Goal: Information Seeking & Learning: Learn about a topic

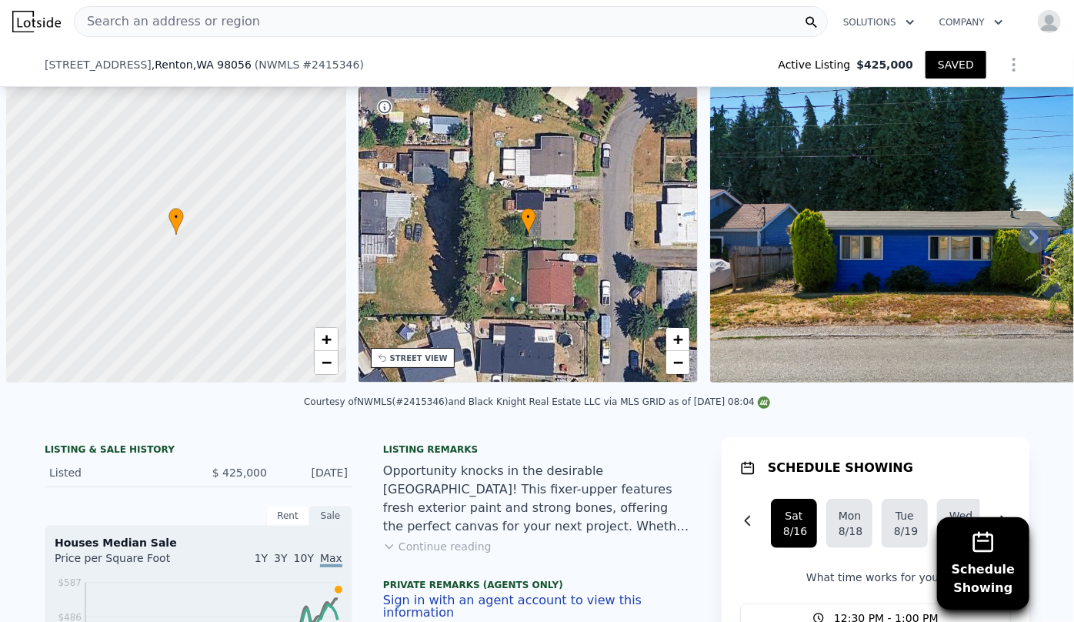
scroll to position [0, 6]
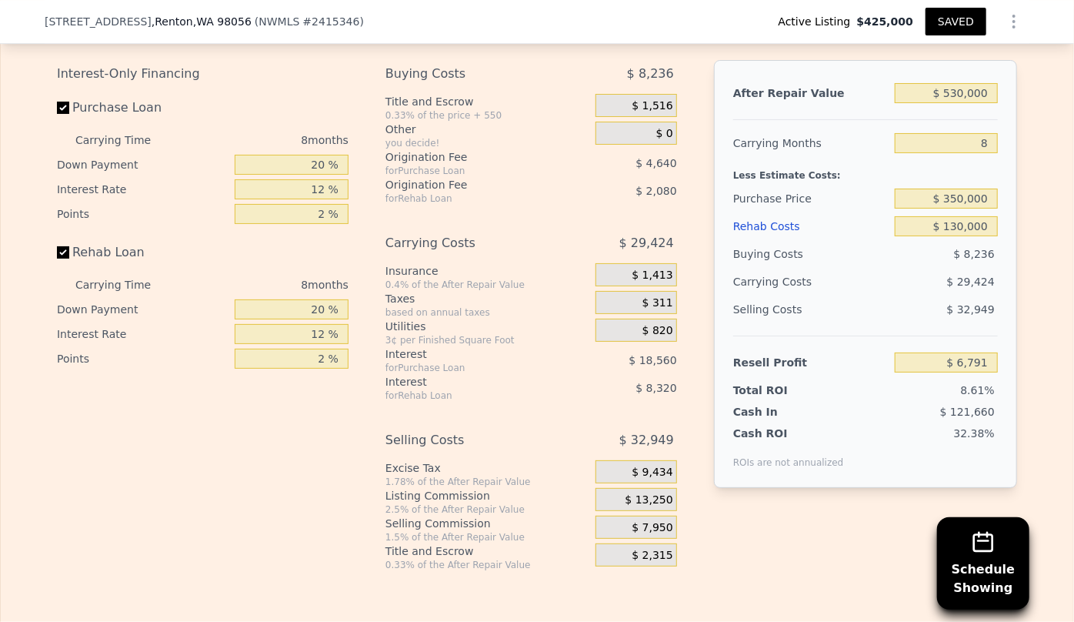
type input "$ 130,000"
type input "$ 39,391"
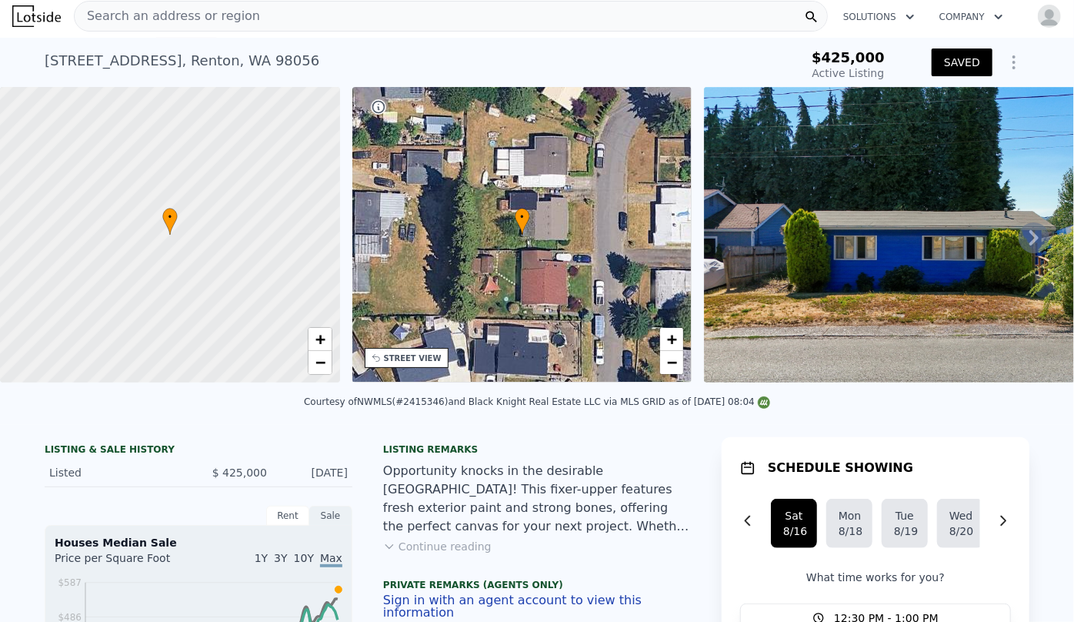
scroll to position [0, 0]
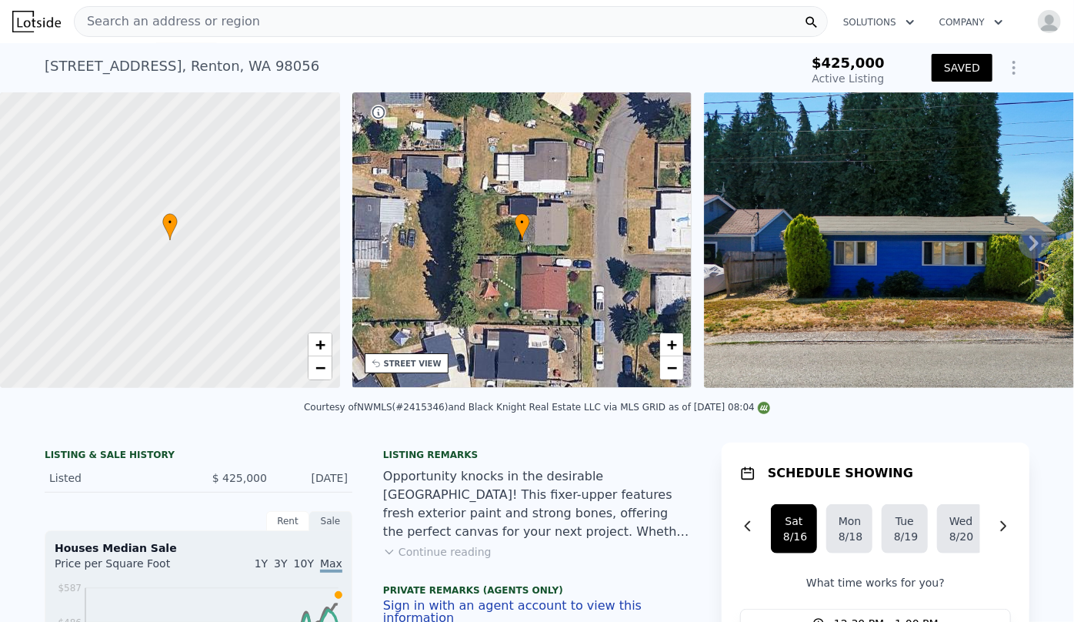
click at [229, 22] on span "Search an address or region" at bounding box center [167, 21] width 185 height 18
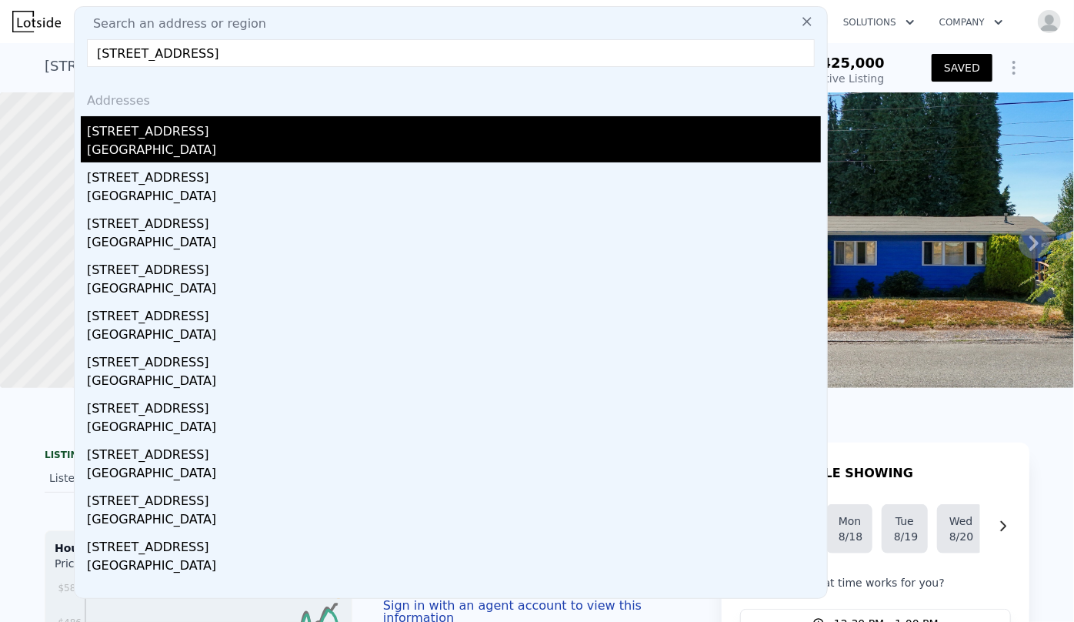
type input "13522 28th Ave NE, Seattle, WA 98125"
click at [246, 125] on div "[STREET_ADDRESS]" at bounding box center [454, 128] width 734 height 25
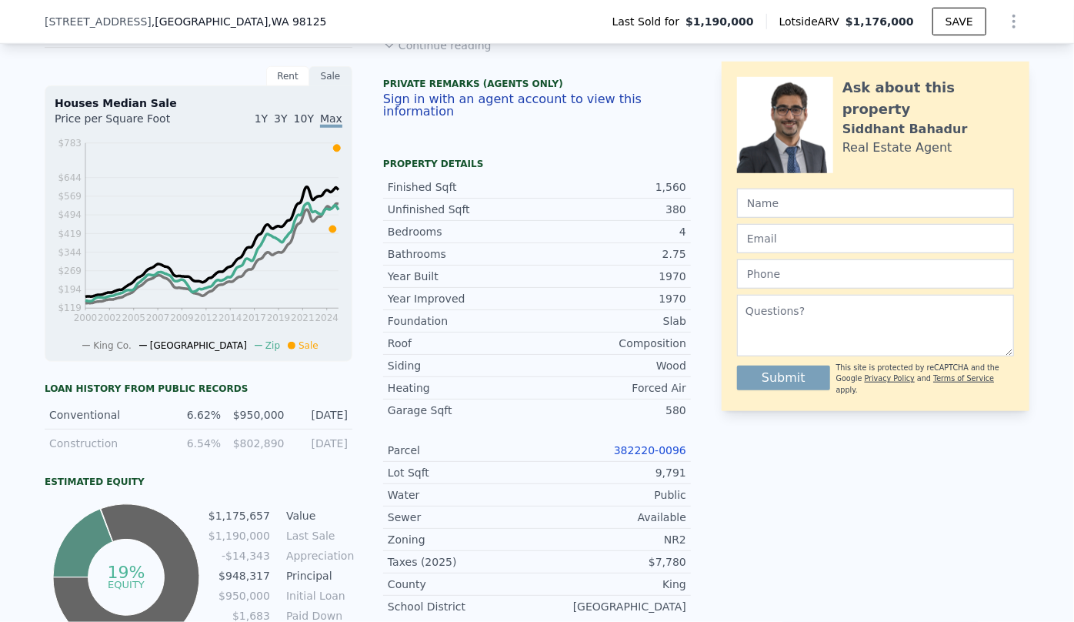
scroll to position [484, 0]
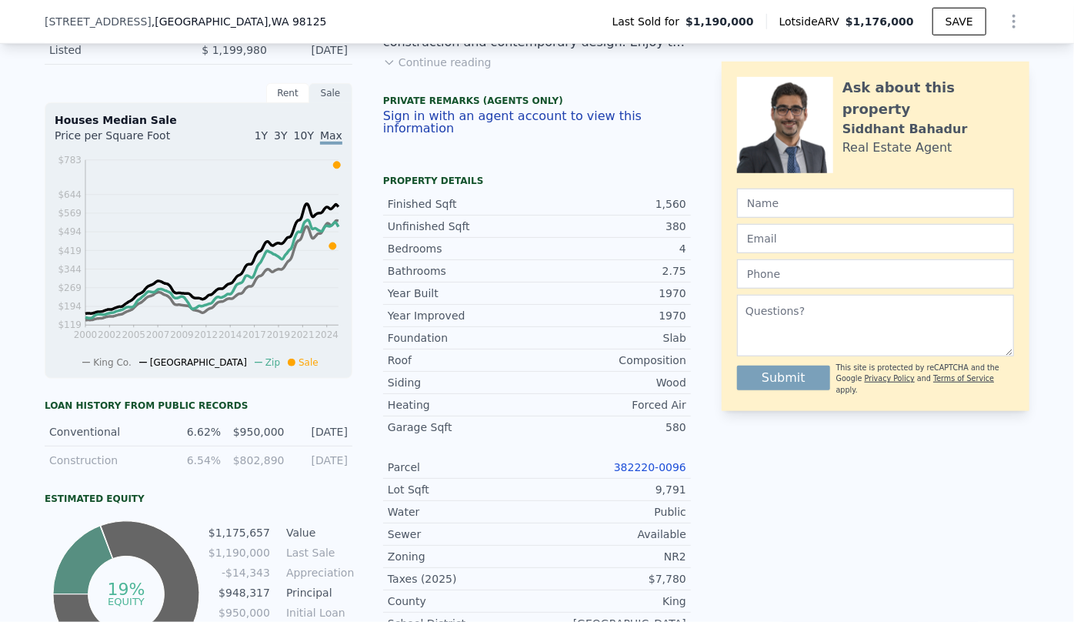
click at [645, 468] on link "382220-0096" at bounding box center [650, 467] width 72 height 12
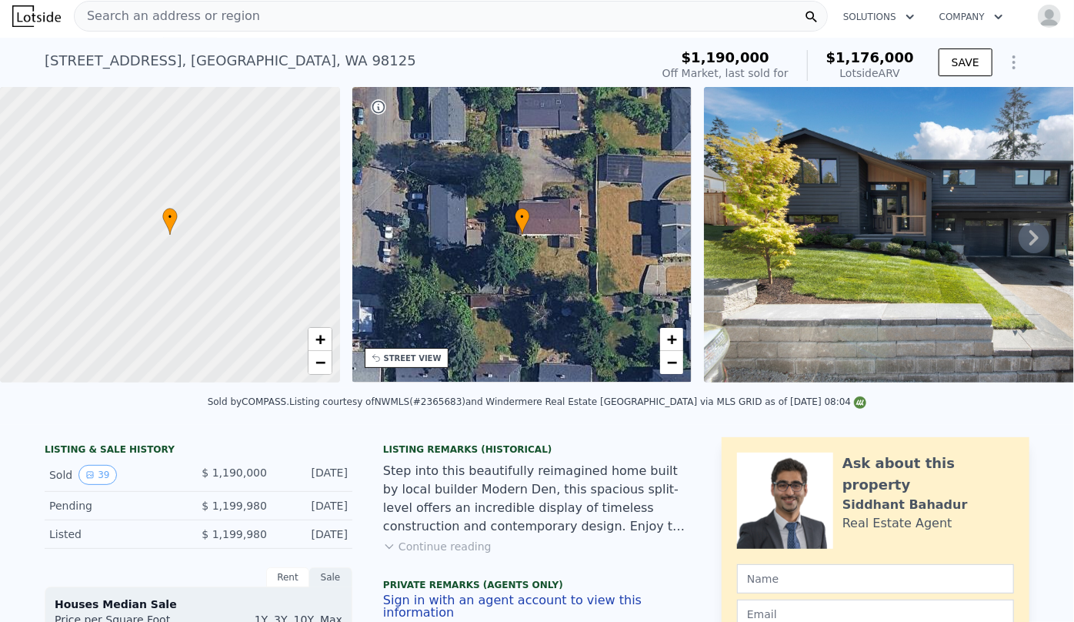
scroll to position [0, 0]
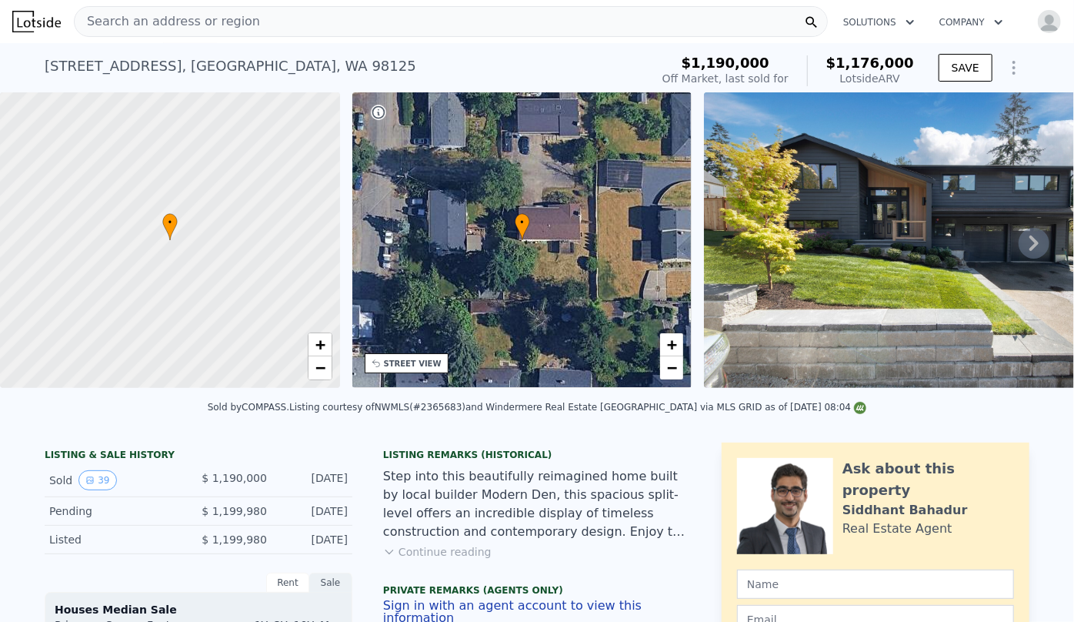
click at [223, 25] on span "Search an address or region" at bounding box center [167, 21] width 185 height 18
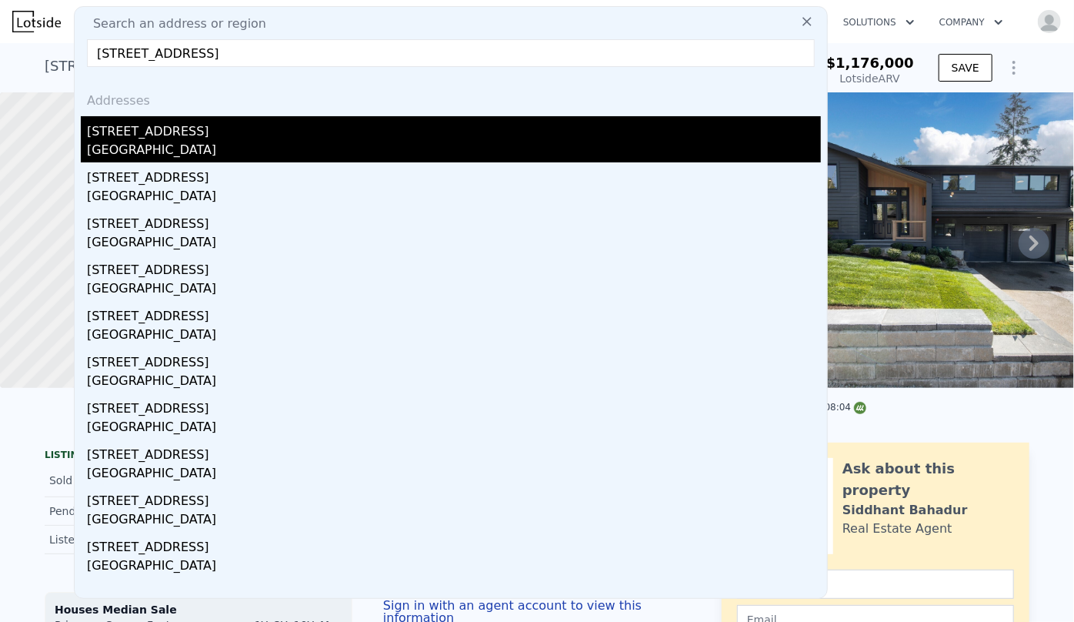
type input "3618 S Charlestown Street, Seattle, WA 98144"
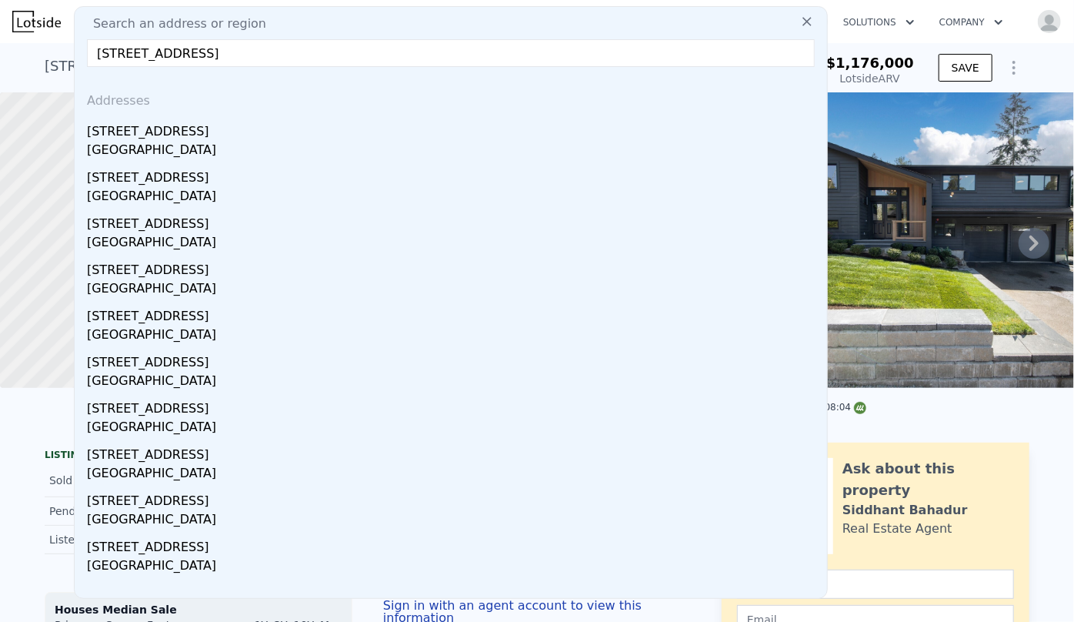
drag, startPoint x: 228, startPoint y: 145, endPoint x: 282, endPoint y: 148, distance: 53.9
click at [228, 145] on div "Seattle, WA 98144" at bounding box center [454, 152] width 734 height 22
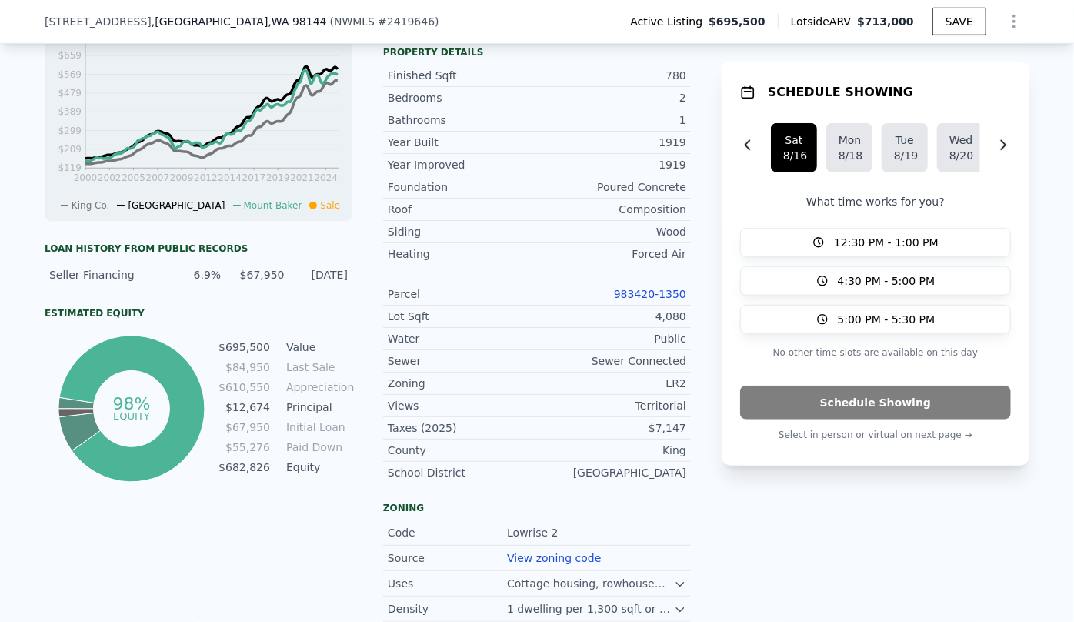
scroll to position [623, 0]
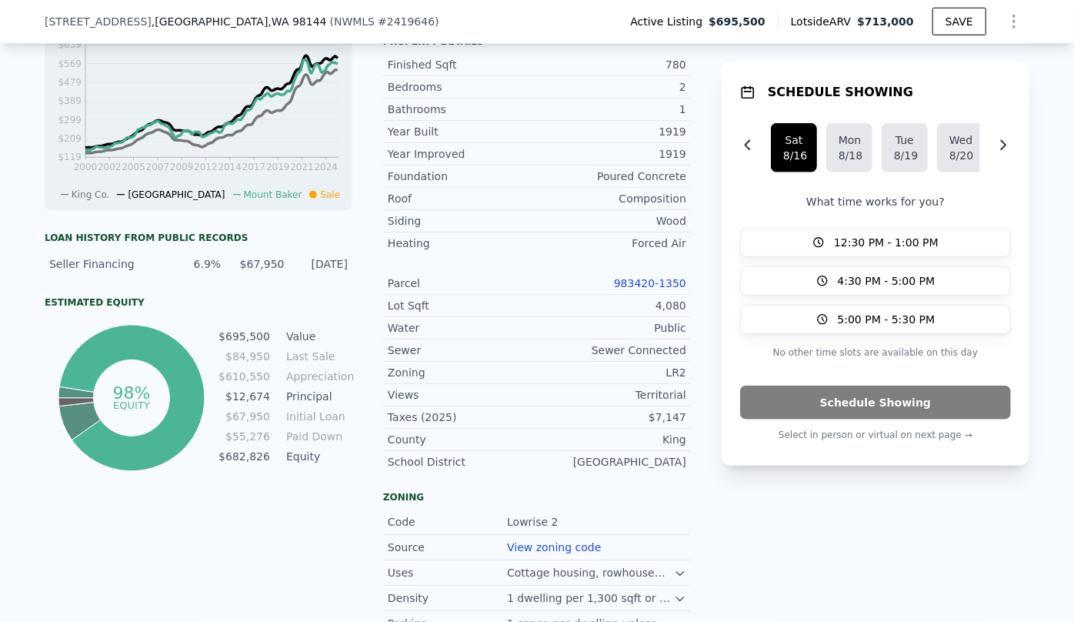
click at [665, 284] on link "983420-1350" at bounding box center [650, 283] width 72 height 12
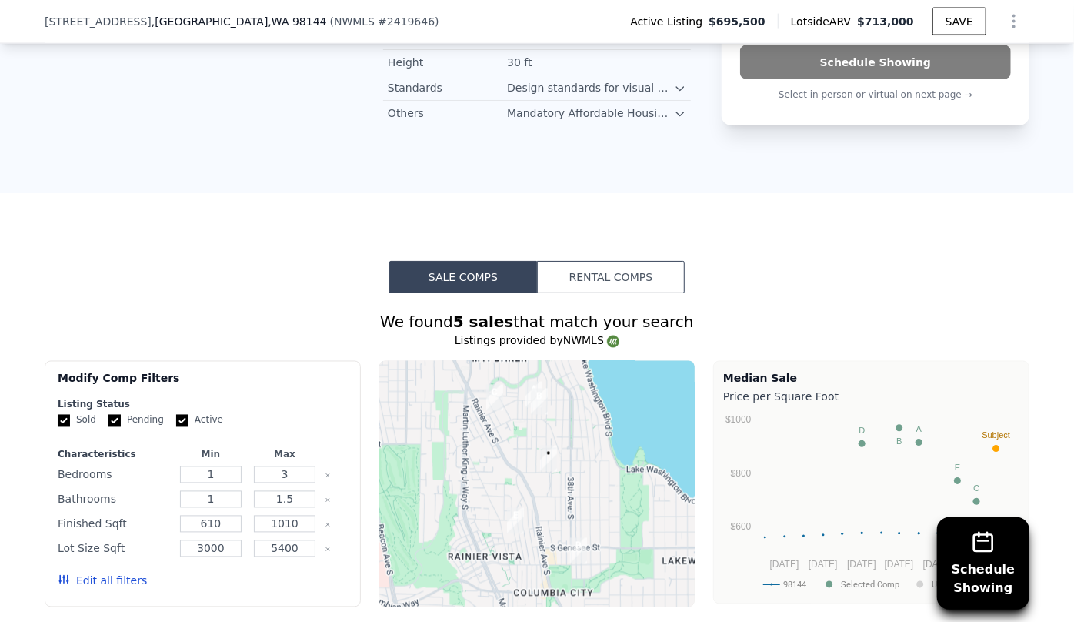
scroll to position [1469, 0]
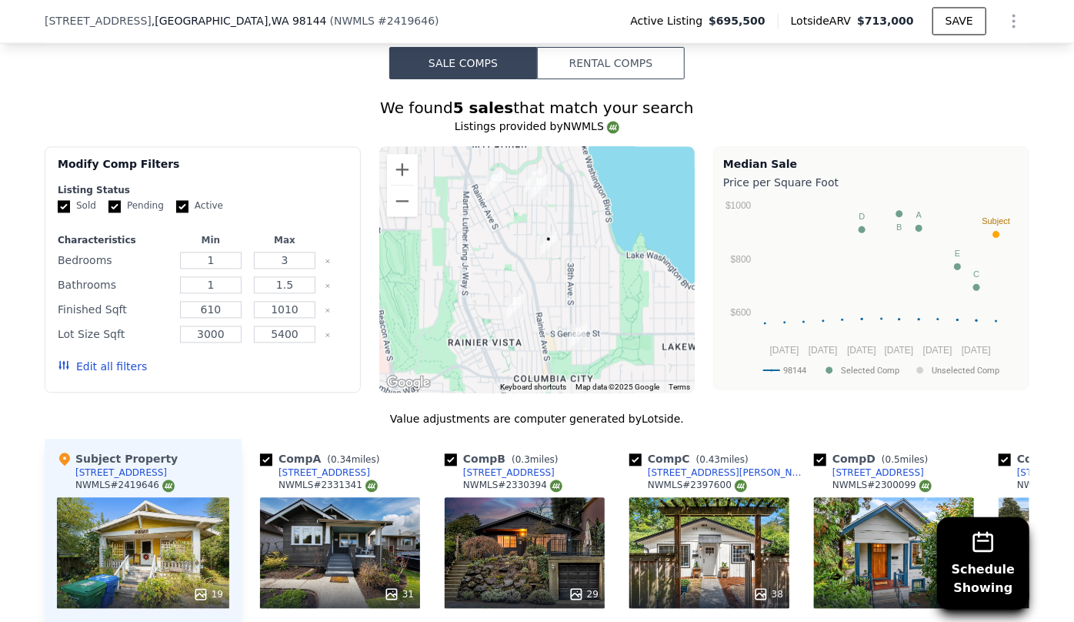
click at [113, 372] on button "Edit all filters" at bounding box center [102, 366] width 89 height 15
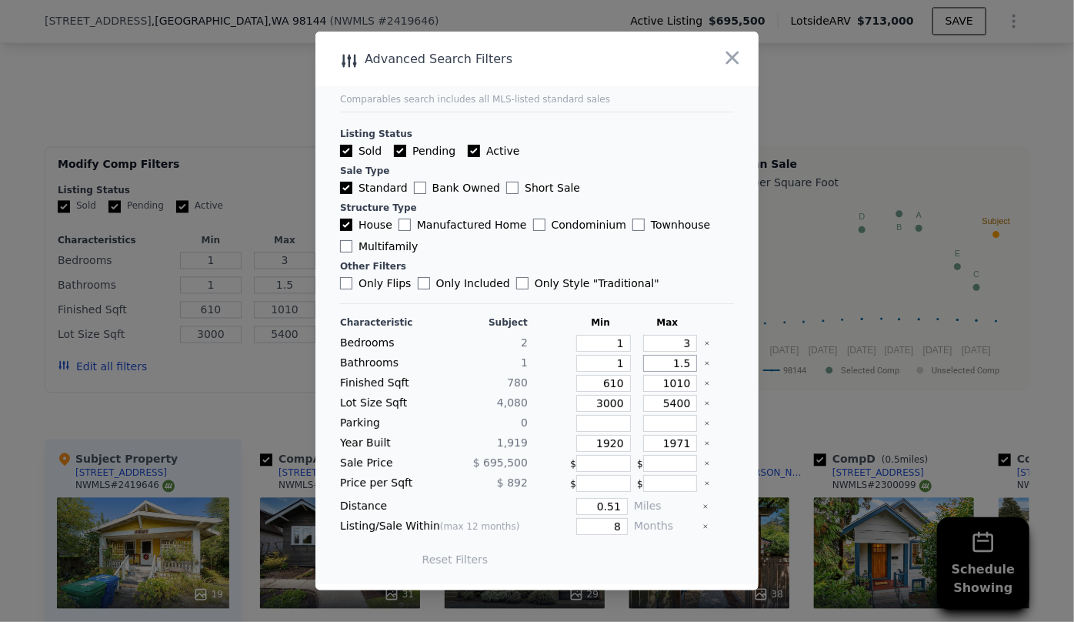
drag, startPoint x: 669, startPoint y: 367, endPoint x: 665, endPoint y: 376, distance: 10.3
click at [654, 366] on input "1.5" at bounding box center [670, 363] width 55 height 17
drag, startPoint x: 618, startPoint y: 381, endPoint x: 582, endPoint y: 383, distance: 35.5
click at [582, 382] on input "610" at bounding box center [603, 383] width 55 height 17
click at [669, 382] on input "1010" at bounding box center [670, 383] width 55 height 17
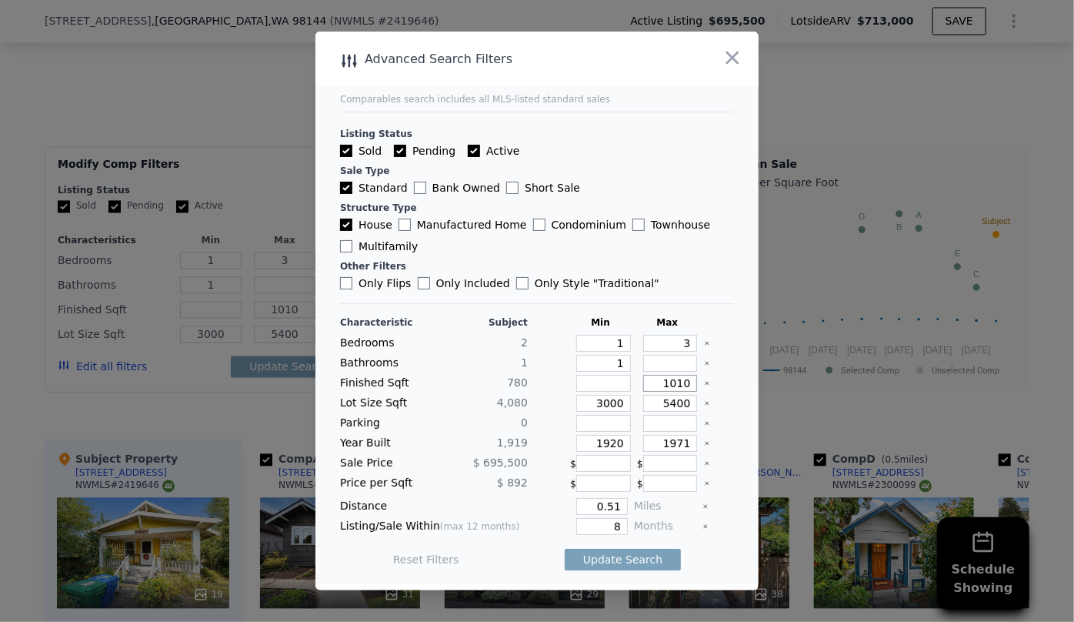
type input "110"
click at [678, 385] on input "110" at bounding box center [670, 383] width 55 height 17
type input "1100"
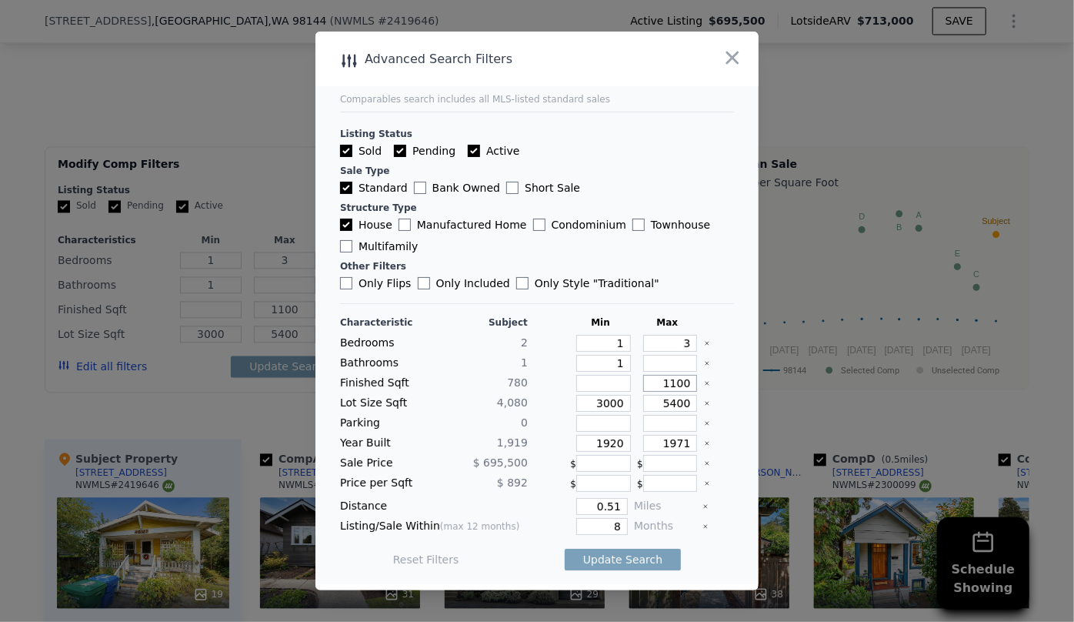
type input "1100"
drag, startPoint x: 620, startPoint y: 403, endPoint x: 549, endPoint y: 399, distance: 70.9
click at [549, 399] on div "Lot Size Sqft 4,080 3000 5400" at bounding box center [537, 403] width 394 height 17
drag, startPoint x: 621, startPoint y: 443, endPoint x: 565, endPoint y: 445, distance: 55.4
click at [570, 440] on div "1920" at bounding box center [600, 443] width 61 height 17
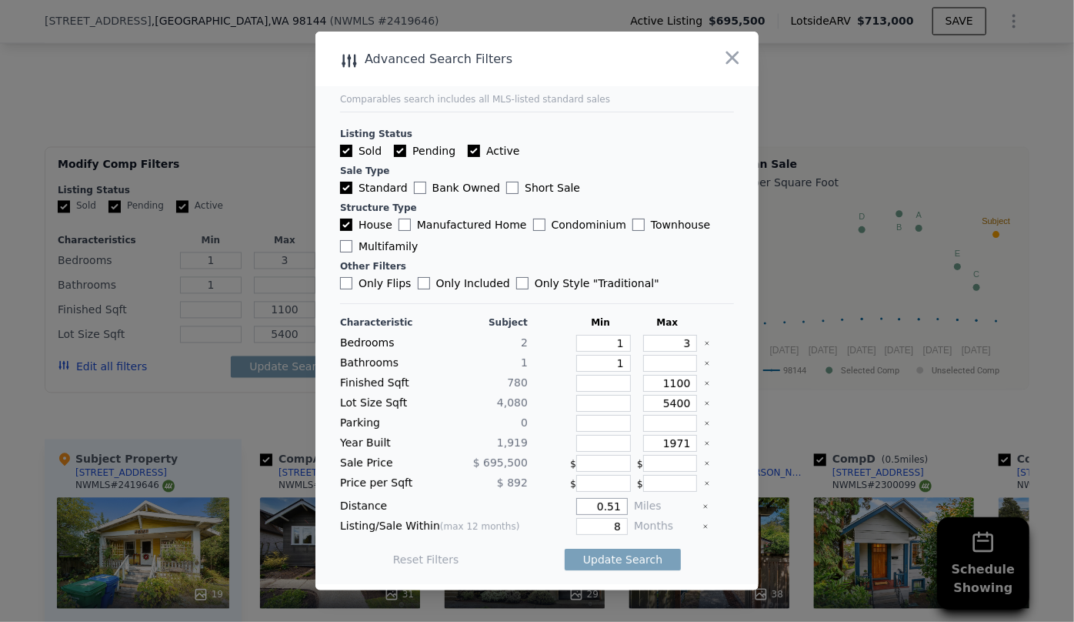
drag, startPoint x: 613, startPoint y: 504, endPoint x: 544, endPoint y: 500, distance: 69.3
click at [544, 500] on div "0.51" at bounding box center [581, 506] width 94 height 17
drag, startPoint x: 612, startPoint y: 529, endPoint x: 569, endPoint y: 526, distance: 42.4
click at [576, 526] on input "8" at bounding box center [602, 526] width 52 height 17
type input "6"
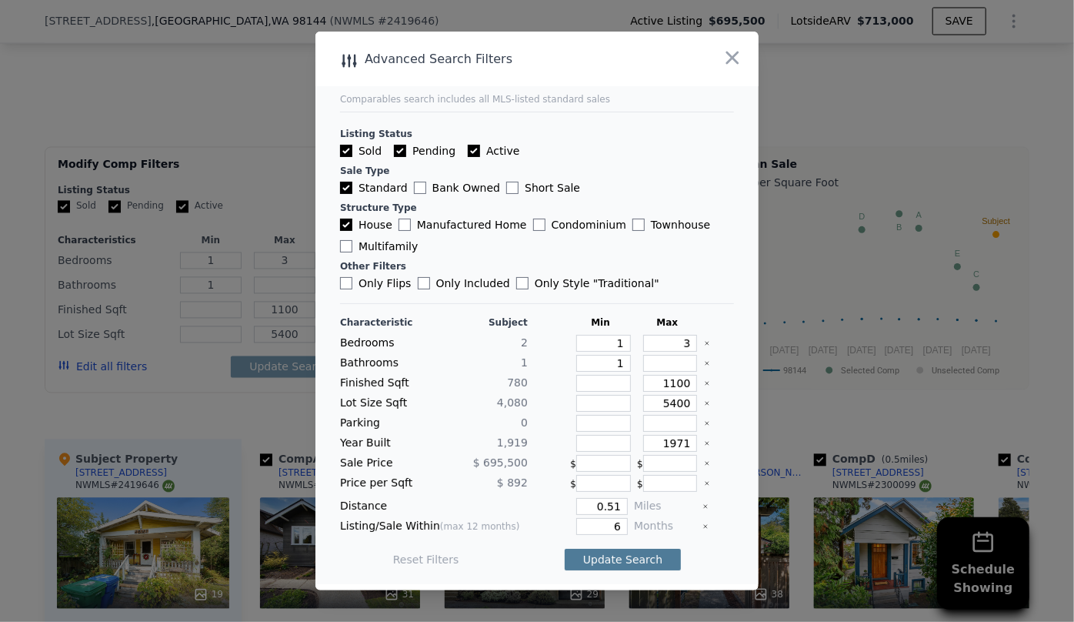
click at [637, 551] on button "Update Search" at bounding box center [623, 560] width 116 height 22
checkbox input "false"
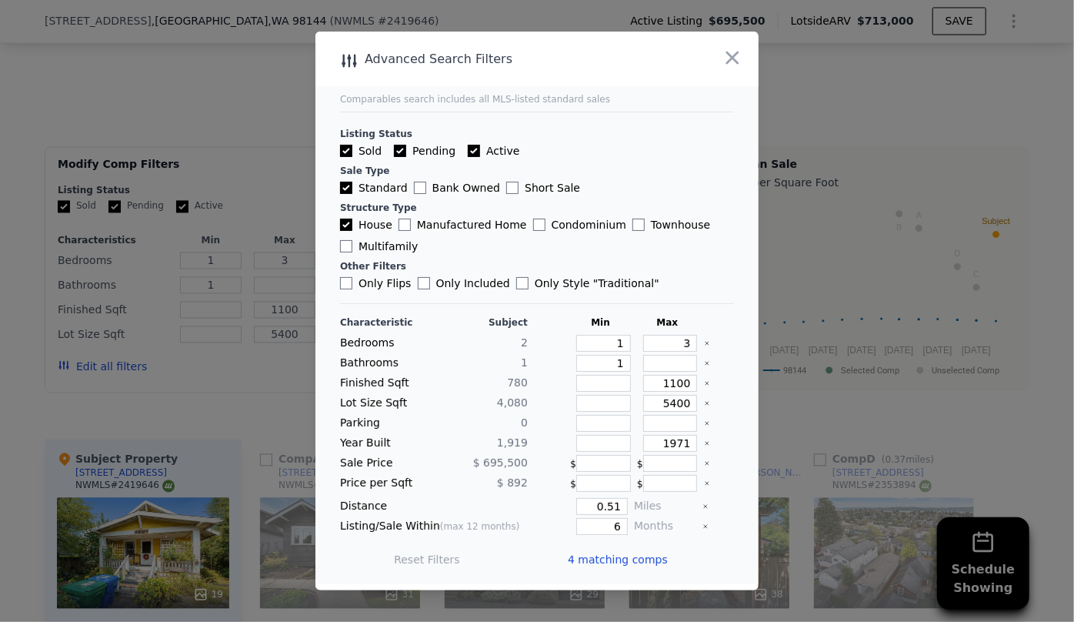
click at [635, 559] on span "4 matching comps" at bounding box center [618, 559] width 100 height 15
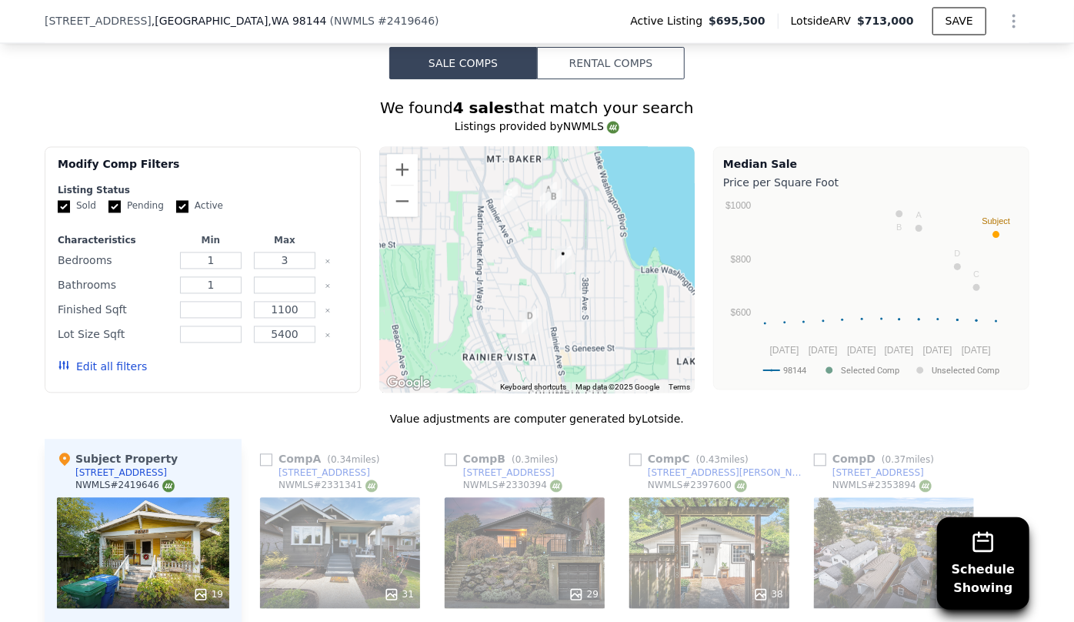
scroll to position [1539, 0]
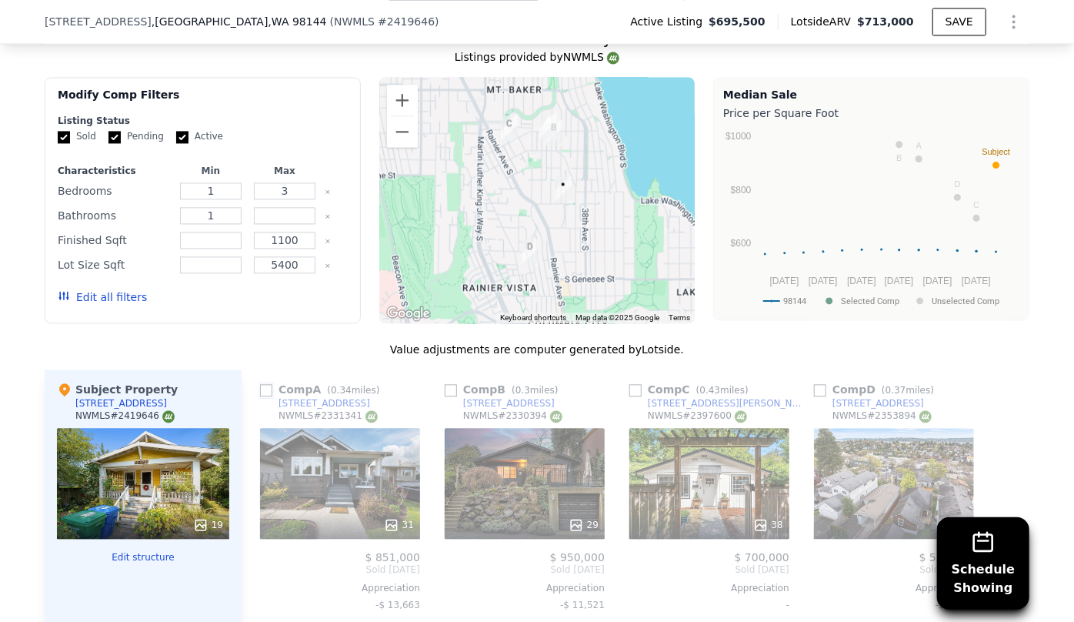
click at [260, 387] on input "checkbox" at bounding box center [266, 390] width 12 height 12
checkbox input "true"
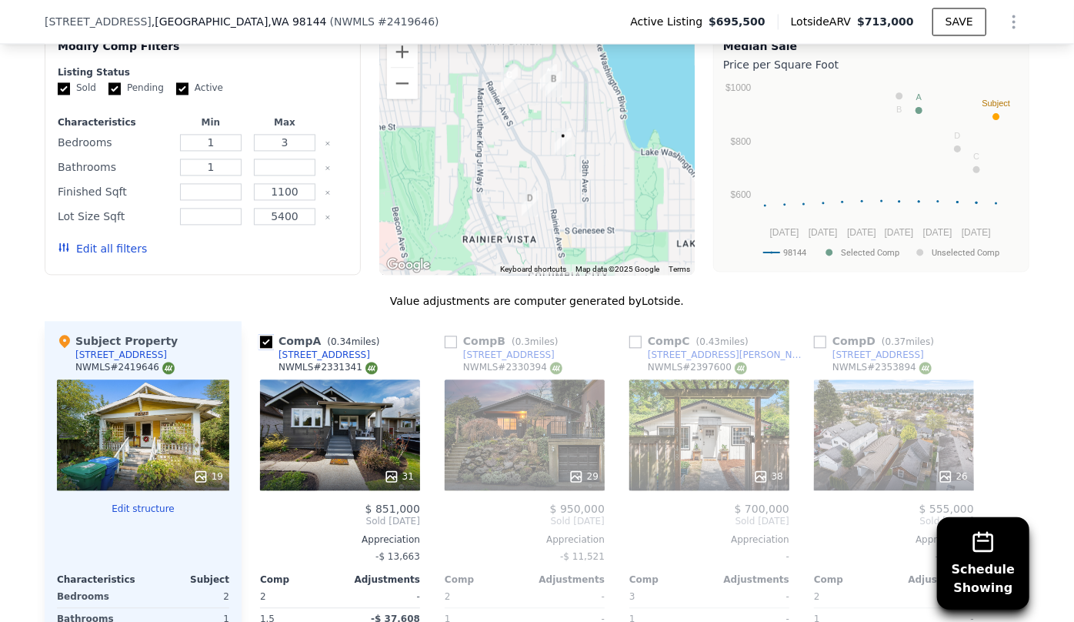
scroll to position [1608, 0]
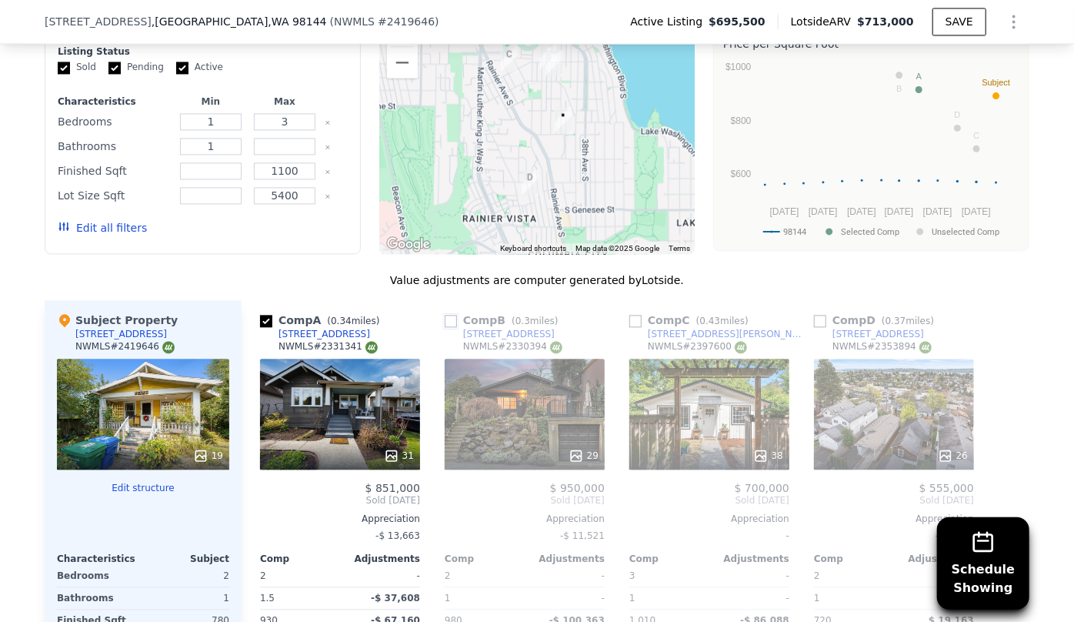
click at [445, 319] on input "checkbox" at bounding box center [451, 321] width 12 height 12
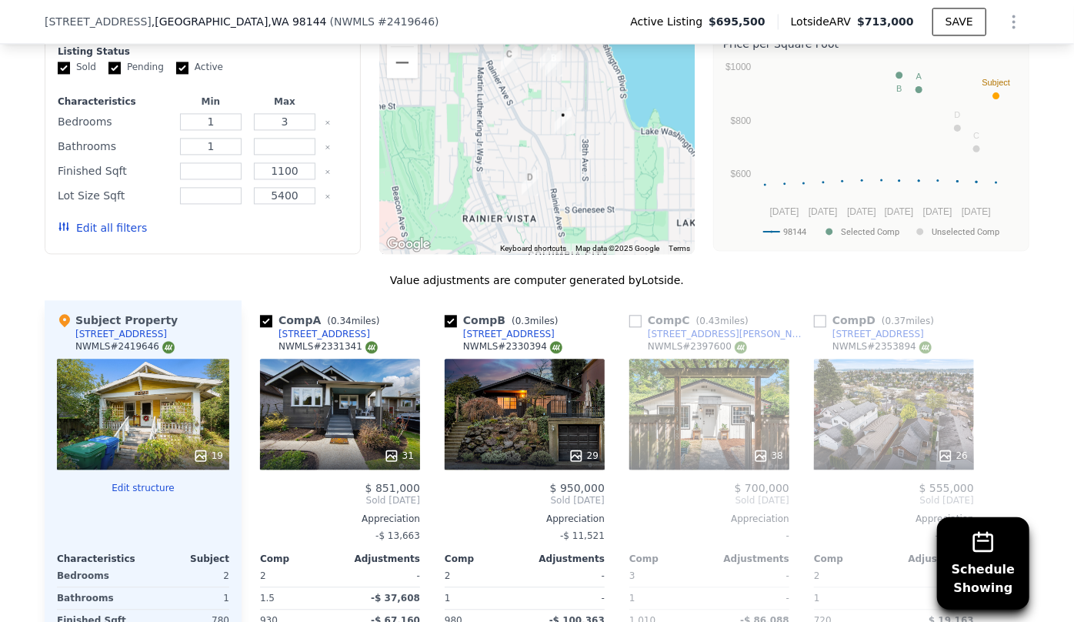
click at [502, 429] on div "29" at bounding box center [525, 414] width 160 height 111
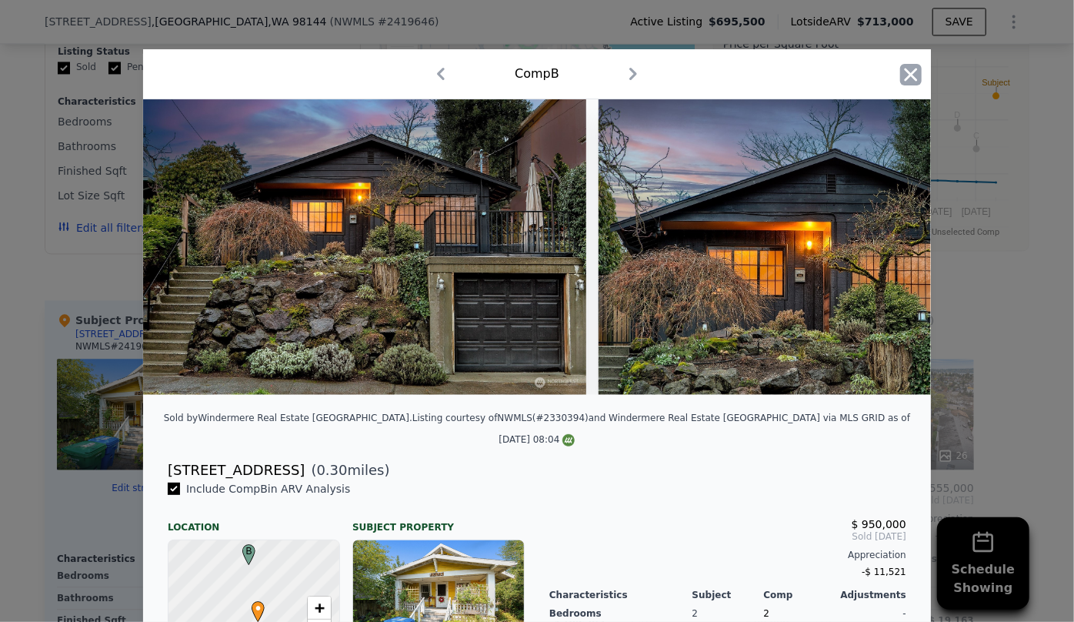
click at [902, 72] on icon "button" at bounding box center [911, 75] width 22 height 22
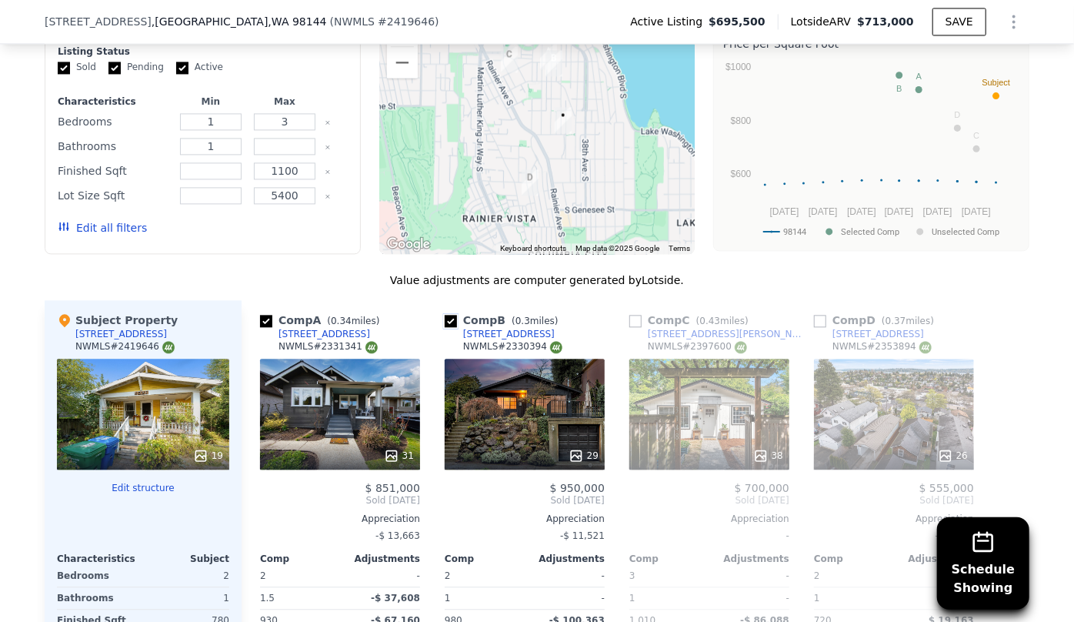
click at [445, 315] on input "checkbox" at bounding box center [451, 321] width 12 height 12
checkbox input "false"
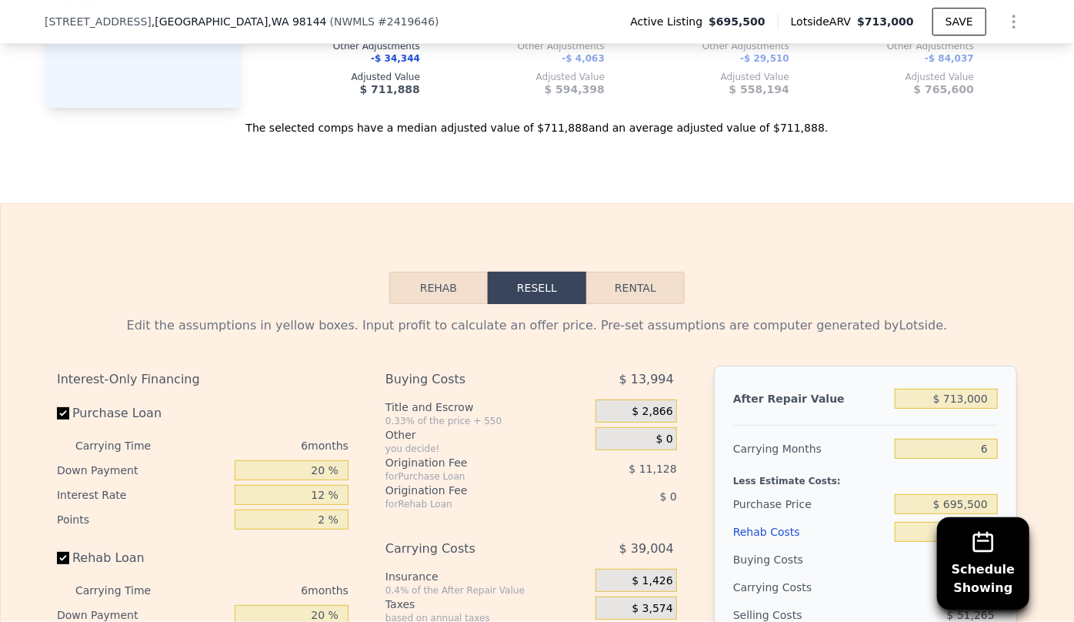
scroll to position [2377, 0]
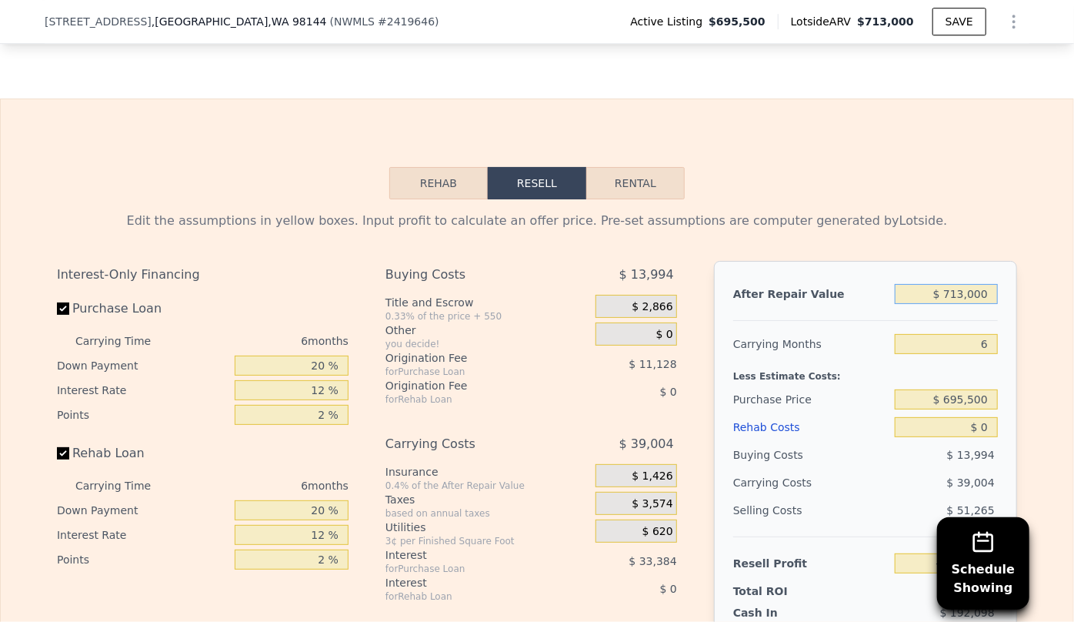
click at [962, 292] on input "$ 713,000" at bounding box center [946, 294] width 103 height 20
type input "$ 000"
type input "-$ 747,622"
type input "$ 8,000"
type input "-$ 740,207"
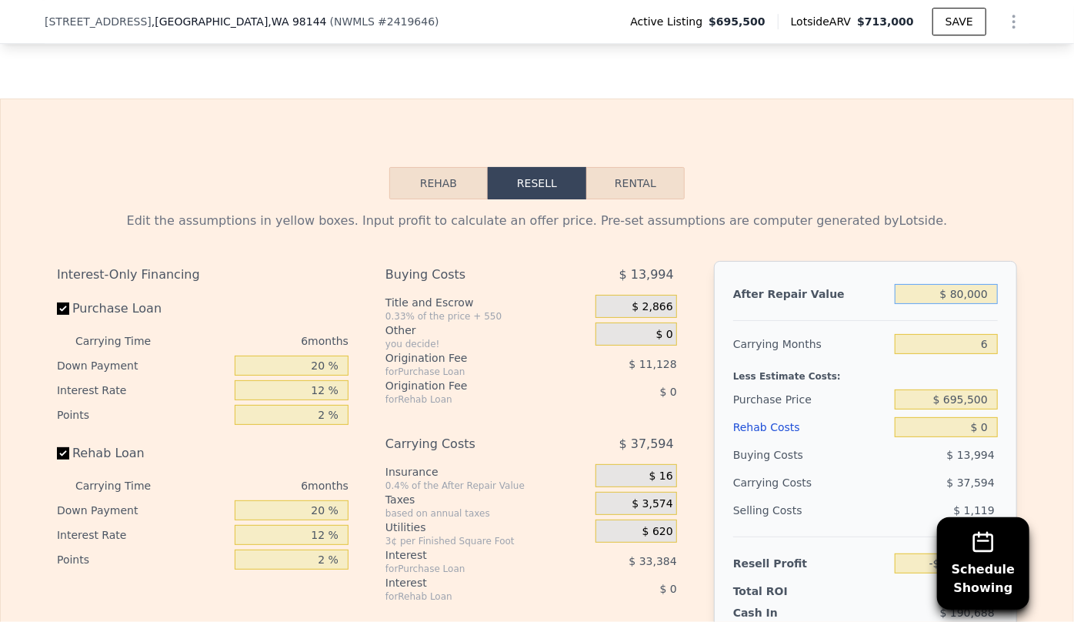
type input "$ 800,000"
type input "-$ 6,126"
type input "$ 8,000,000"
type input "$ 6,667,338"
type input "$ 800,000"
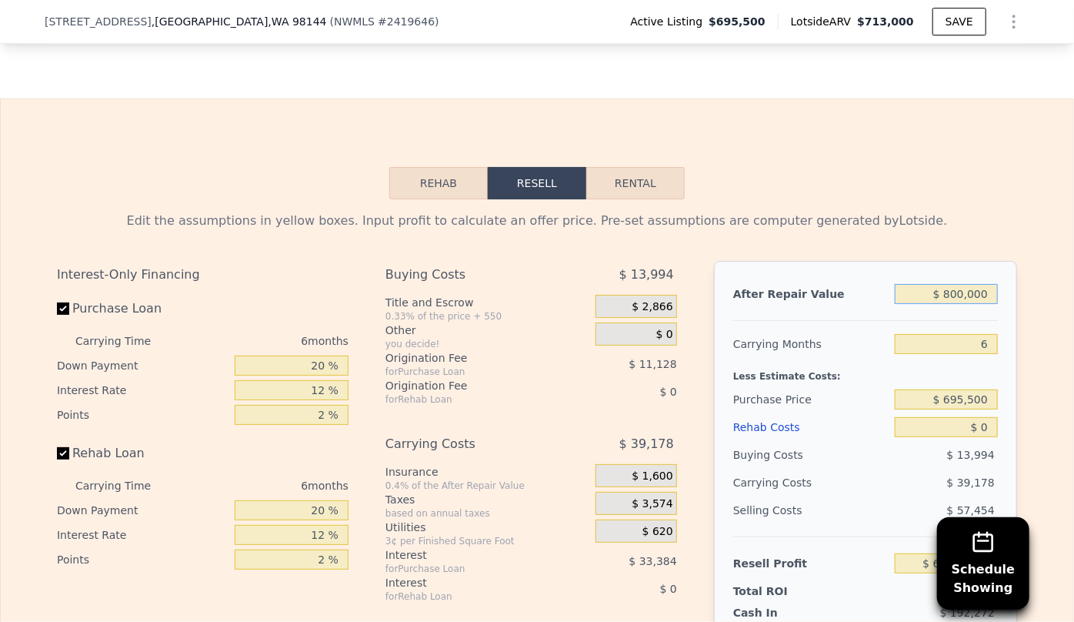
type input "-$ 6,126"
type input "$ 800,000"
click at [980, 423] on input "$ 0" at bounding box center [946, 427] width 103 height 20
type input "$ 1"
type input "-$ 6,127"
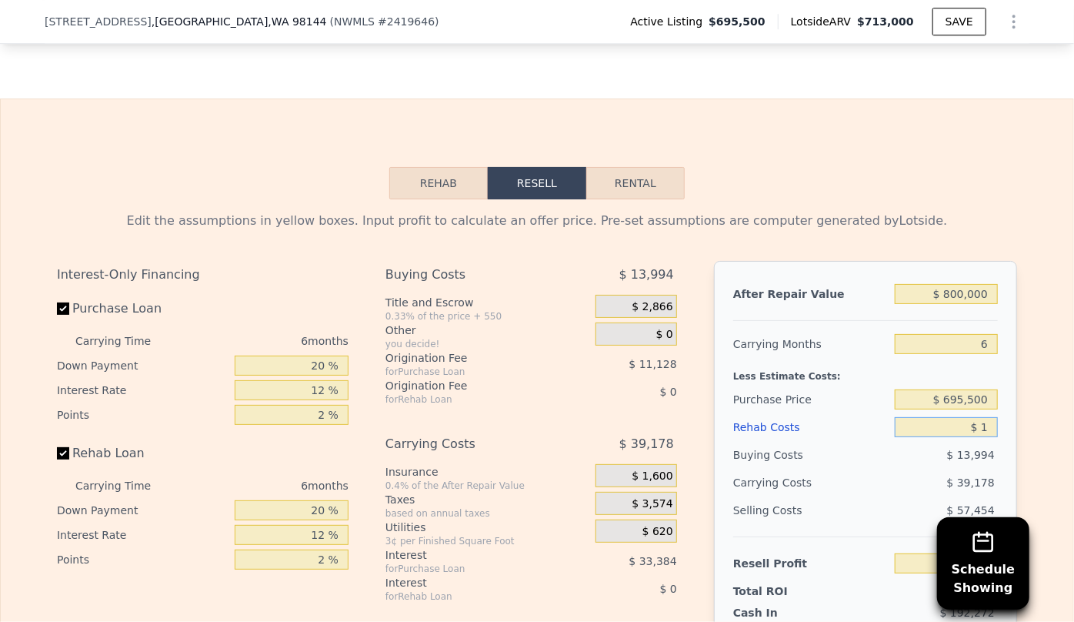
type input "$ 15"
type input "-$ 6,141"
type input "$ 150"
type input "-$ 6,284"
type input "$ 1,500"
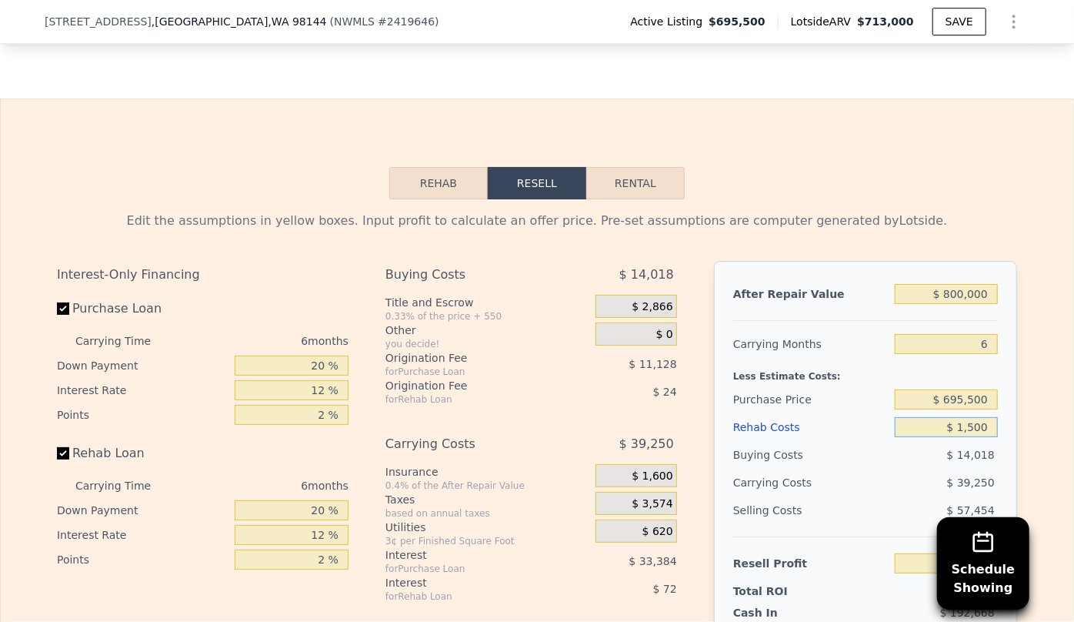
type input "-$ 7,722"
type input "$ 15,000"
type input "-$ 22,086"
type input "$ 150,000"
type input "-$ 165,726"
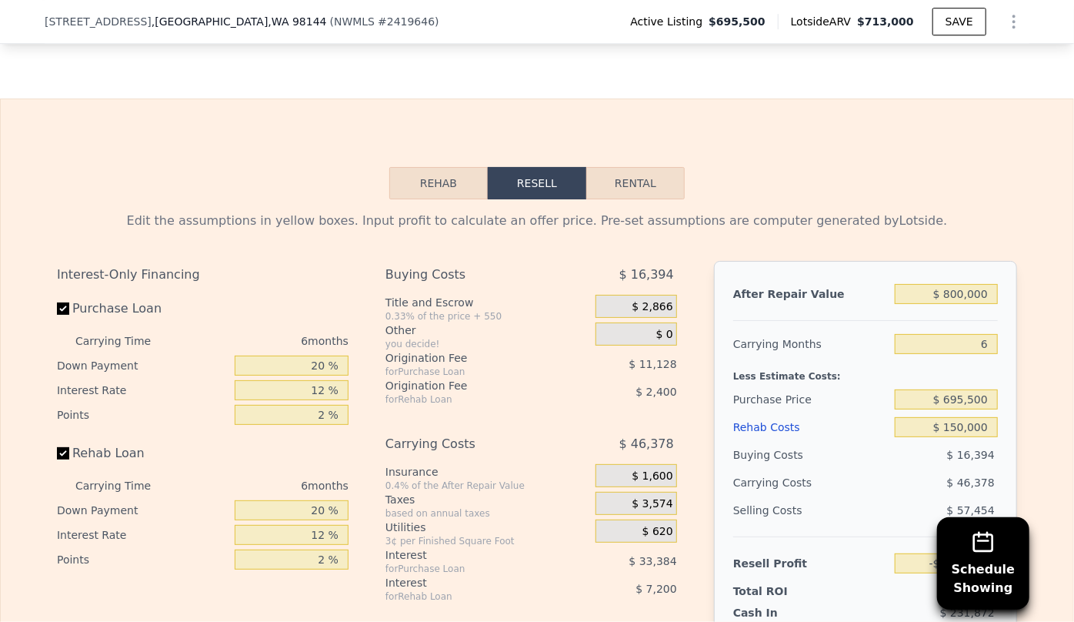
click at [907, 457] on div "$ 16,394" at bounding box center [947, 455] width 104 height 28
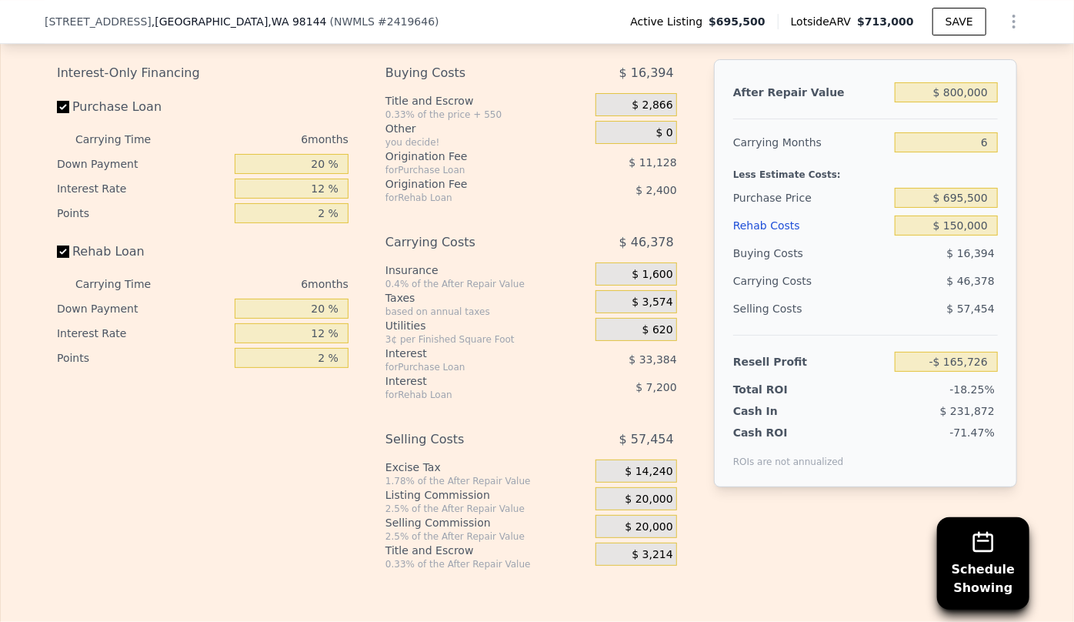
scroll to position [2517, 0]
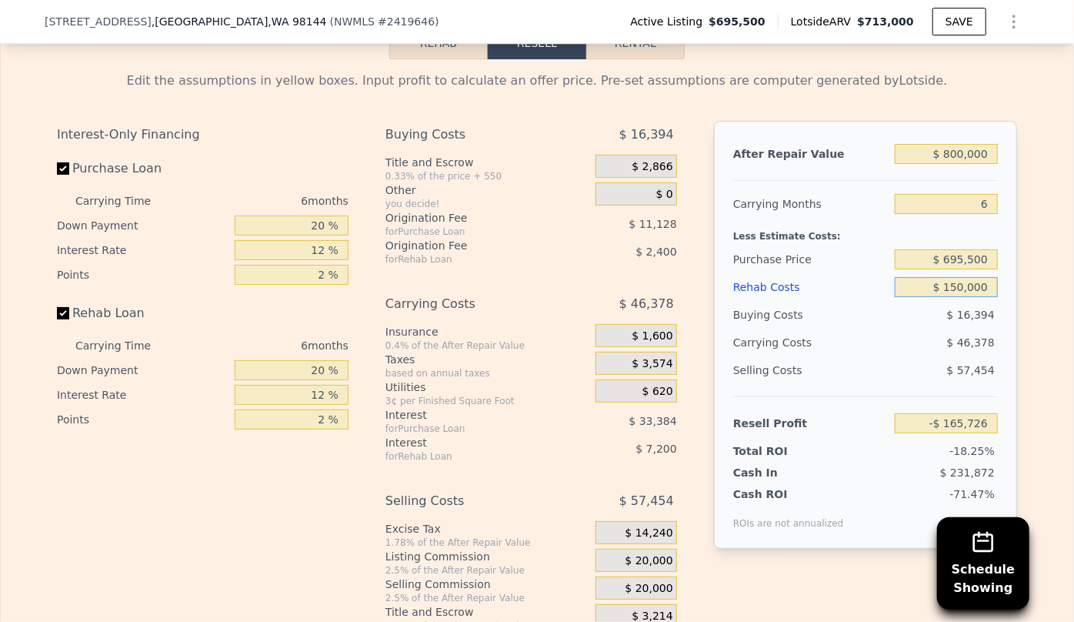
click at [955, 284] on input "$ 150,000" at bounding box center [946, 287] width 103 height 20
type input "$ 10,000"
type input "-$ 16,766"
type input "$ 130,000"
type input "-$ 144,446"
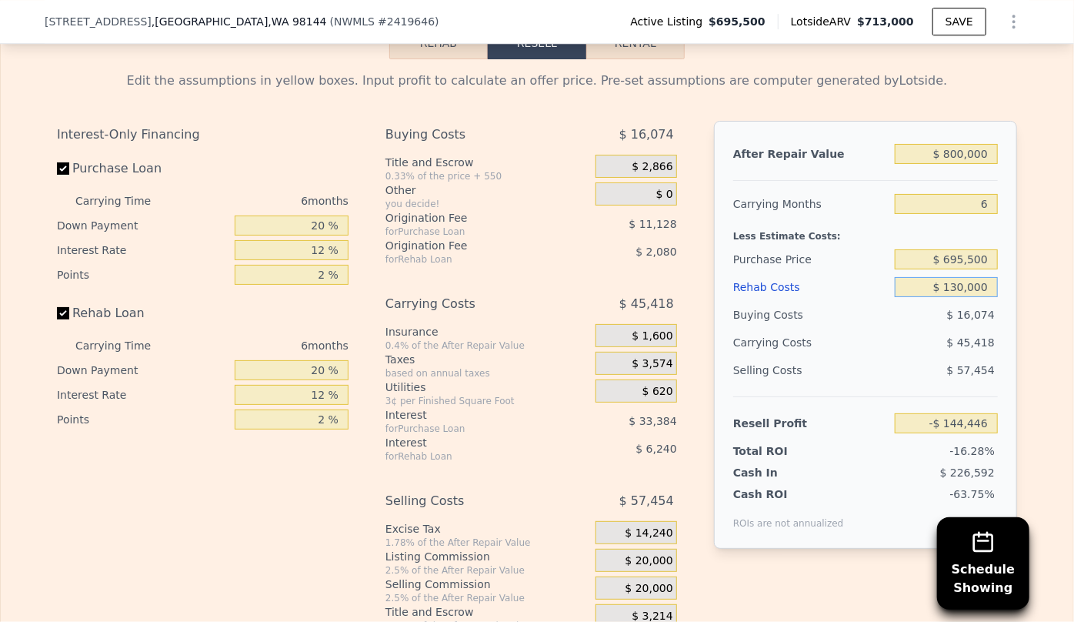
type input "$ 130,000"
click at [936, 336] on div "$ 45,418" at bounding box center [917, 343] width 162 height 28
click at [984, 256] on input "$ 695,500" at bounding box center [946, 259] width 103 height 20
type input "$ 600,000"
click at [916, 311] on div "$ 16,074" at bounding box center [947, 315] width 104 height 28
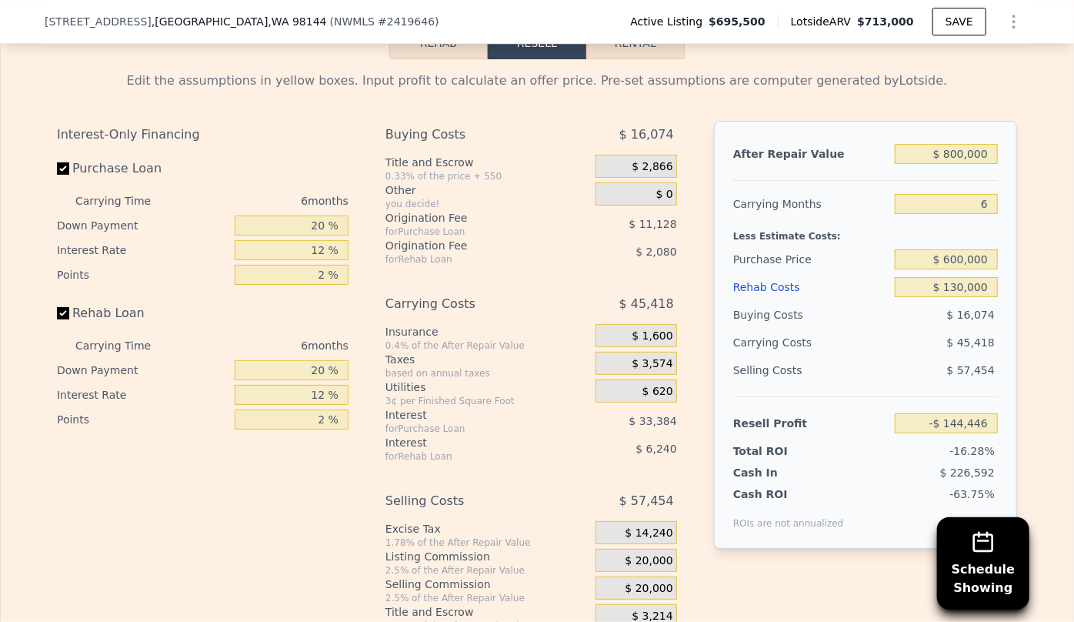
type input "-$ 42,516"
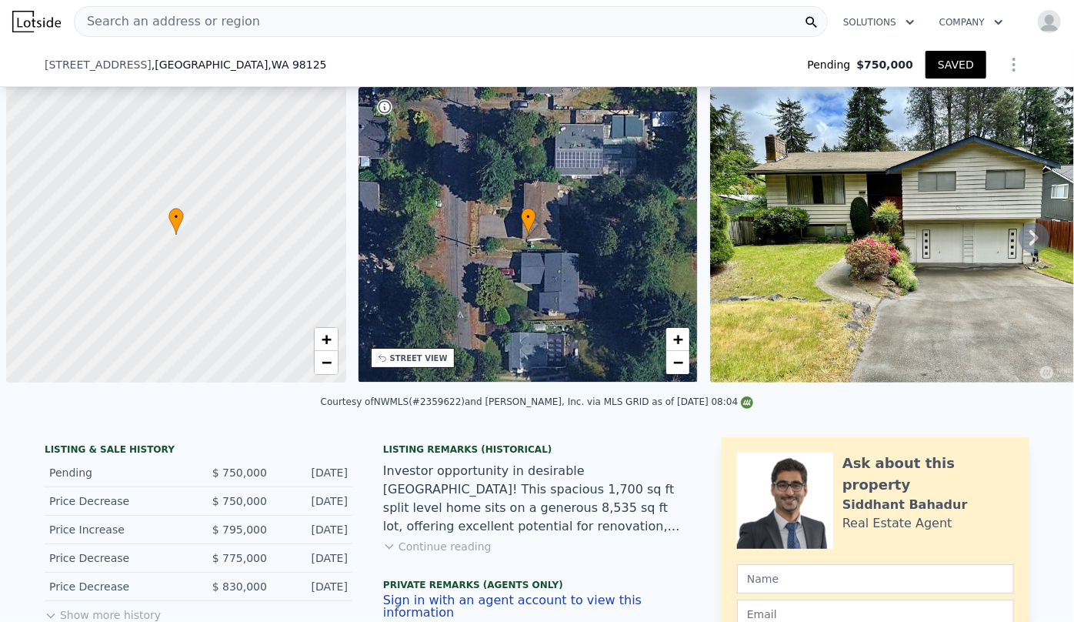
scroll to position [0, 6]
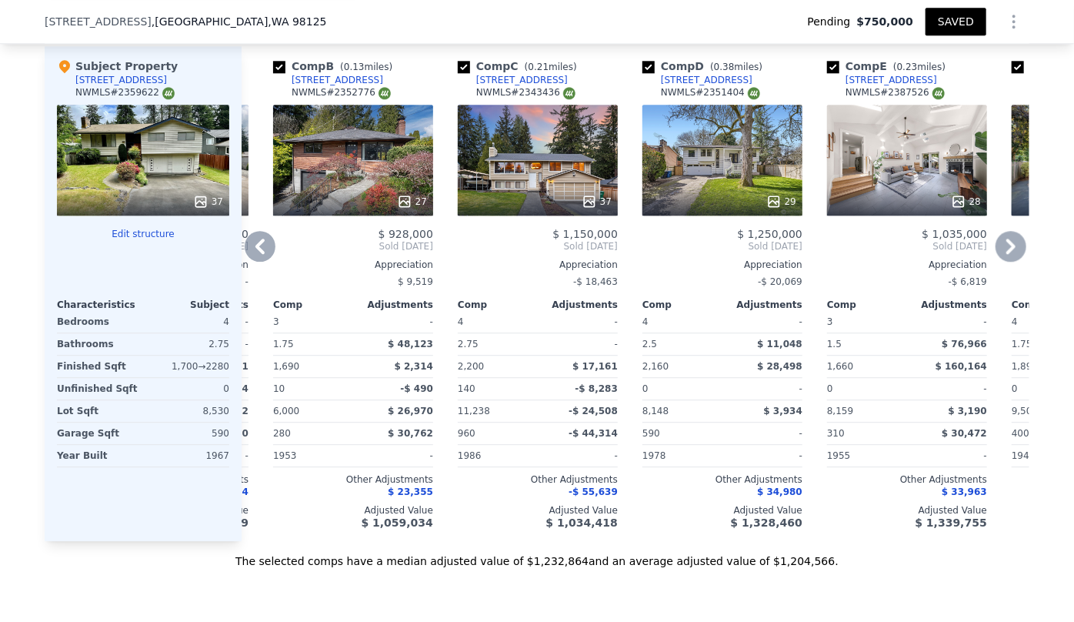
click at [265, 245] on icon at bounding box center [260, 246] width 31 height 31
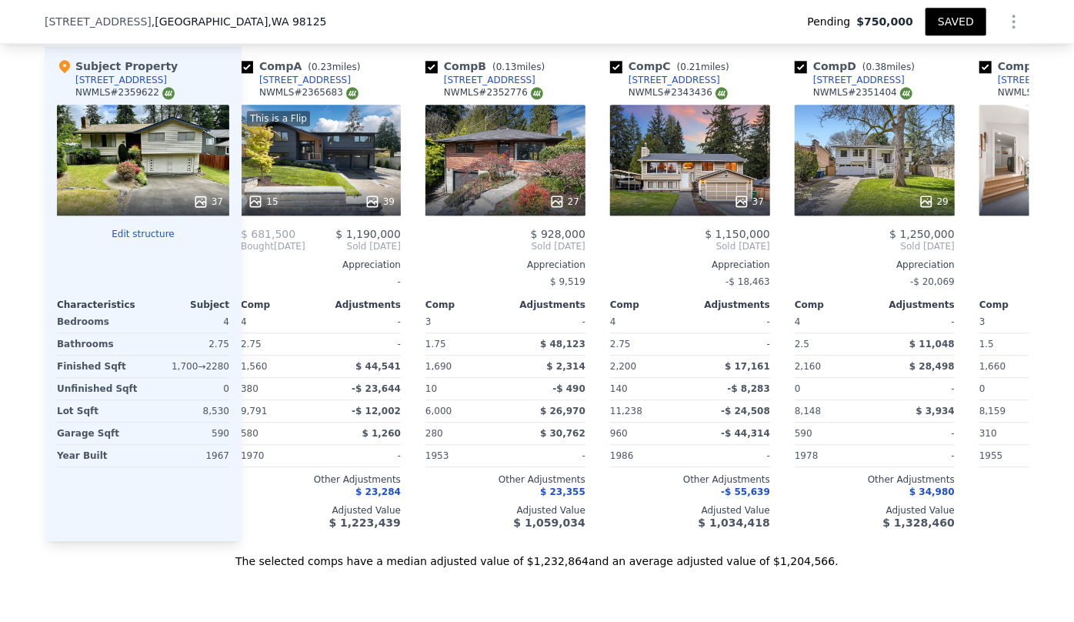
scroll to position [0, 0]
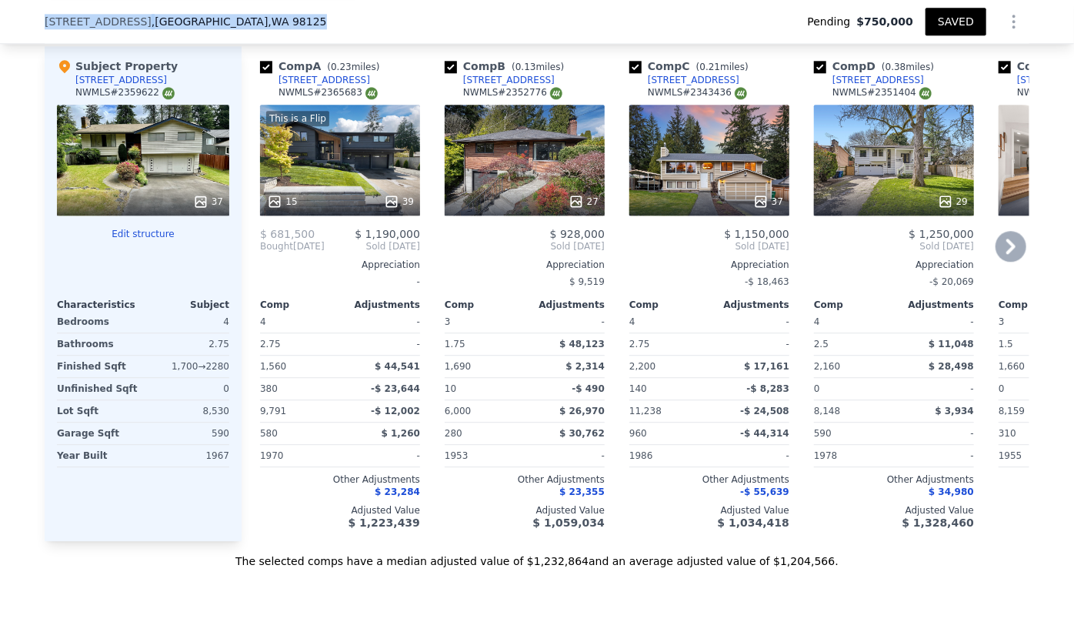
drag, startPoint x: 38, startPoint y: 15, endPoint x: 259, endPoint y: 14, distance: 221.6
click at [259, 14] on div "13032 27th Ave NE , Seattle , WA 98125 Pending $750,000 SAVED" at bounding box center [537, 22] width 1074 height 44
copy div "13032 27th Ave NE , Seattle , WA 98125"
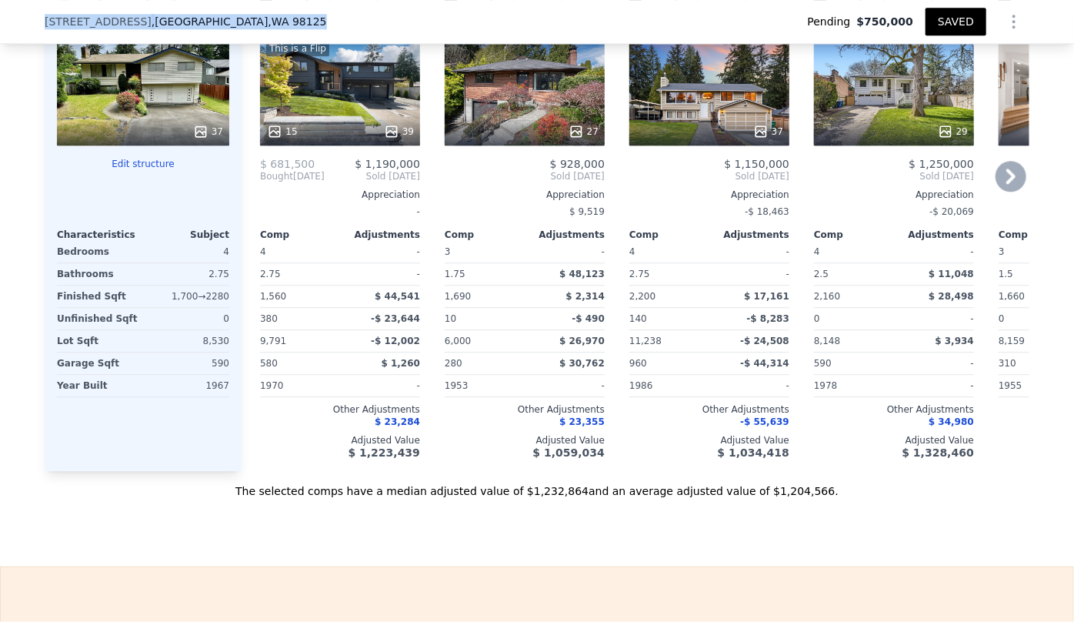
scroll to position [1953, 0]
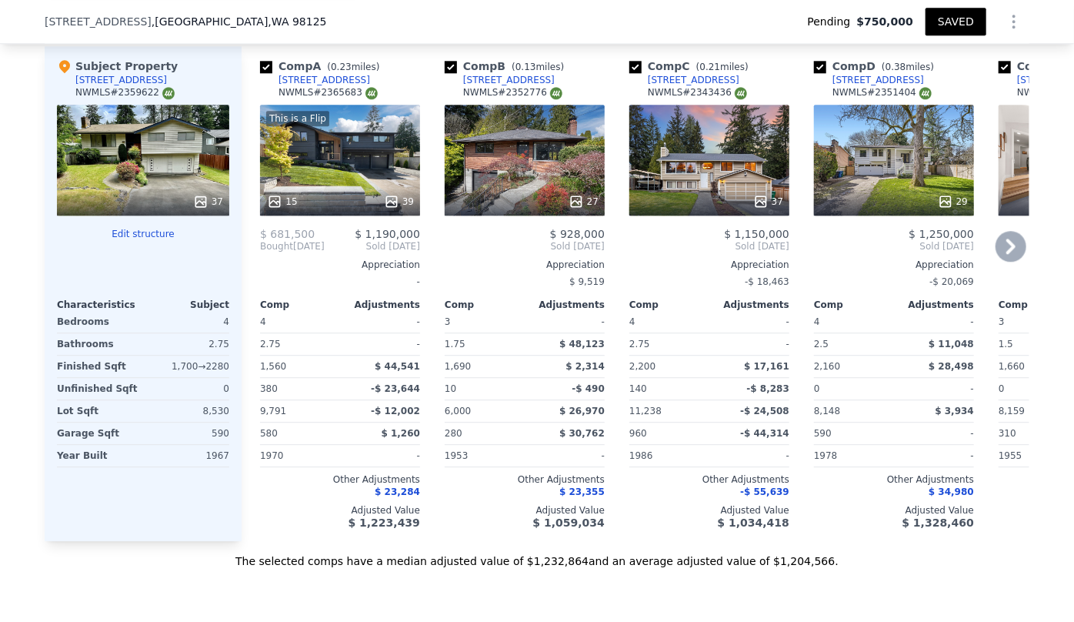
click at [345, 175] on div "This is a Flip 15 39" at bounding box center [340, 160] width 160 height 111
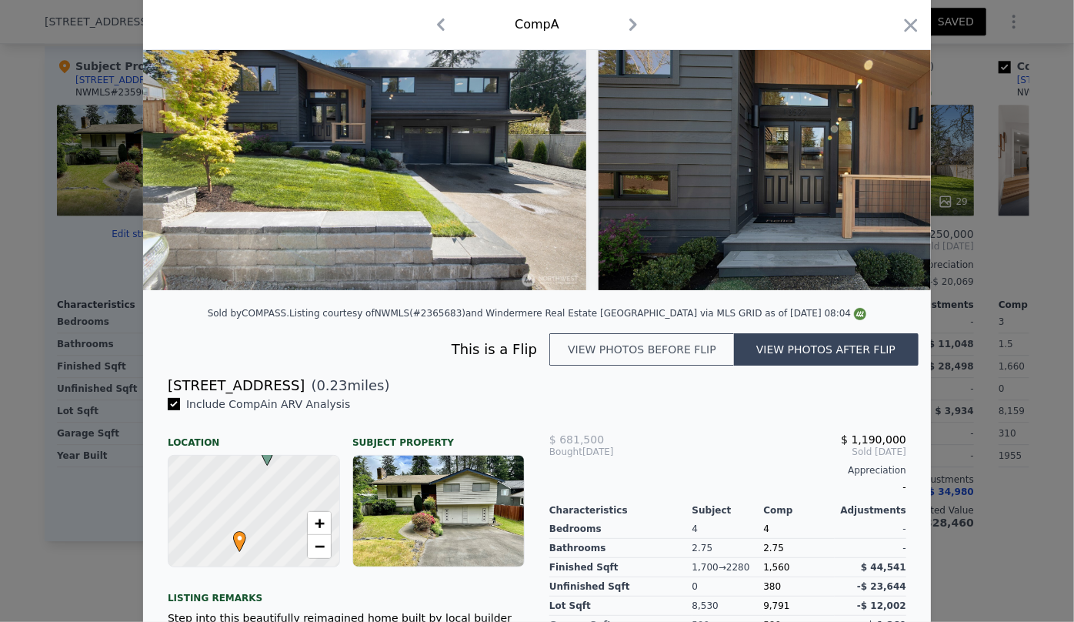
scroll to position [104, 0]
click at [603, 359] on button "View photos before flip" at bounding box center [641, 350] width 185 height 32
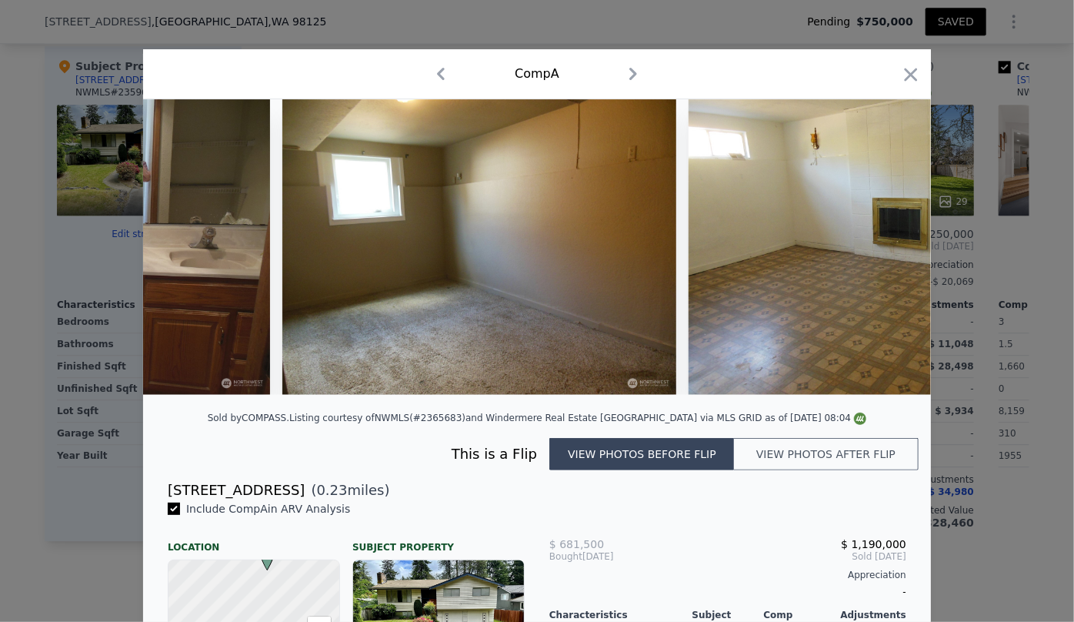
scroll to position [0, 5292]
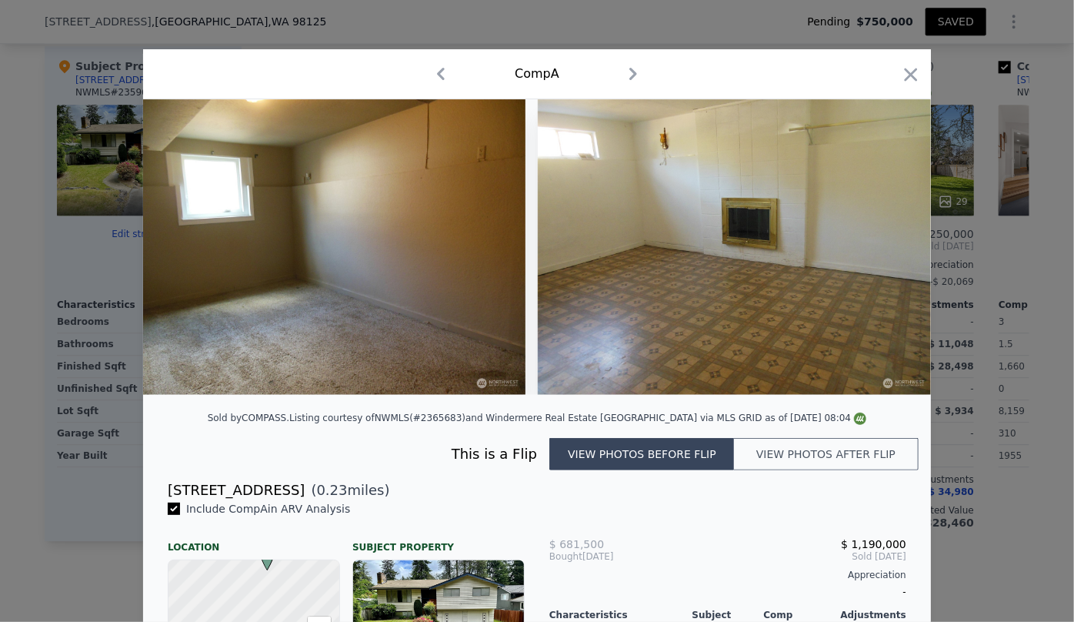
click at [823, 470] on button "View photos after flip" at bounding box center [826, 454] width 185 height 32
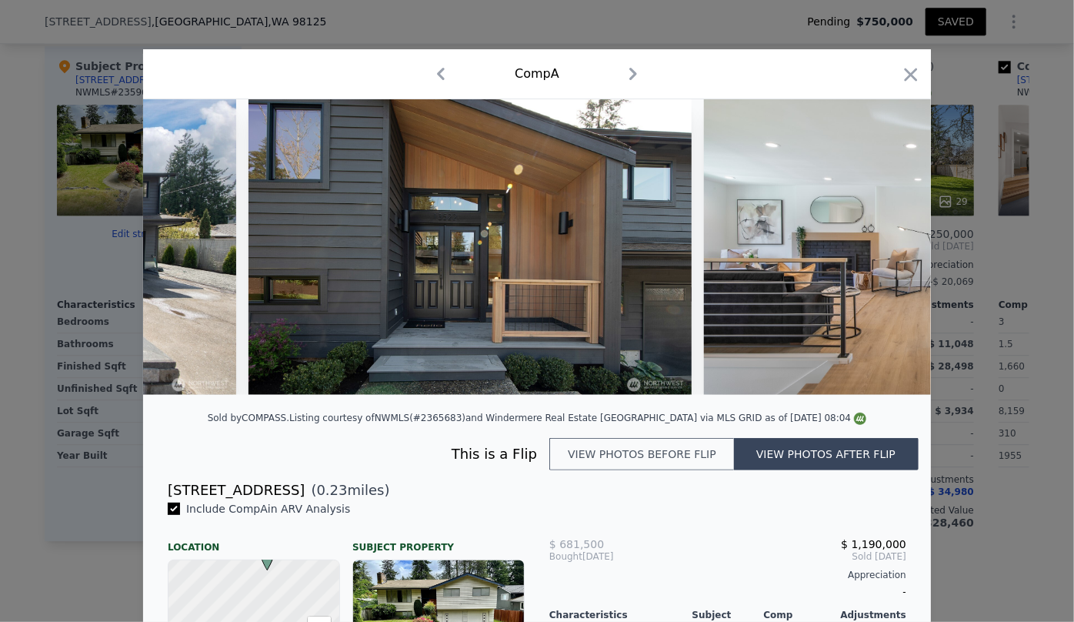
scroll to position [0, 220]
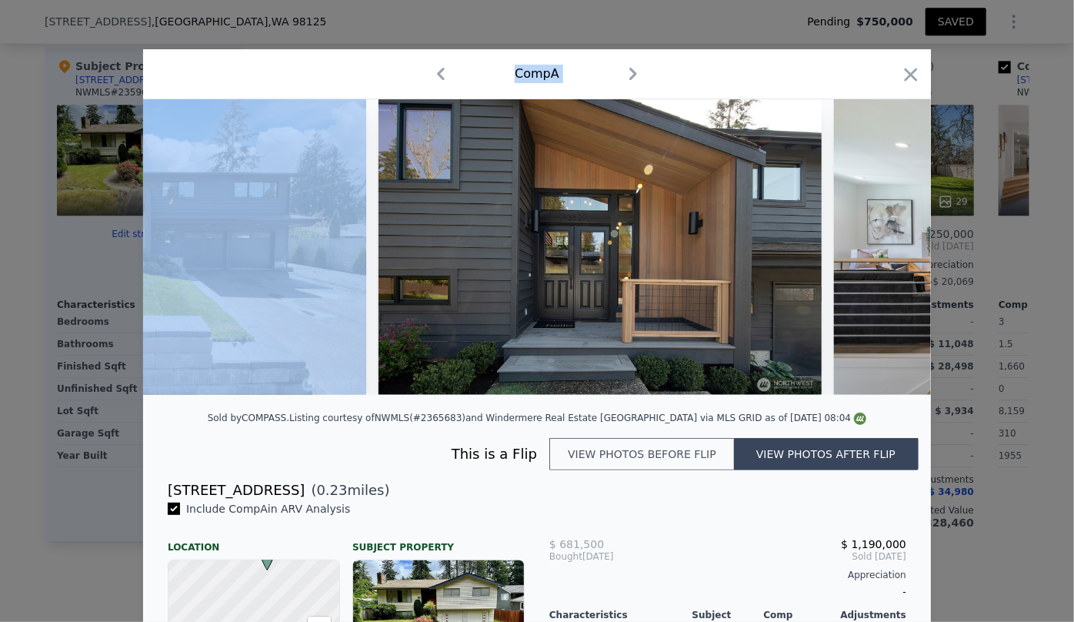
drag, startPoint x: 173, startPoint y: 405, endPoint x: 131, endPoint y: 409, distance: 42.4
click at [131, 409] on div "​ Comp A Sold by COMPASS . Listing courtesy of NWMLS (#2365683) and Windermere …" at bounding box center [537, 463] width 1074 height 926
click at [339, 248] on img at bounding box center [144, 246] width 443 height 295
click at [246, 291] on img at bounding box center [144, 246] width 443 height 295
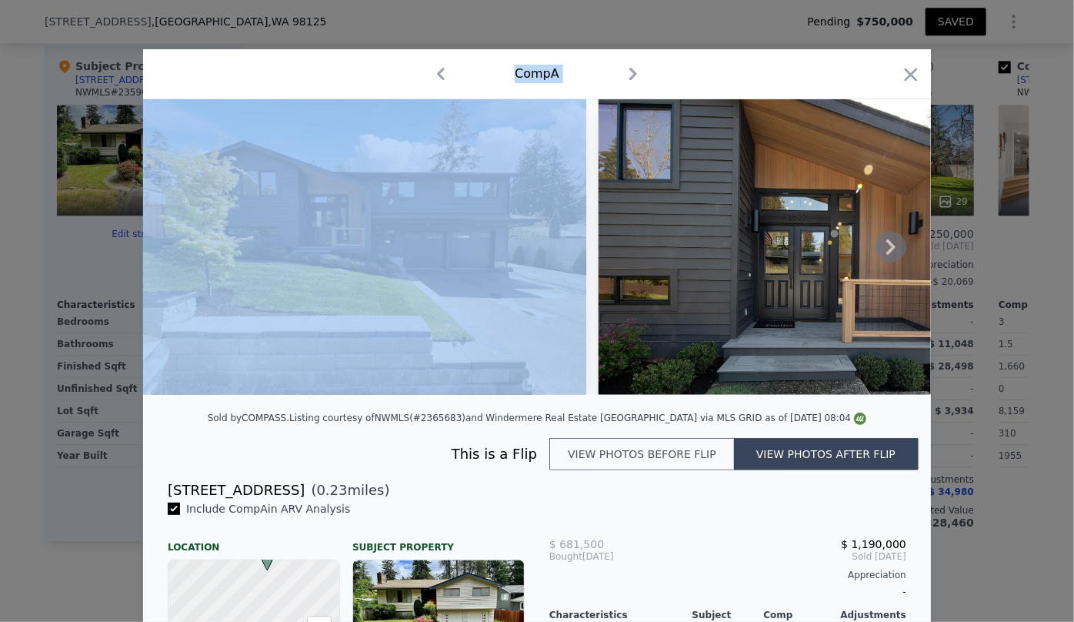
click at [373, 286] on img at bounding box center [364, 246] width 443 height 295
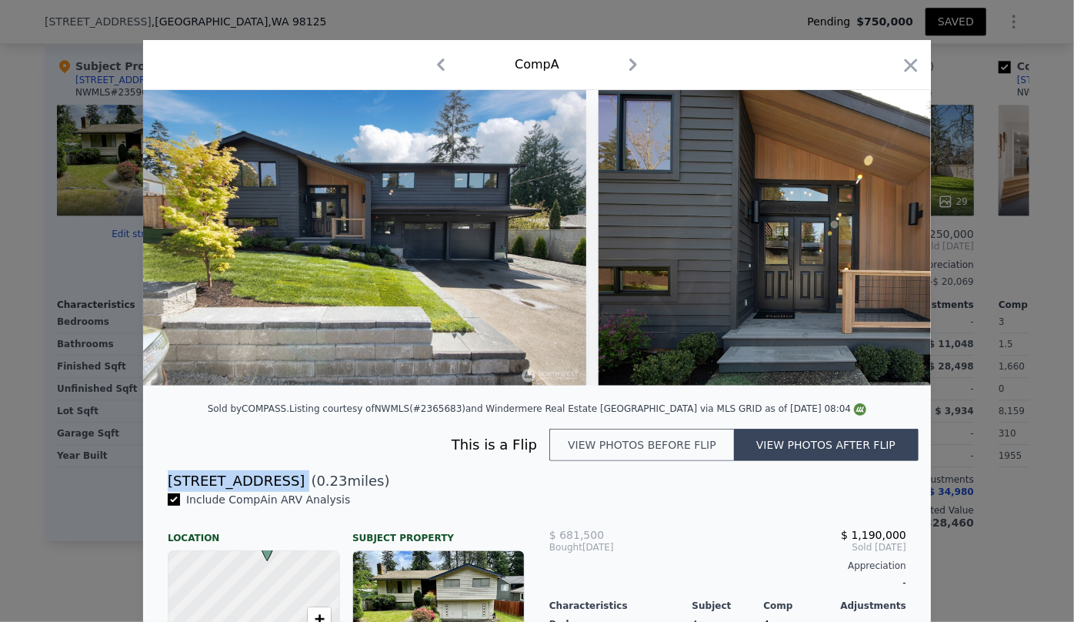
drag, startPoint x: 160, startPoint y: 485, endPoint x: 280, endPoint y: 491, distance: 120.2
click at [280, 491] on div "13522 28th Ave NE ( 0.23 miles)" at bounding box center [536, 481] width 763 height 22
copy div "[STREET_ADDRESS]"
click at [147, 9] on div at bounding box center [537, 311] width 1074 height 622
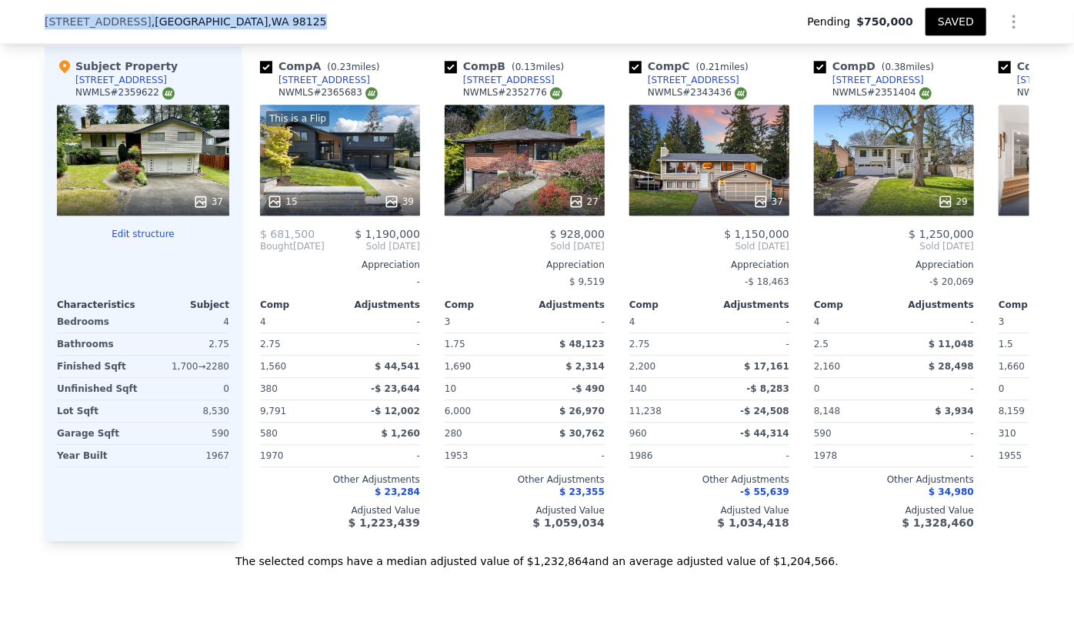
drag, startPoint x: 30, startPoint y: 20, endPoint x: 232, endPoint y: 22, distance: 202.4
click at [232, 22] on div "13032 27th Ave NE , Seattle , WA 98125 Pending $750,000 SAVED" at bounding box center [537, 22] width 1074 height 44
copy div "13032 27th Ave NE , Seattle , WA 98125"
click at [662, 18] on div "13032 27th Ave NE , Seattle , WA 98125 Pending $750,000 SAVED" at bounding box center [537, 21] width 985 height 43
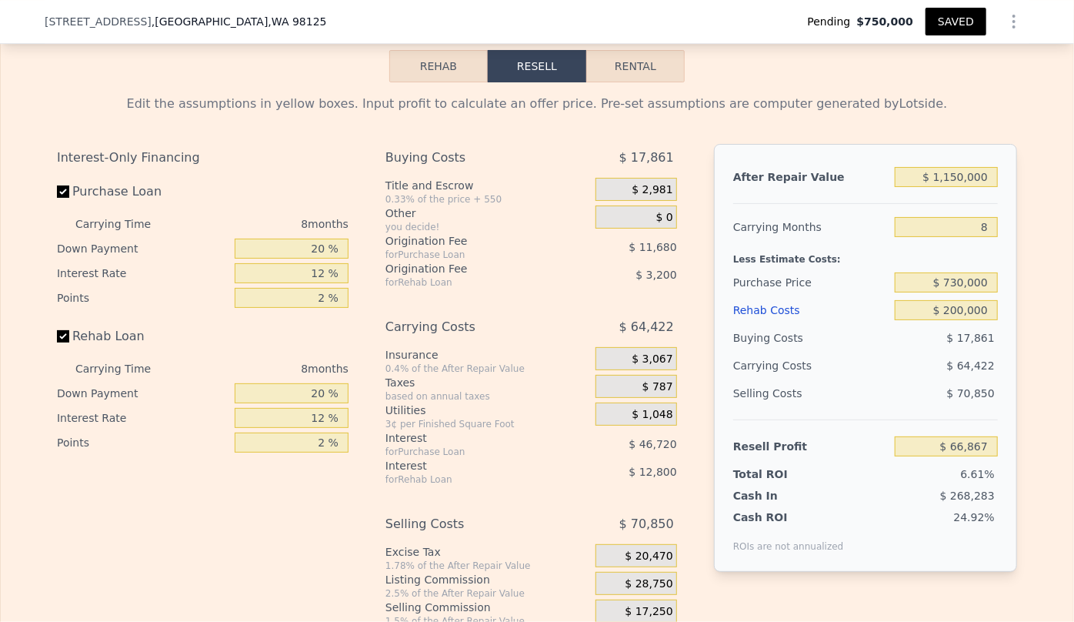
scroll to position [2582, 0]
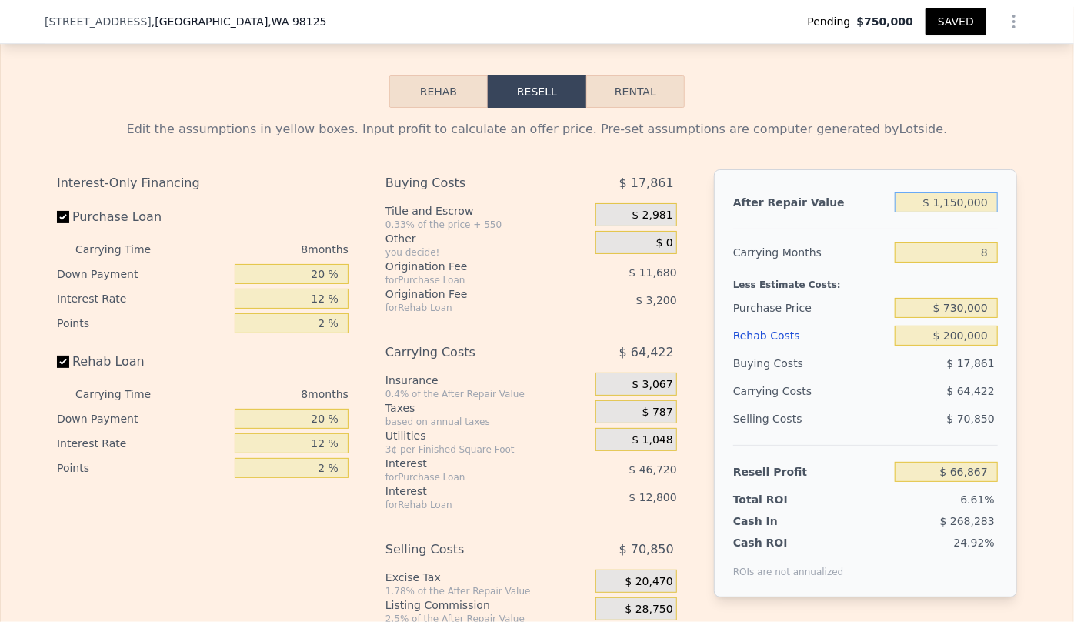
click at [956, 212] on input "$ 1,150,000" at bounding box center [946, 202] width 103 height 20
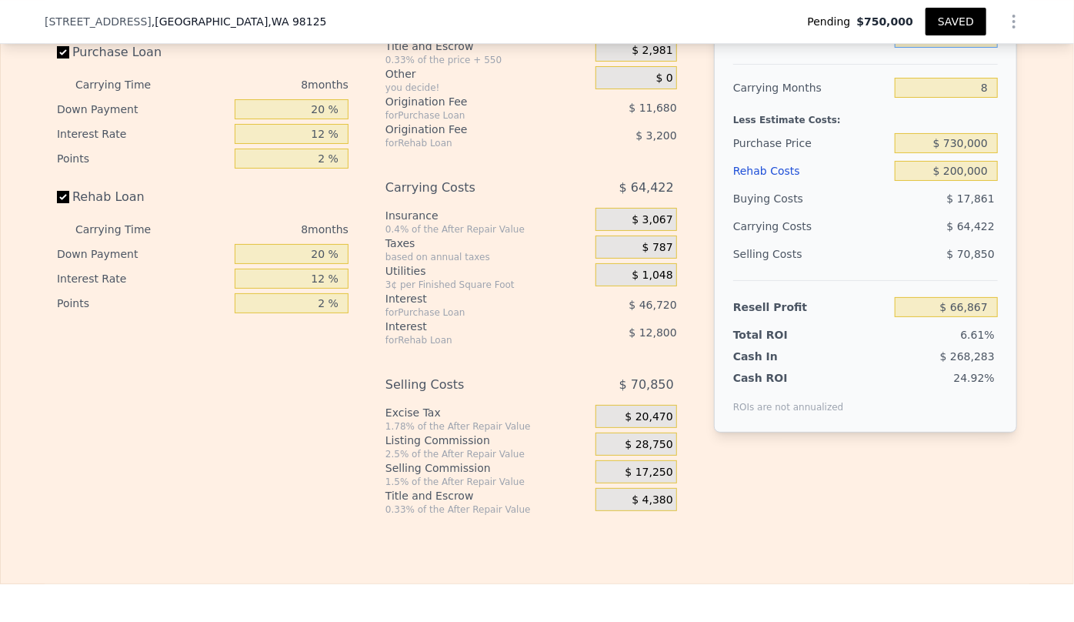
scroll to position [2722, 0]
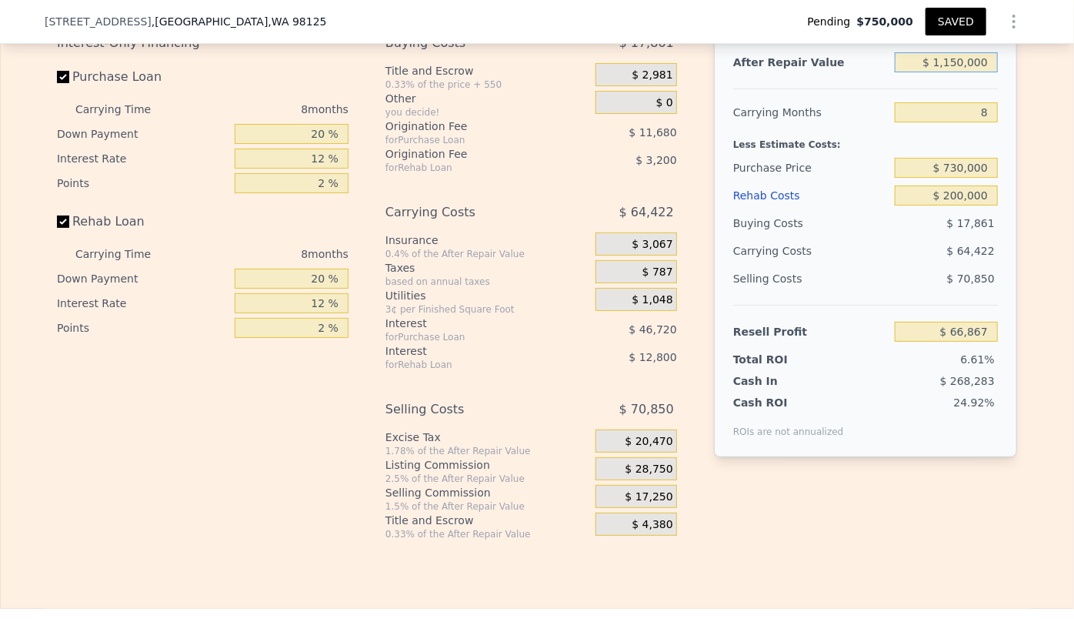
type input "$ 110,000"
type input "-$ 906,783"
type input "$ 1,100,000"
type input "$ 20,058"
type input "$ 1,100,000"
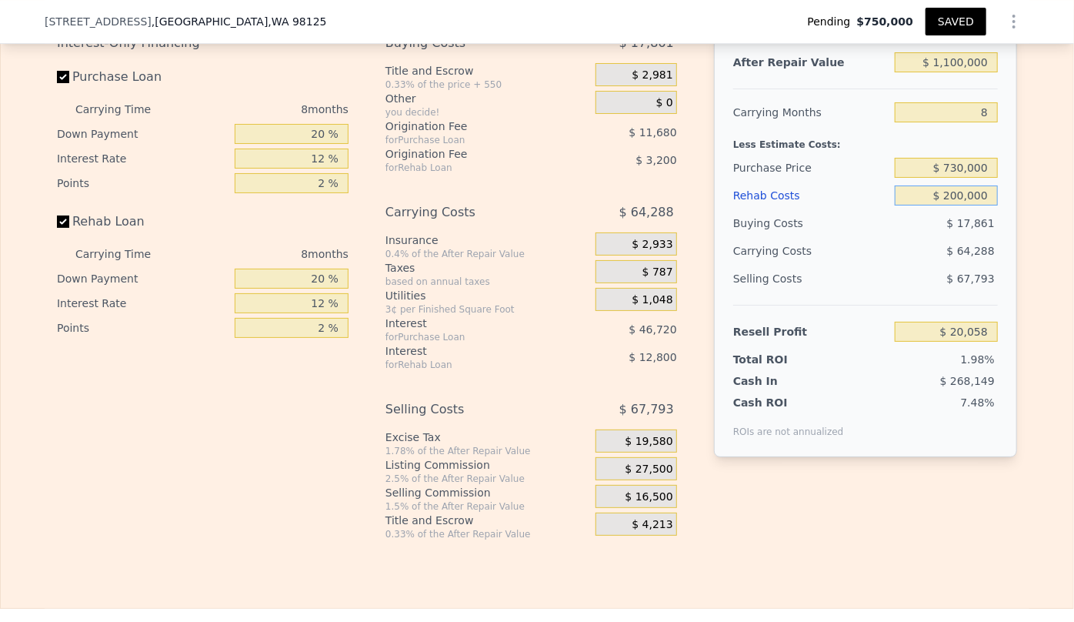
click at [955, 205] on input "$ 200,000" at bounding box center [946, 195] width 103 height 20
type input "$ 20,000"
type input "$ 214,458"
type input "$ 0000"
type input "$ 236,058"
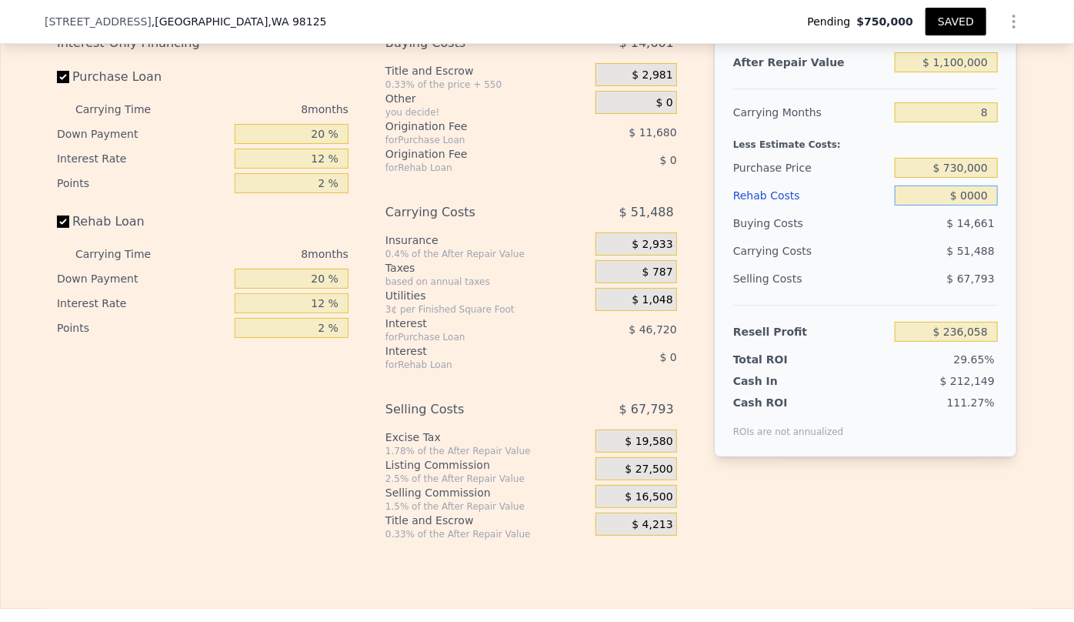
type input "$ 10,000"
type input "$ 225,258"
type input "$ 160,000"
type input "$ 63,258"
type input "$ 10,000"
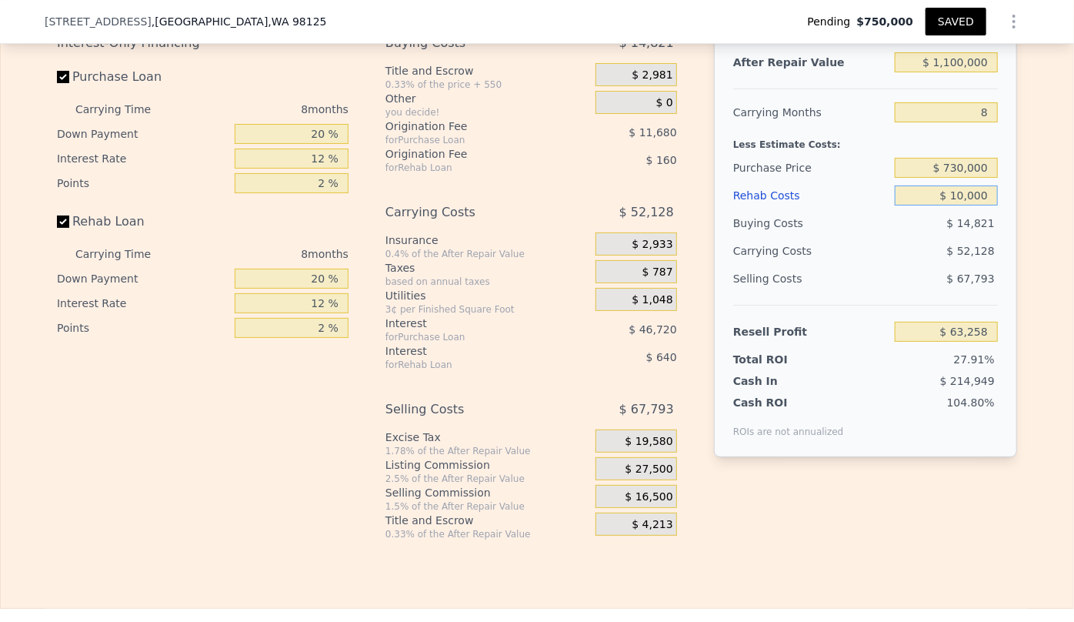
type input "$ 225,258"
type input "$ 0000"
type input "$ 236,058"
type input "$ 10,000"
type input "$ 225,258"
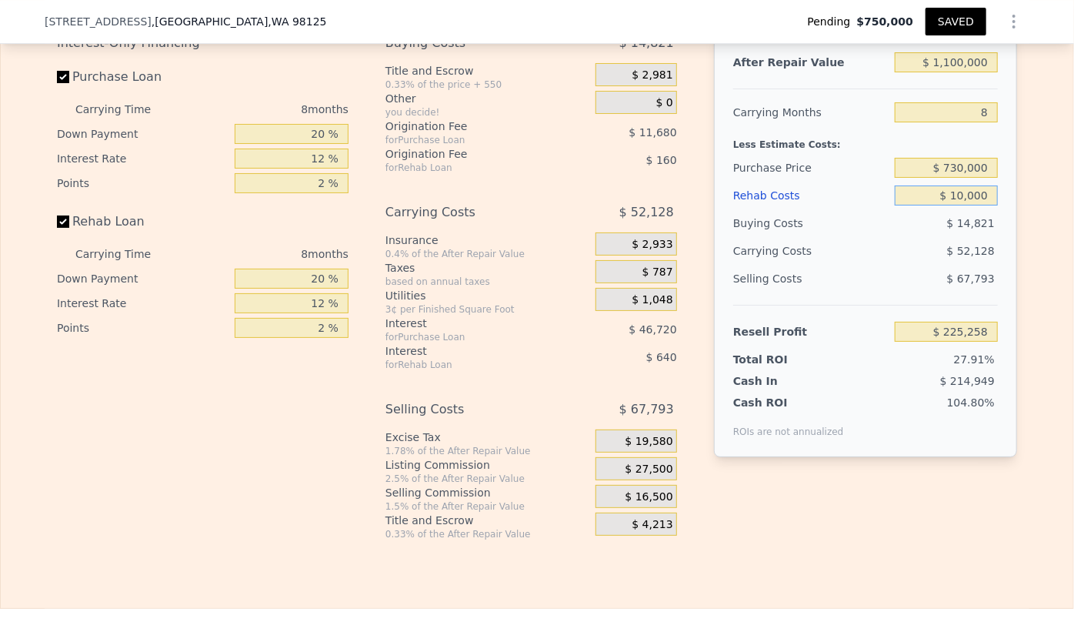
type input "$ 170,000"
type input "$ 52,458"
type input "$ 1,700,000"
type input "-$ 1,599,942"
type input "$ 17,000,000"
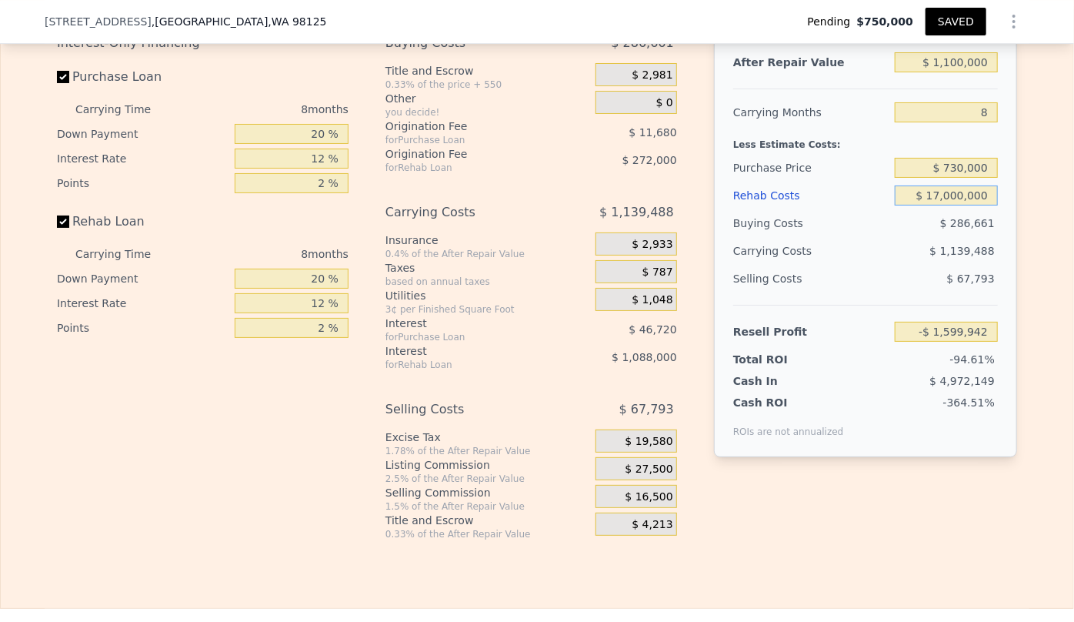
type input "-$ 18,123,942"
type input "$ 1,700,000"
type input "-$ 1,599,942"
type input "$ 170,000"
type input "$ 52,458"
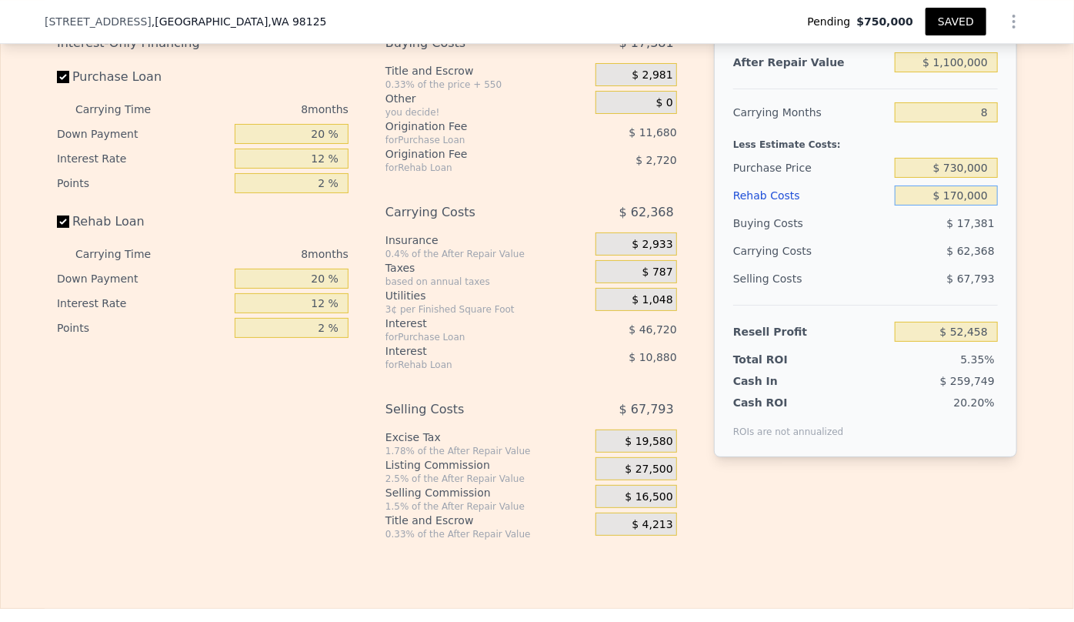
type input "$ 10,000"
type input "$ 225,258"
type input "$ 0000"
type input "$ 236,058"
type input "$ 20,000"
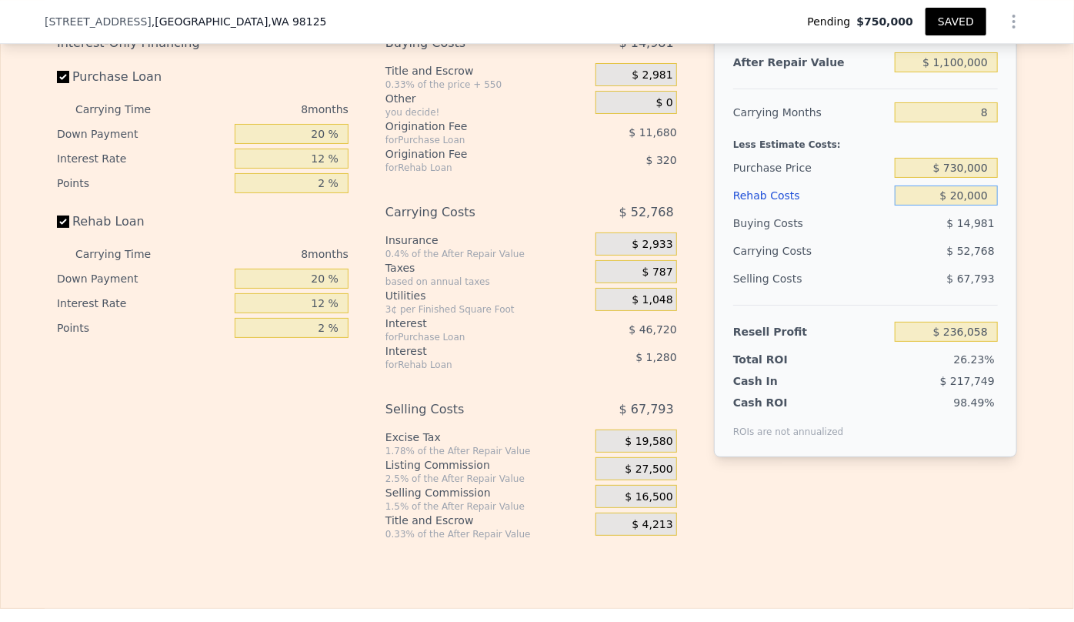
type input "$ 214,458"
type input "$ 200,000"
type input "$ 20,058"
type input "$ 2,000,000"
type input "-$ 1,923,942"
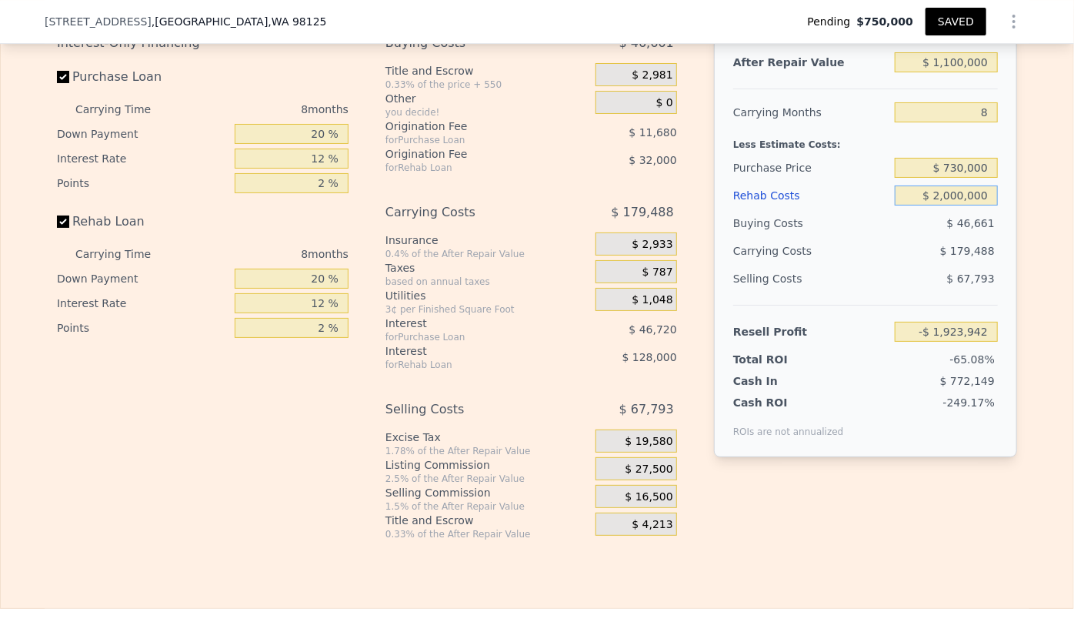
type input "$ 200,000"
type input "$ 20,058"
click at [956, 69] on input "$ 1,100,000" at bounding box center [946, 62] width 103 height 20
type input "$ 110,000"
type input "-$ 906,783"
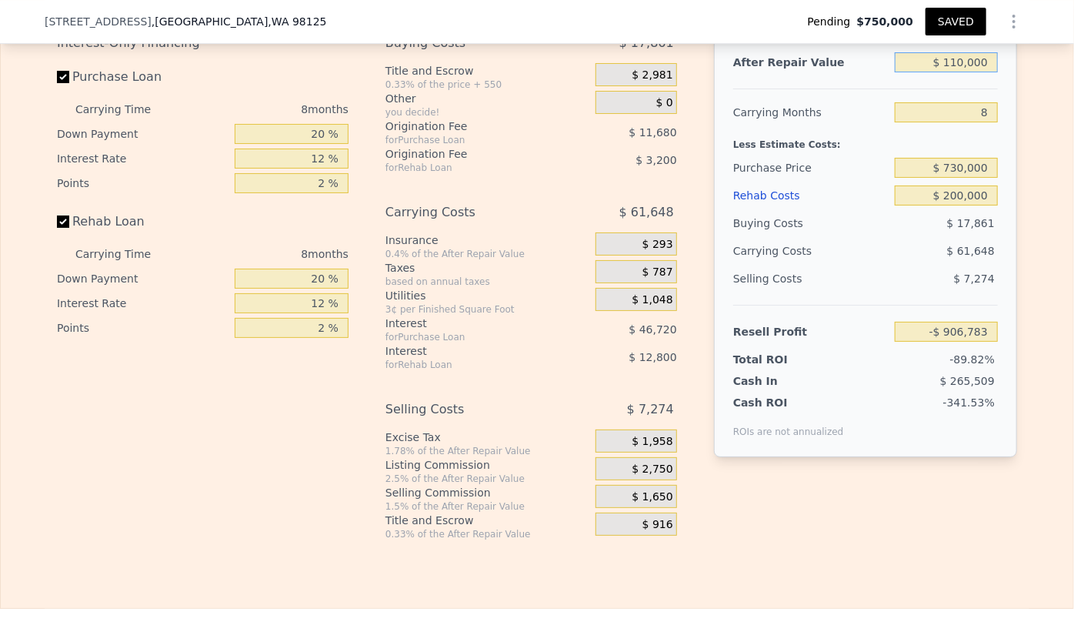
type input "$ 1,150,000"
type input "$ 66,867"
type input "$ 1,150,000"
click at [1016, 103] on div "Edit the assumptions in yellow boxes. Input profit to calculate an offer price.…" at bounding box center [537, 254] width 985 height 572
click at [595, 508] on div "$ 17,250" at bounding box center [636, 496] width 82 height 23
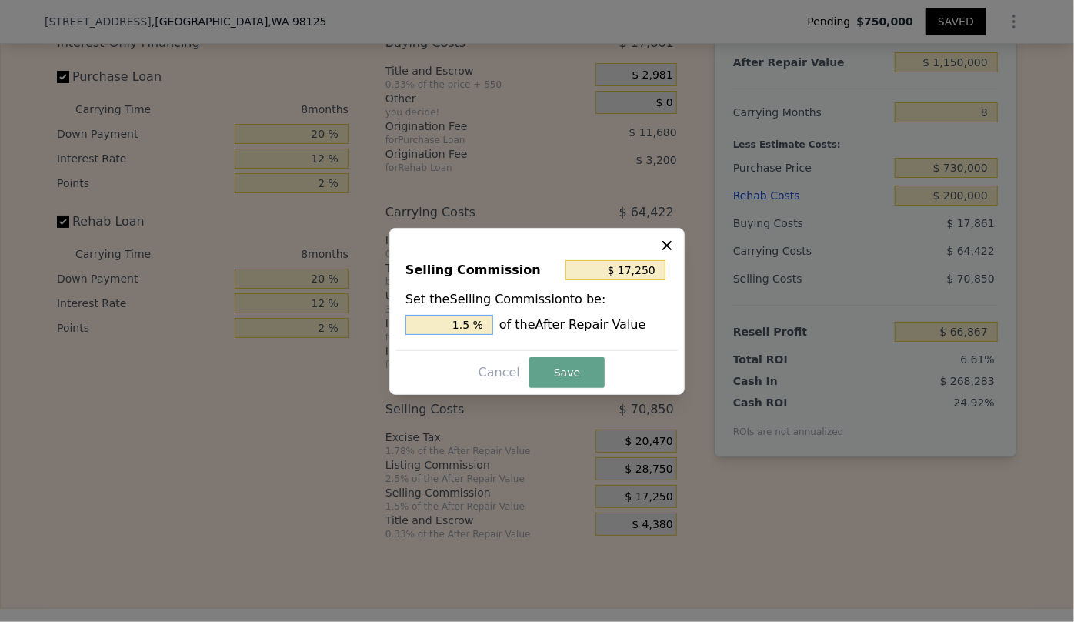
click at [474, 325] on input "1.5 %" at bounding box center [449, 325] width 88 height 20
type input "$ 11,500"
type input "1 %"
click at [575, 355] on div "Selling Commission $ 11,500 Set the Selling Commission to be: 1 % of the After …" at bounding box center [536, 311] width 295 height 167
click at [564, 379] on button "Save" at bounding box center [566, 372] width 75 height 31
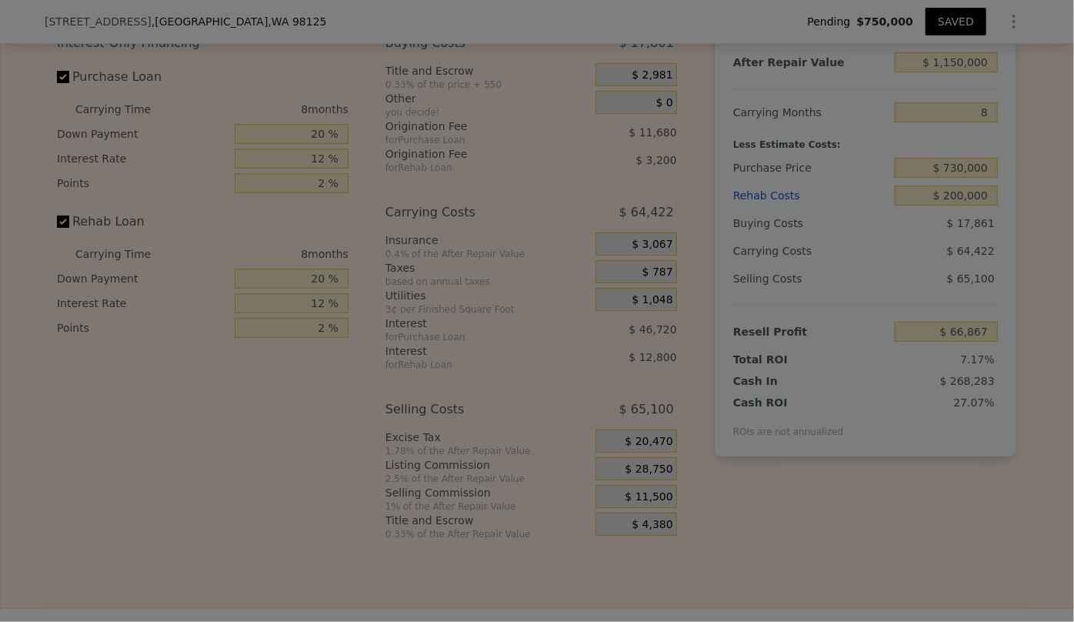
type input "$ 72,617"
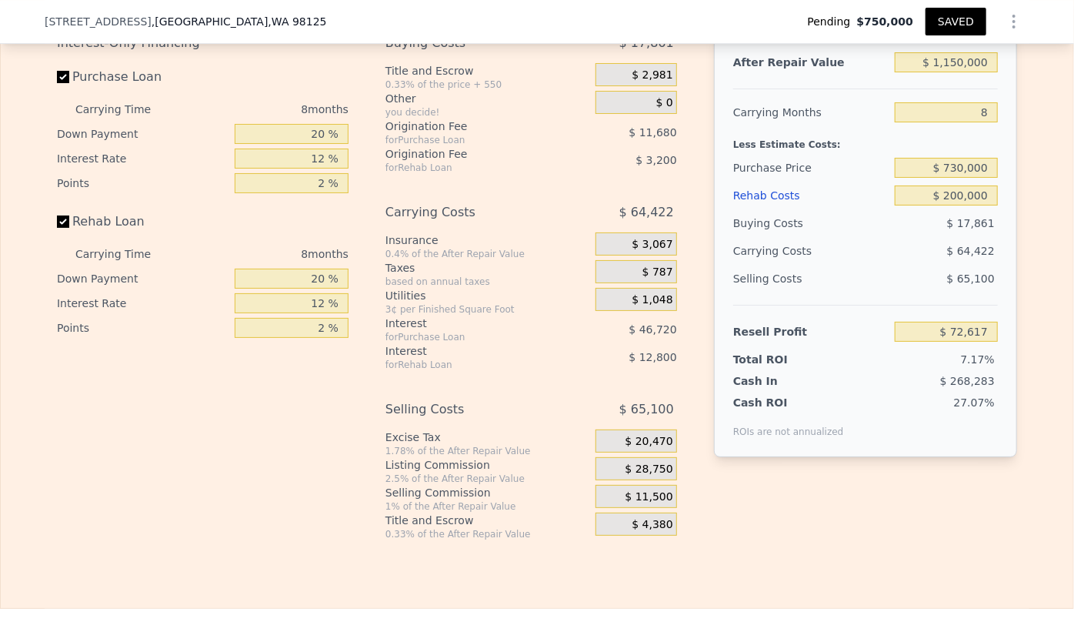
click at [637, 504] on span "$ 11,500" at bounding box center [649, 497] width 48 height 14
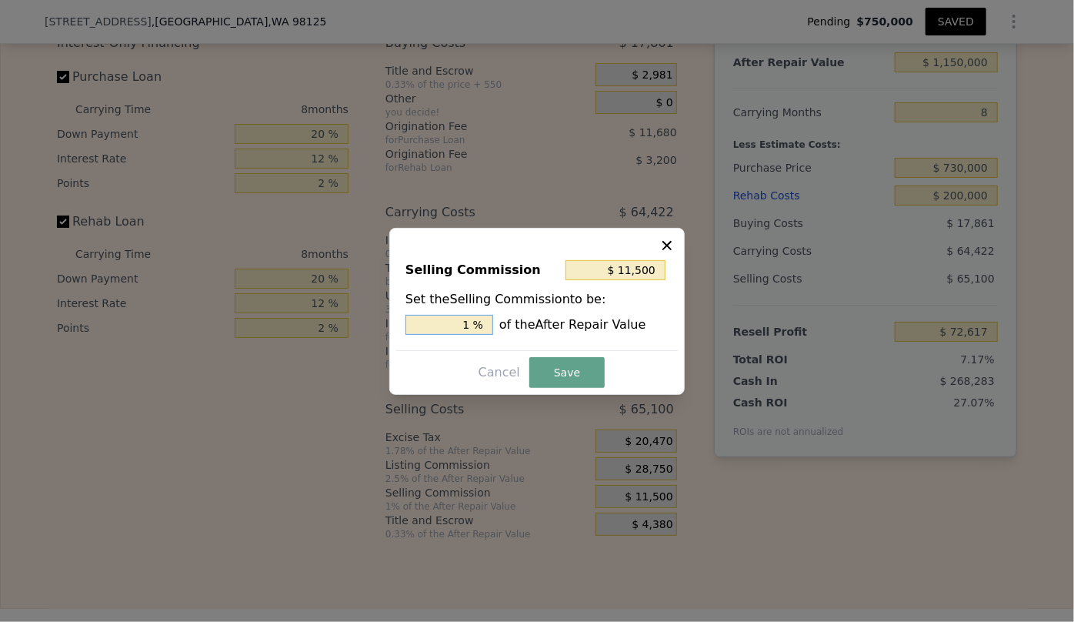
click at [472, 322] on input "1 %" at bounding box center [449, 325] width 88 height 20
type input "1. %"
type input "$ 17,250"
type input "1.5 %"
click at [553, 365] on button "Save" at bounding box center [566, 372] width 75 height 31
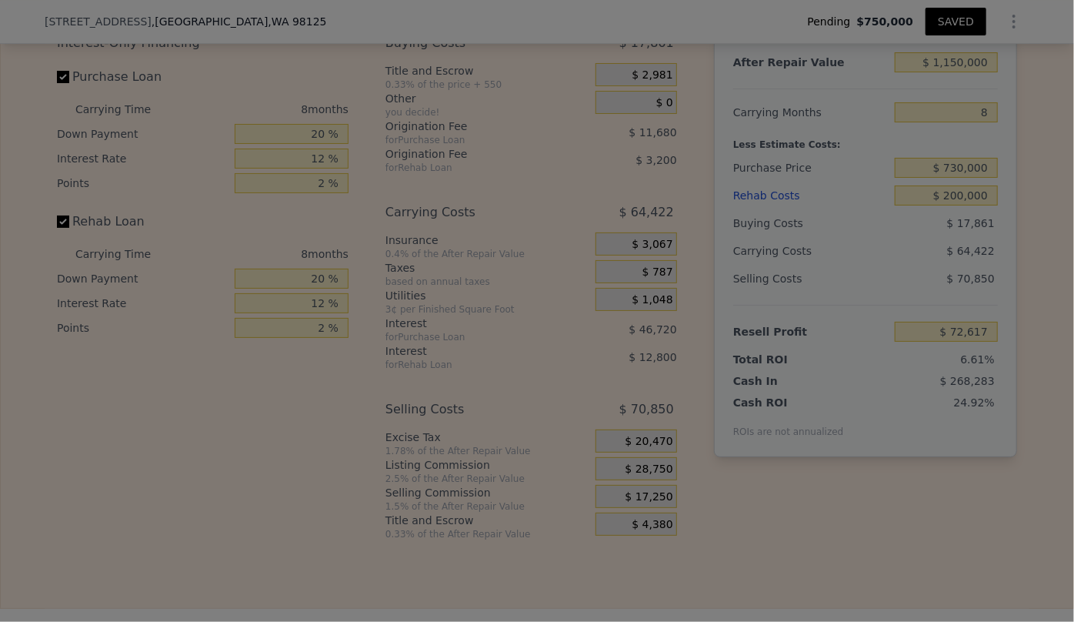
type input "$ 66,867"
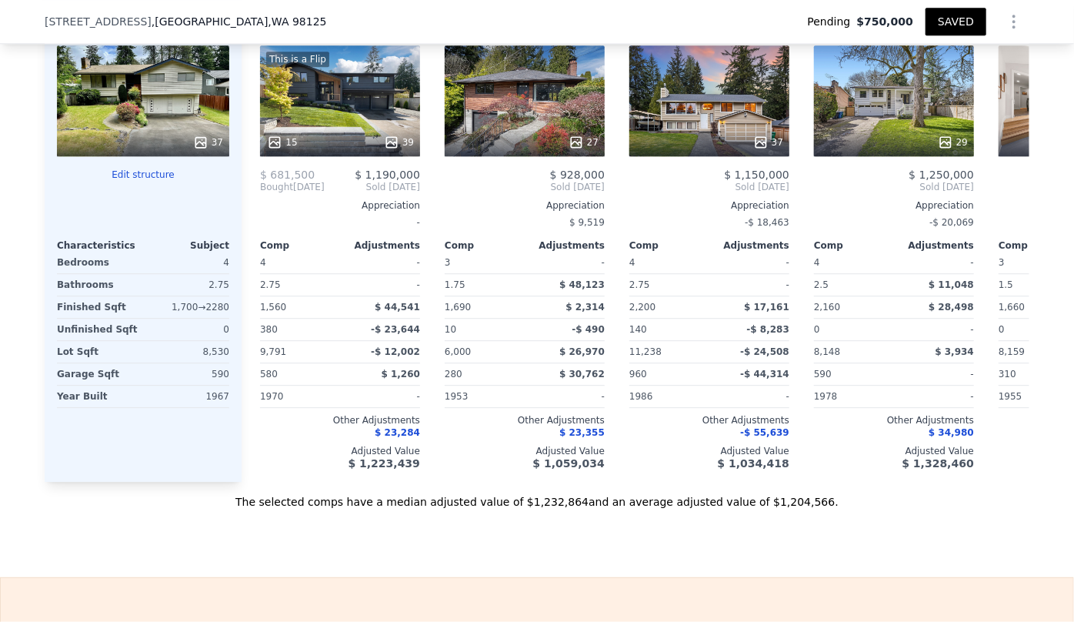
scroll to position [1883, 0]
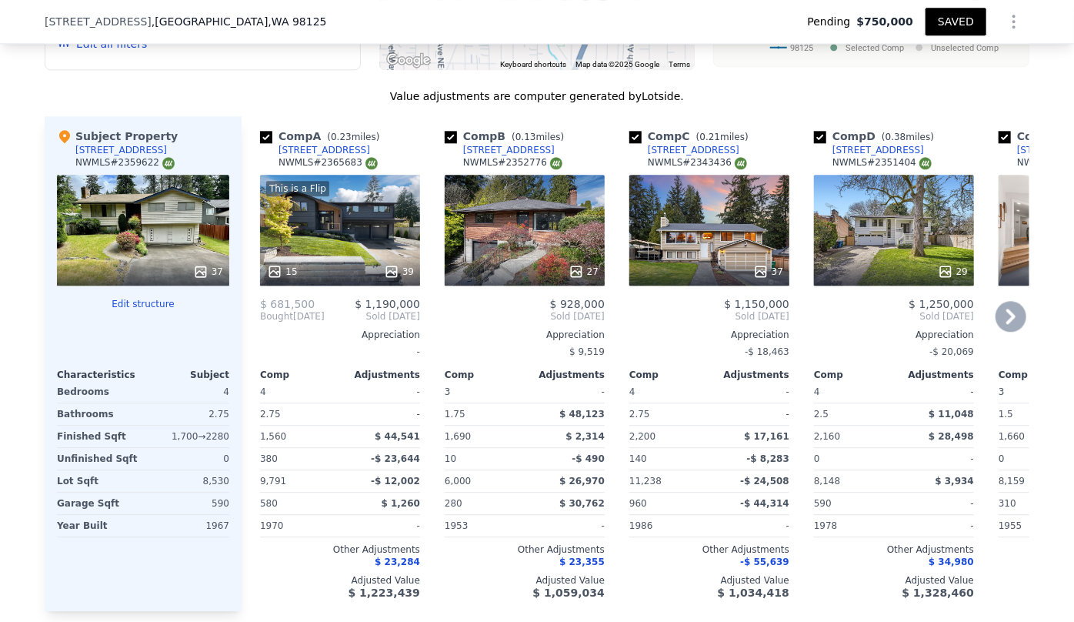
click at [1009, 307] on icon at bounding box center [1011, 316] width 31 height 31
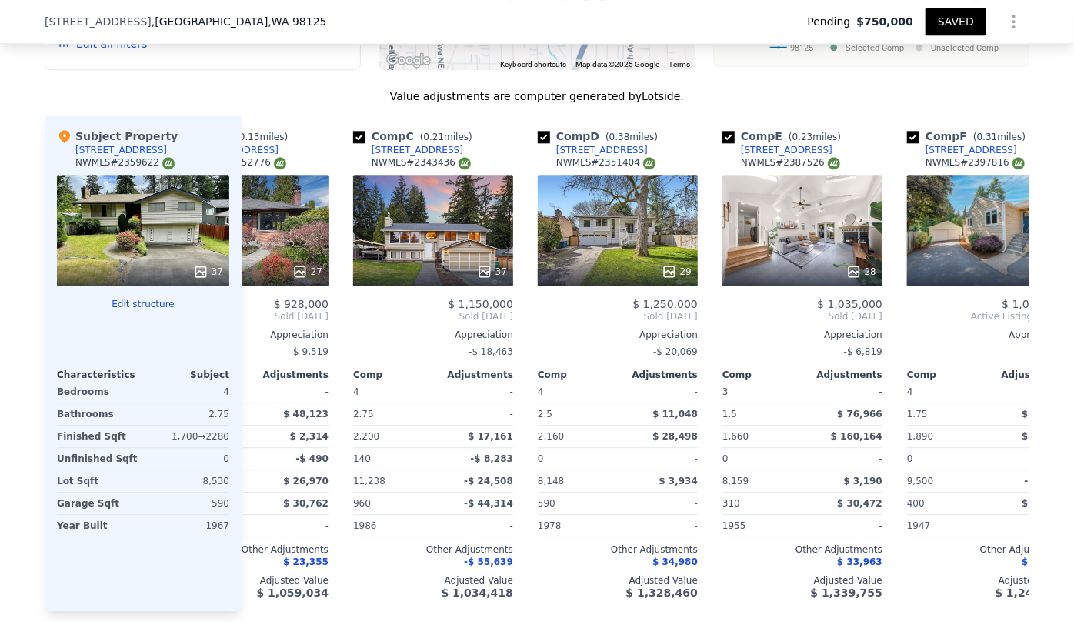
scroll to position [0, 369]
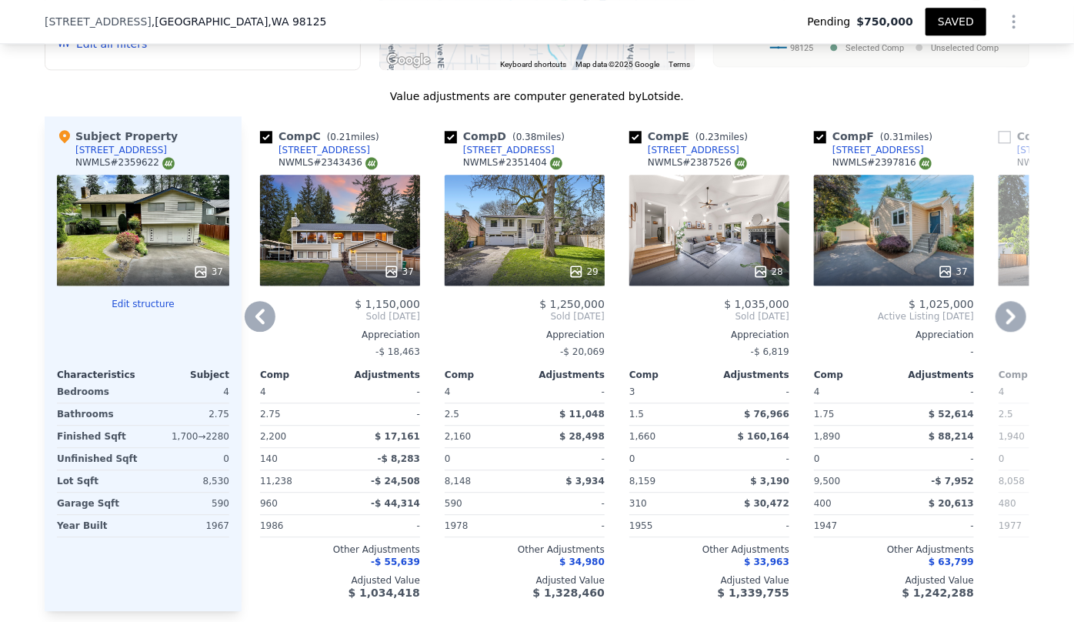
click at [1009, 307] on icon at bounding box center [1011, 316] width 31 height 31
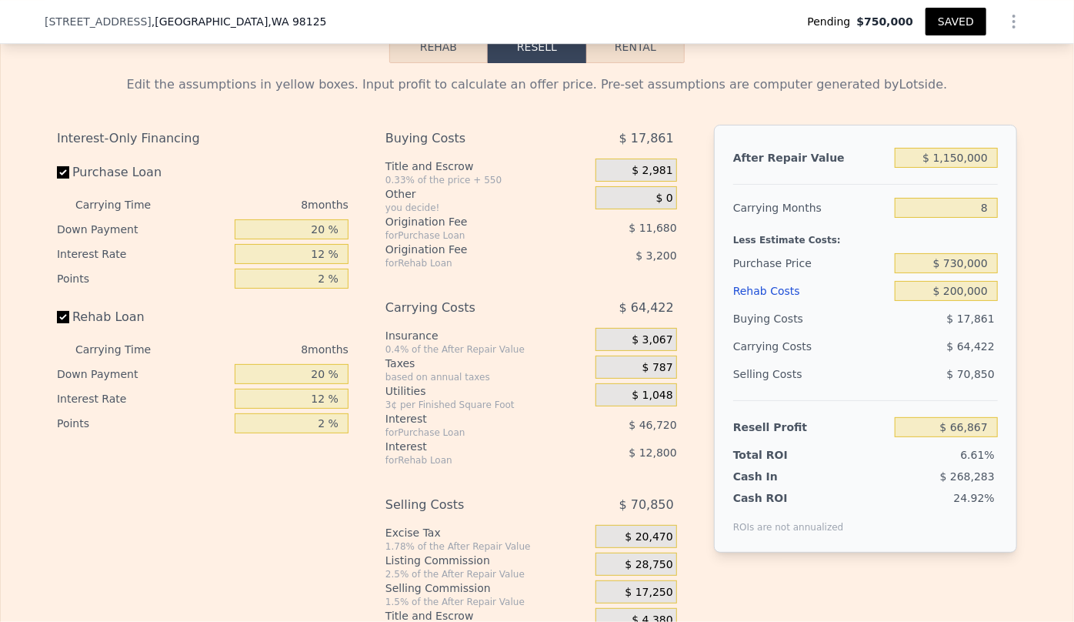
scroll to position [2652, 0]
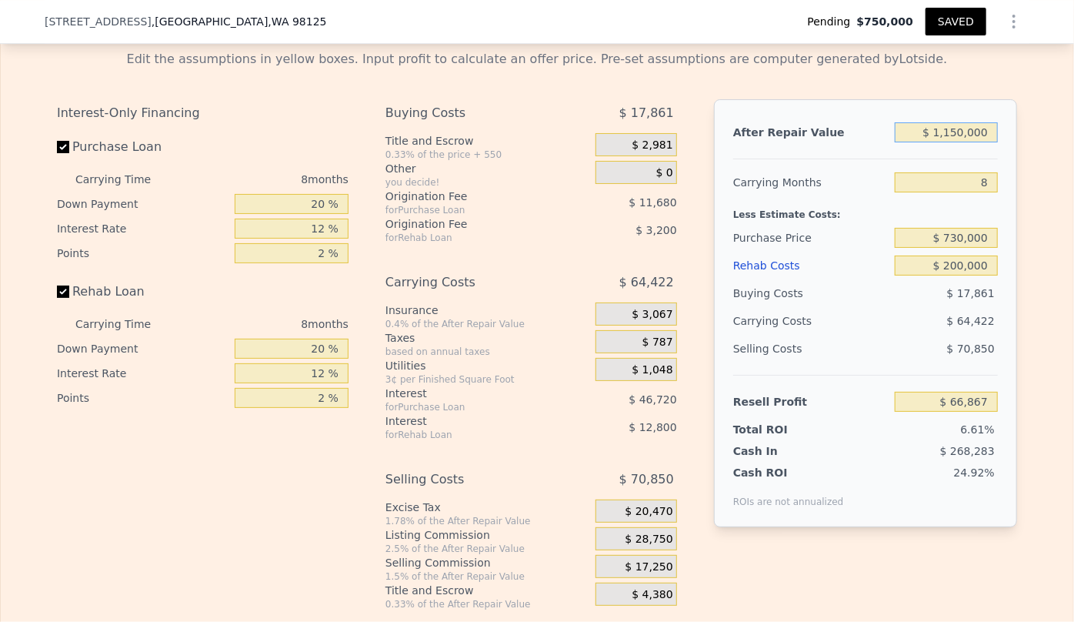
click at [958, 138] on input "$ 1,150,000" at bounding box center [946, 132] width 103 height 20
type input "$ 110,000"
type input "-$ 906,783"
type input "$ 1,100,000"
type input "$ 20,058"
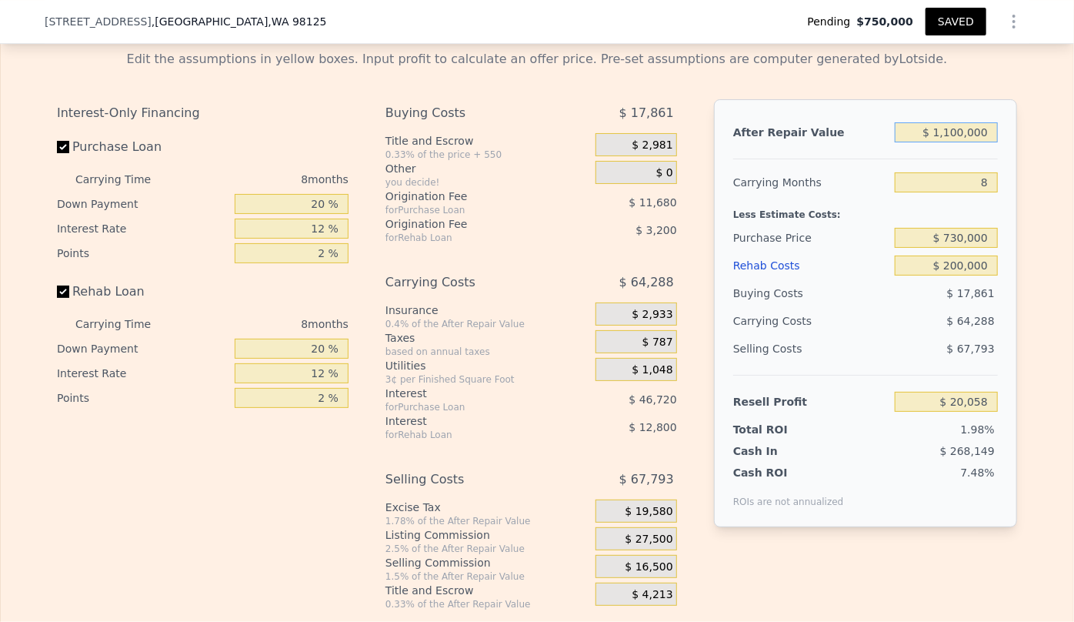
type input "$ 1,100,000"
click at [1009, 199] on div "After Repair Value $ 1,100,000 Carrying Months 8 Less Estimate Costs: Purchase …" at bounding box center [865, 313] width 303 height 428
click at [982, 188] on input "8" at bounding box center [946, 182] width 103 height 20
type input "6"
type input "$ 36,130"
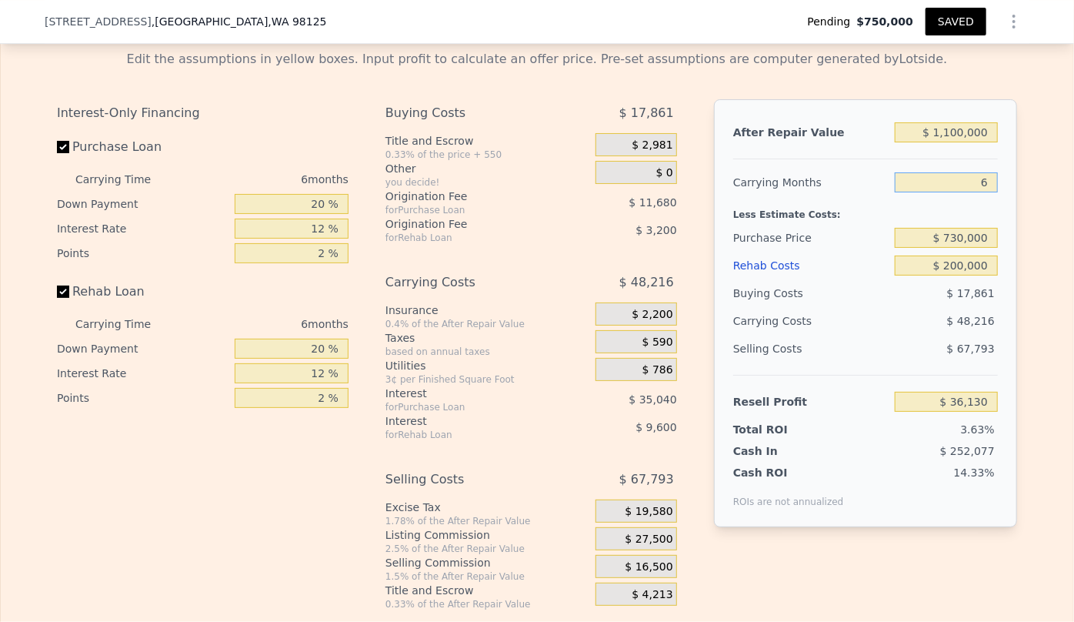
type input "6"
click at [956, 138] on input "$ 1,100,000" at bounding box center [946, 132] width 103 height 20
type input "$ 110,000"
type input "-$ 891,371"
type input "$ 1,150,000"
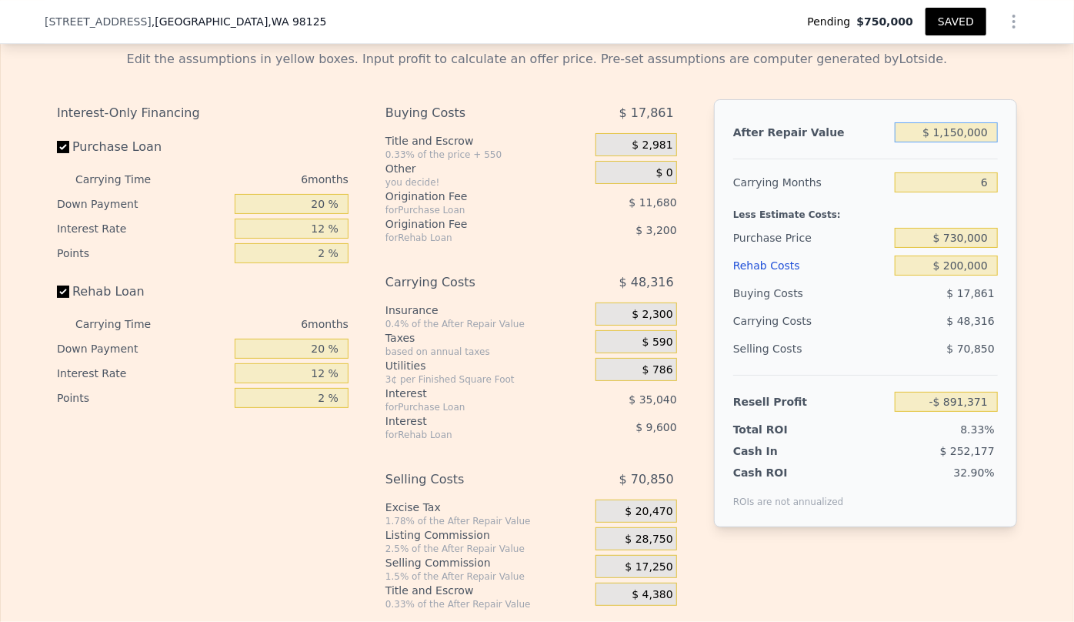
type input "$ 82,973"
type input "$ 1,150,000"
click at [1058, 252] on div "Edit the assumptions in yellow boxes. Input profit to calculate an offer price.…" at bounding box center [537, 324] width 1072 height 572
click at [986, 190] on input "6" at bounding box center [946, 182] width 103 height 20
type input "8"
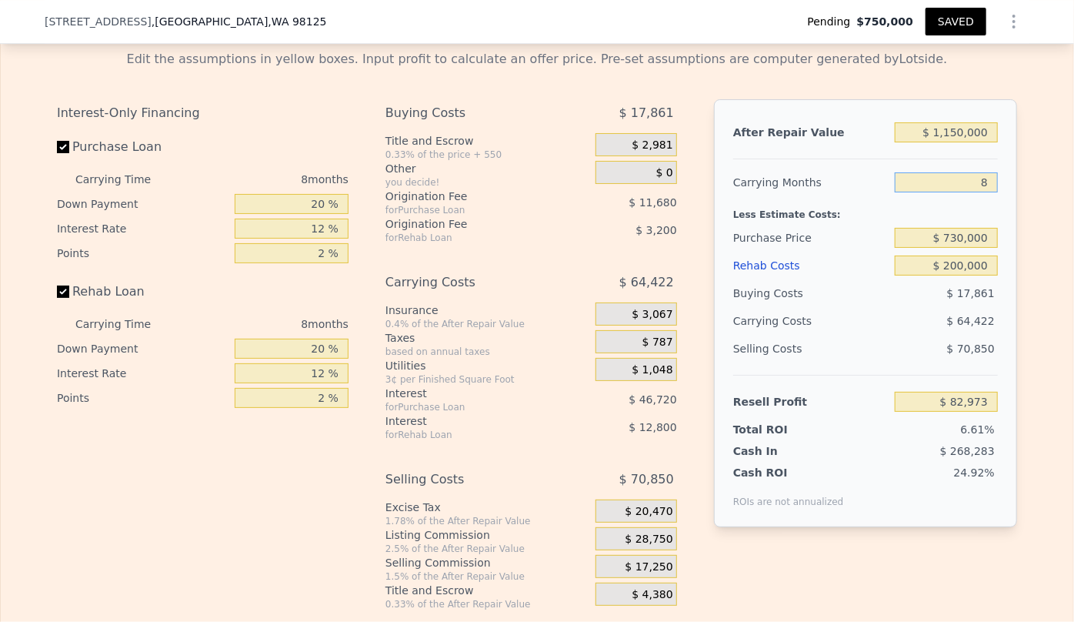
type input "$ 66,867"
type input "8"
click at [864, 383] on div "Resell Profit $ 66,867" at bounding box center [865, 395] width 265 height 41
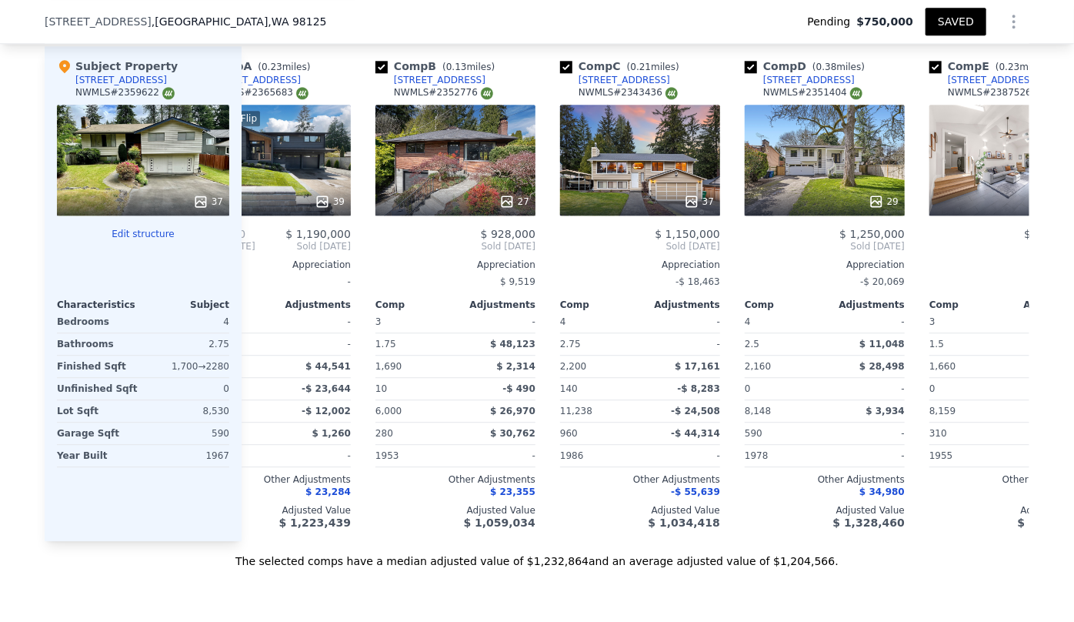
scroll to position [0, 0]
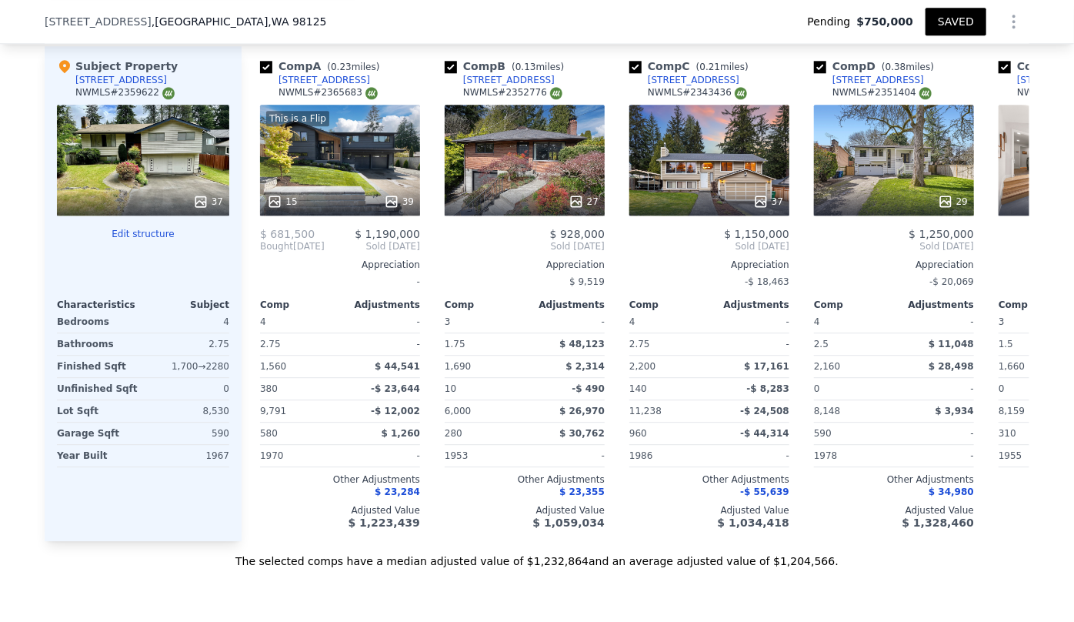
click at [1006, 20] on icon "Show Options" at bounding box center [1014, 21] width 18 height 18
click at [957, 54] on div "Edit Structure" at bounding box center [943, 61] width 172 height 31
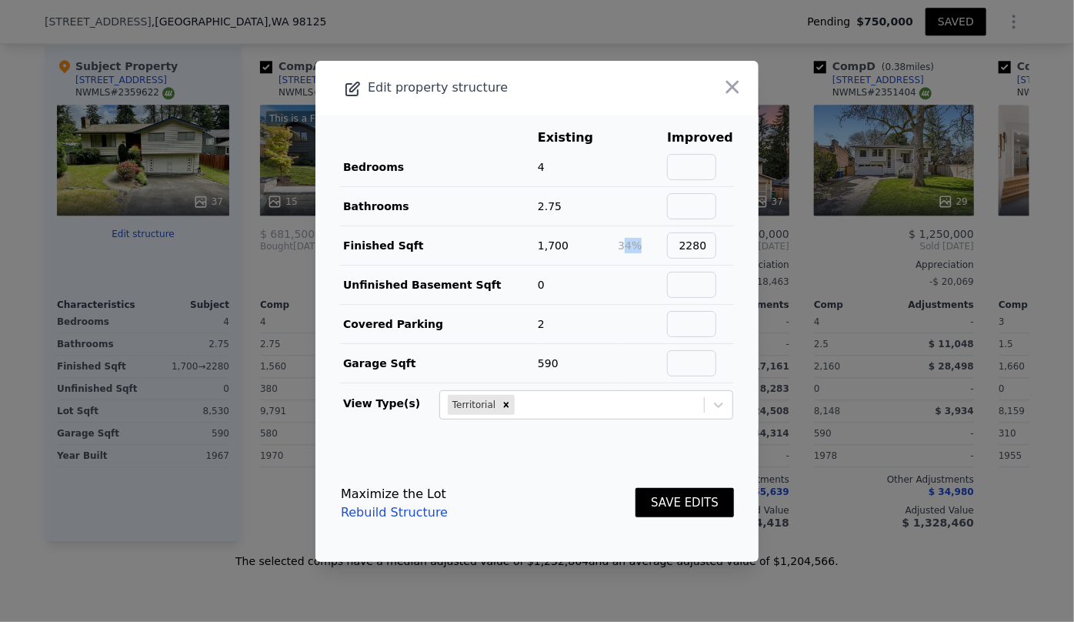
drag, startPoint x: 718, startPoint y: 246, endPoint x: 624, endPoint y: 245, distance: 93.9
click at [624, 245] on tr "Finished Sqft 1,700 34% 2280" at bounding box center [537, 244] width 394 height 39
click at [699, 245] on input "2280" at bounding box center [691, 245] width 49 height 26
click at [713, 246] on input "2280" at bounding box center [691, 245] width 49 height 26
type input "2"
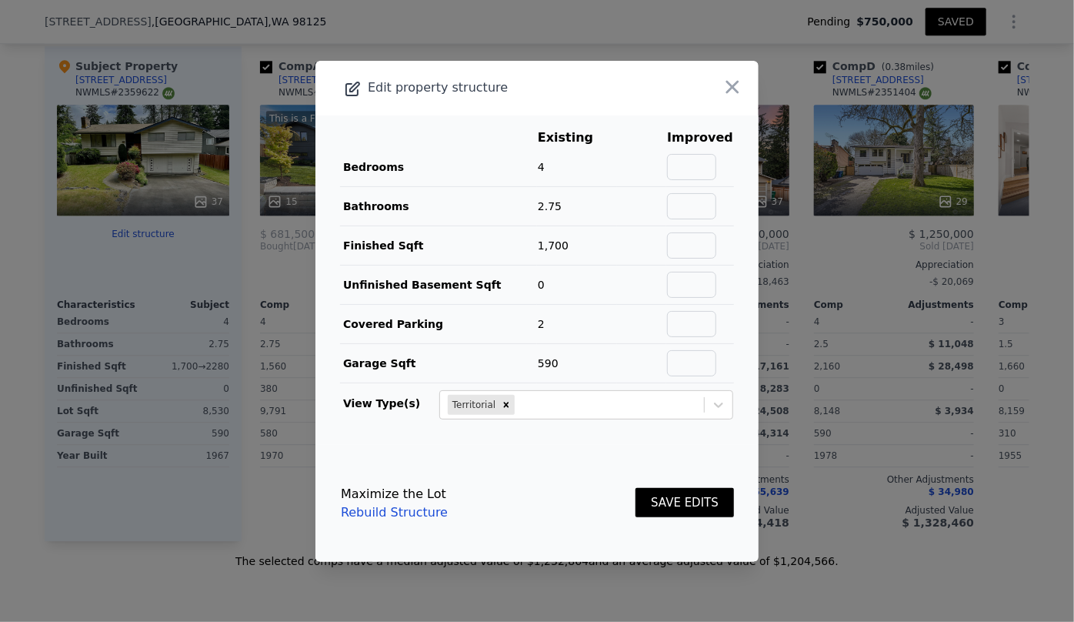
click at [689, 505] on button "SAVE EDITS" at bounding box center [684, 503] width 98 height 30
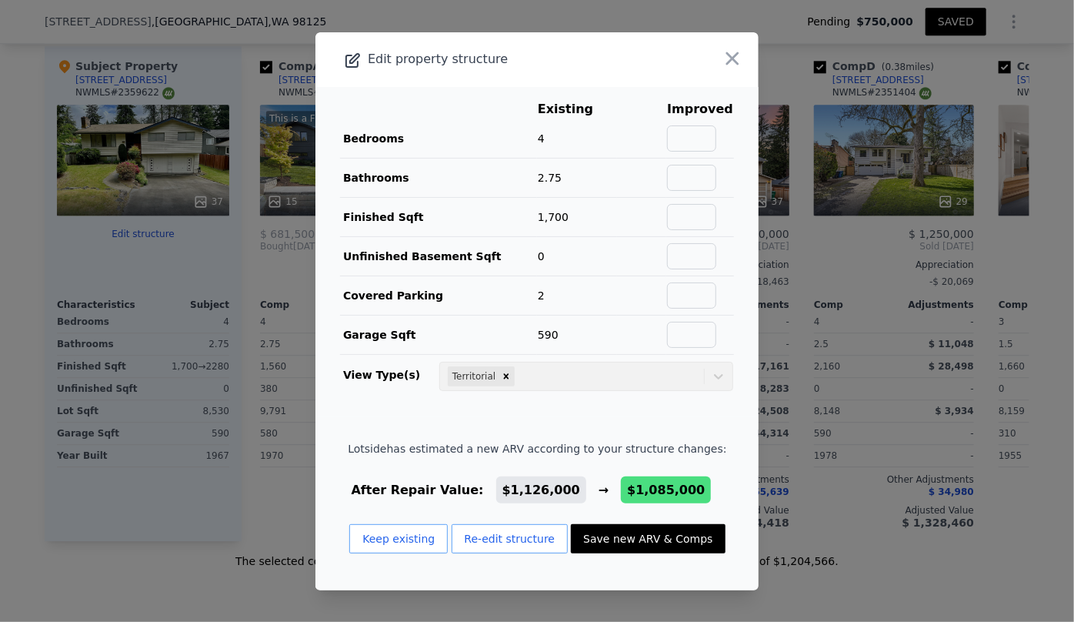
click at [655, 539] on button "Save new ARV & Comps" at bounding box center [648, 538] width 154 height 29
type input "1"
type input "3"
type input "1260"
type input "2370"
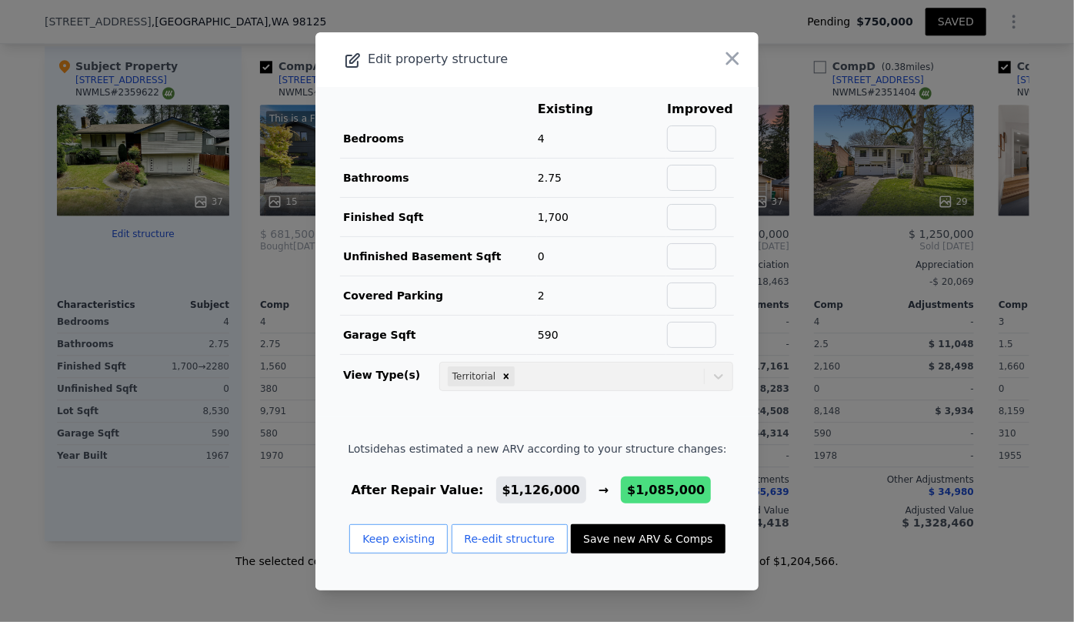
type input "5000"
type input "9856"
checkbox input "false"
checkbox input "true"
type input "$ 1,085,000"
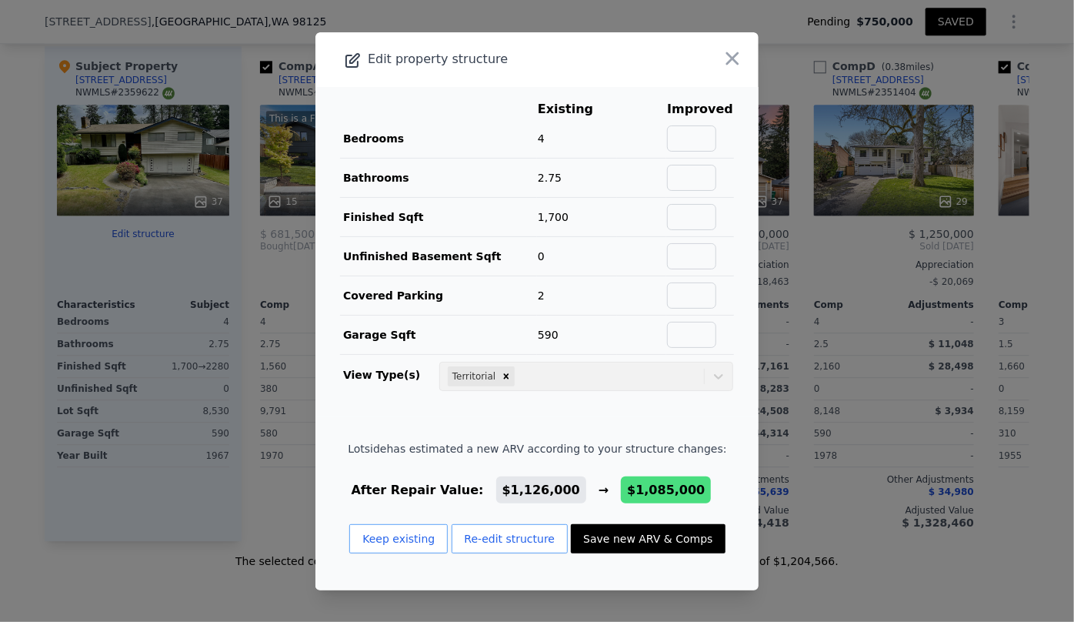
type input "$ 6,015"
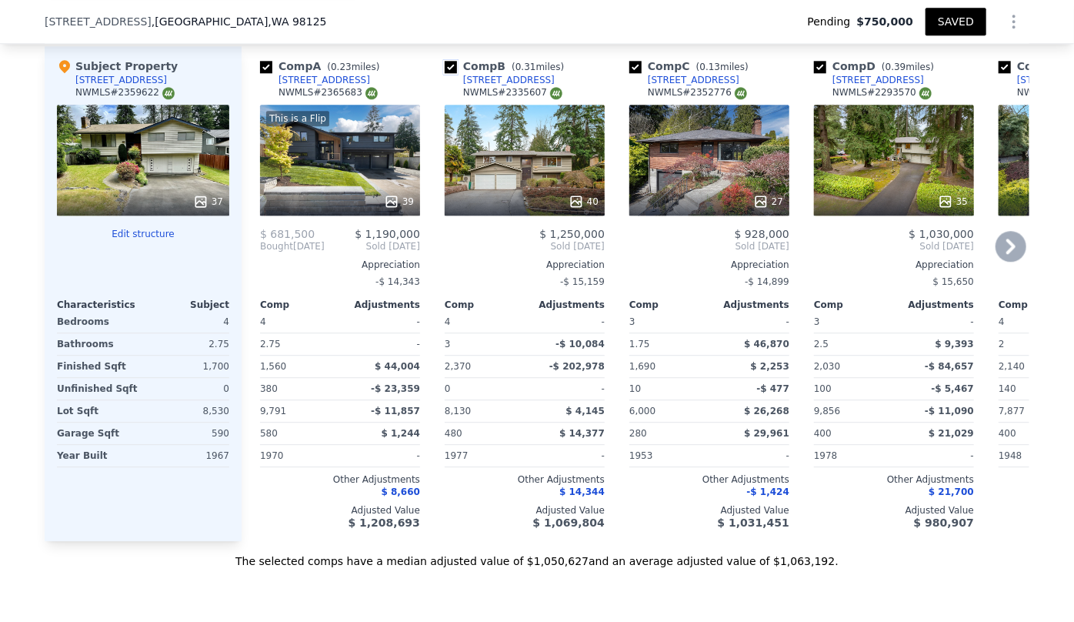
drag, startPoint x: 448, startPoint y: 60, endPoint x: 465, endPoint y: 89, distance: 34.2
click at [448, 61] on input "checkbox" at bounding box center [451, 67] width 12 height 12
checkbox input "false"
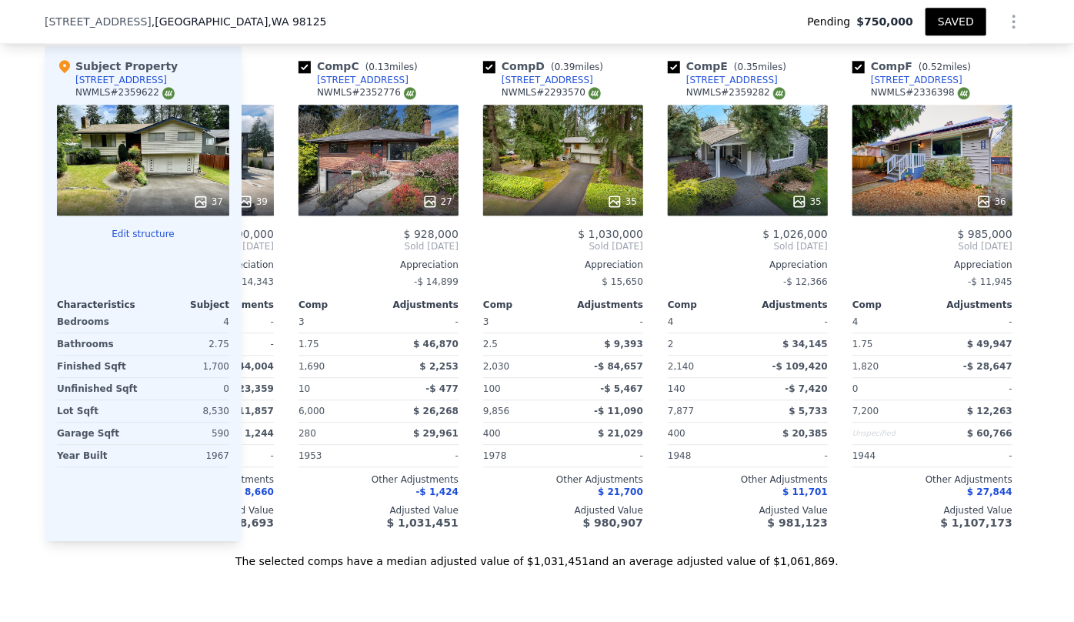
scroll to position [0, 148]
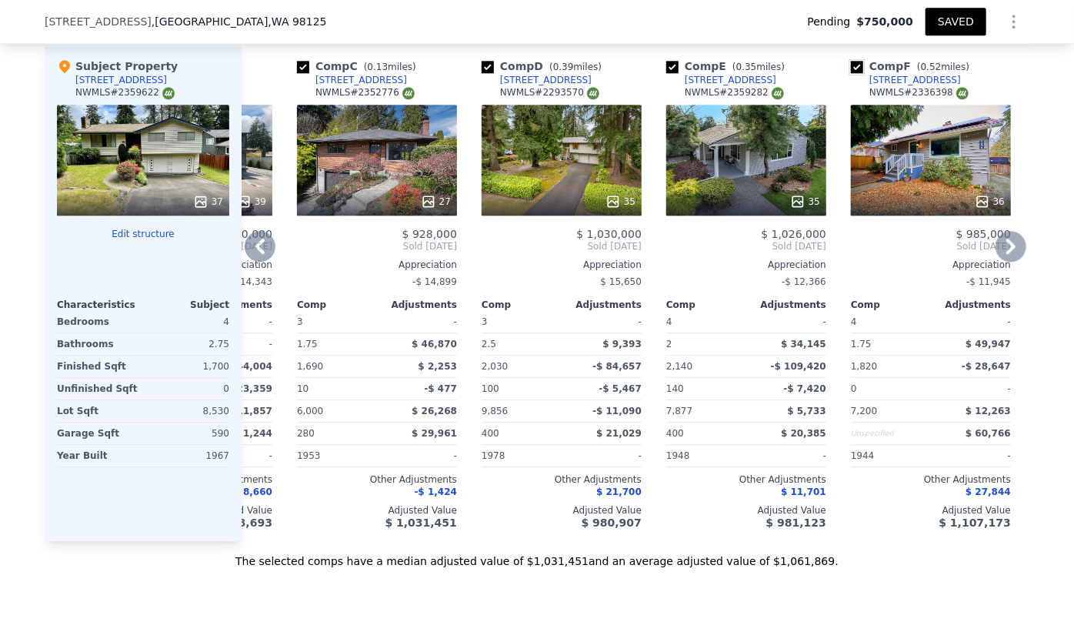
drag, startPoint x: 852, startPoint y: 68, endPoint x: 846, endPoint y: 131, distance: 63.5
click at [852, 68] on input "checkbox" at bounding box center [857, 67] width 12 height 12
checkbox input "false"
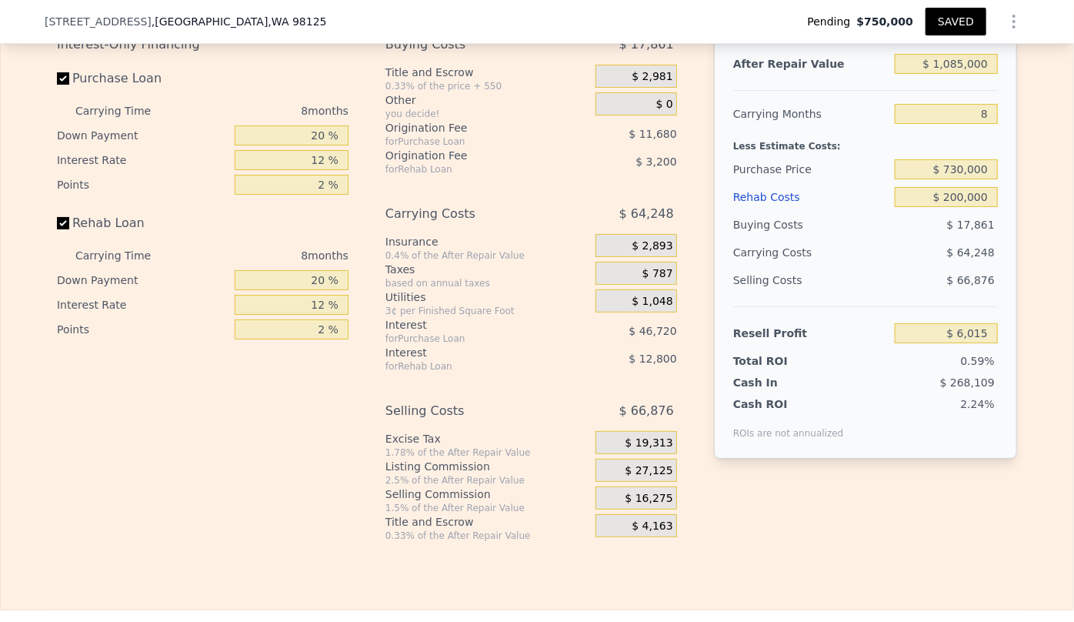
scroll to position [2722, 0]
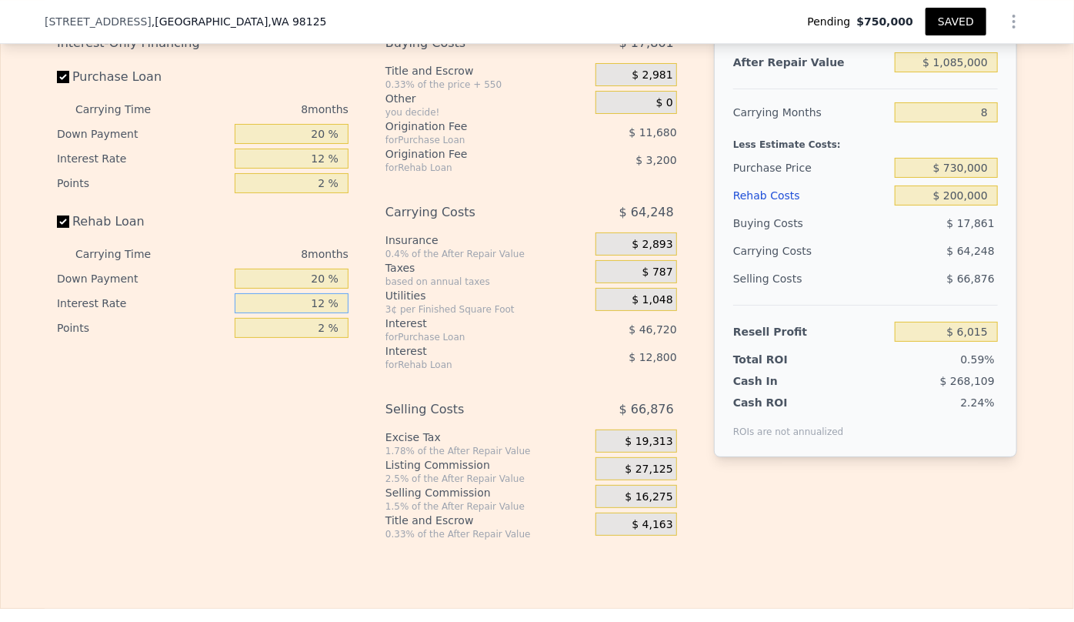
click at [322, 308] on input "12 %" at bounding box center [292, 303] width 114 height 20
type input "1 %"
type input "$ 17,751"
type input "10 %"
type input "$ 8,151"
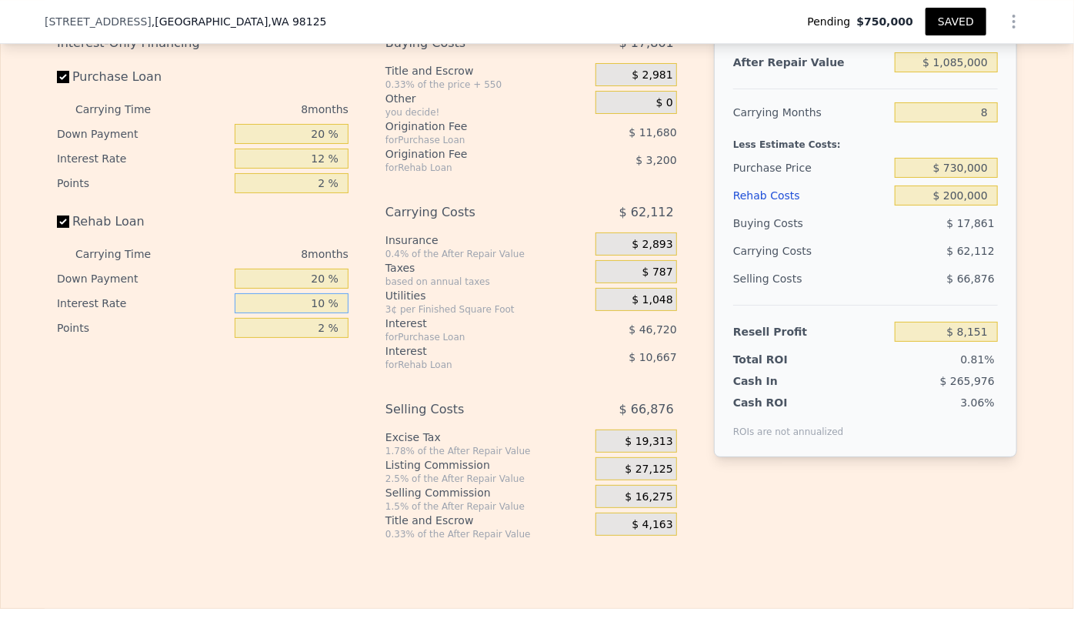
type input "10 %"
click at [277, 390] on div "Interest-Only Financing Purchase Loan Carrying Time 8 months Down Payment 20 % …" at bounding box center [209, 284] width 304 height 511
click at [322, 163] on input "12 %" at bounding box center [292, 158] width 114 height 20
type input "1 %"
type input "$ 50,975"
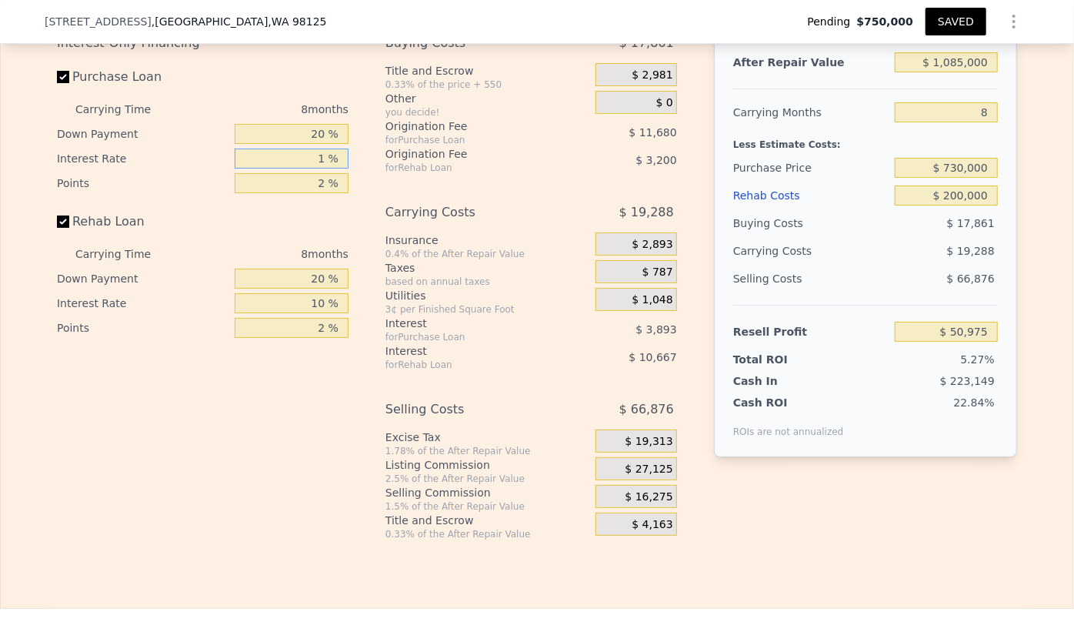
type input "11 %"
type input "$ 12,047"
type input "11.5 %"
type input "$ 10,095"
type input "11.5 %"
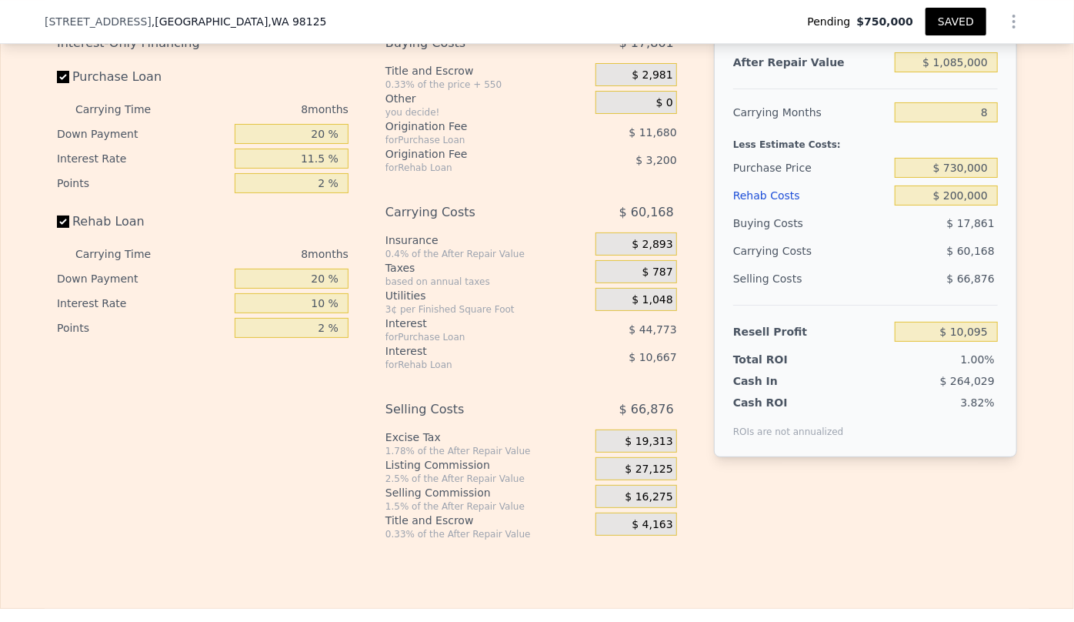
click at [408, 185] on div "Buying Costs $ 17,861 Title and Escrow 0.33% of the price + 550 $ 2,981 Other y…" at bounding box center [531, 284] width 292 height 511
click at [962, 62] on input "$ 1,085,000" at bounding box center [946, 62] width 103 height 20
type input "$ 108,000"
type input "-$ 904,576"
type input "$ 10,000"
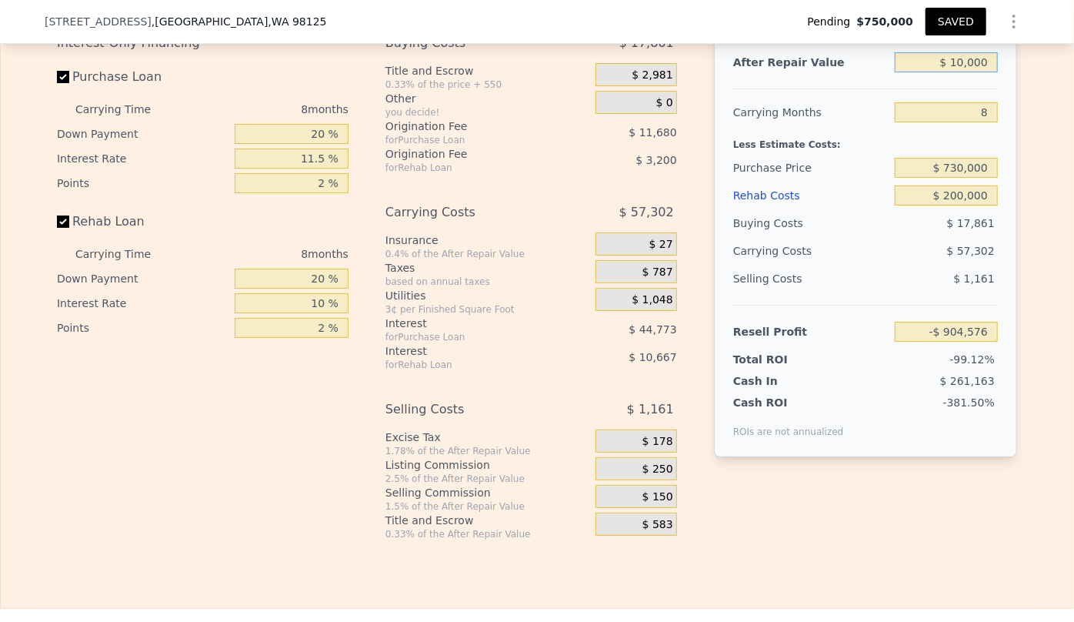
type input "-$ 996,324"
type input "$ 1,000"
type input "-$ 1,004,750"
type input "$ 11,000"
type input "-$ 995,388"
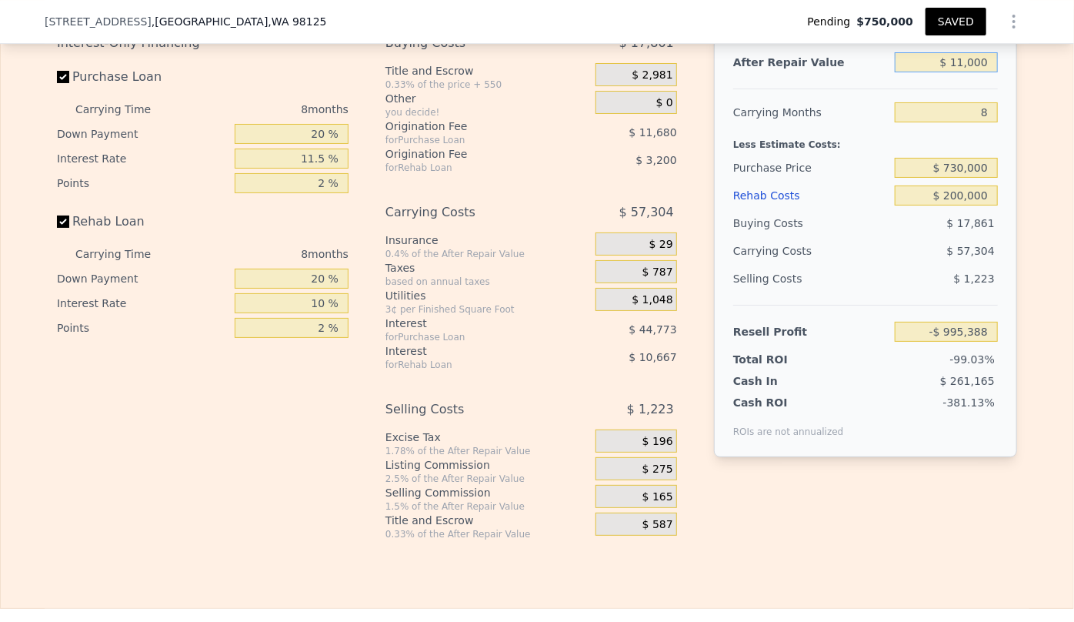
type input "$ 110,000"
type input "-$ 902,703"
type input "$ 1,100,000"
type input "$ 24,138"
type input "$ 1,100,000"
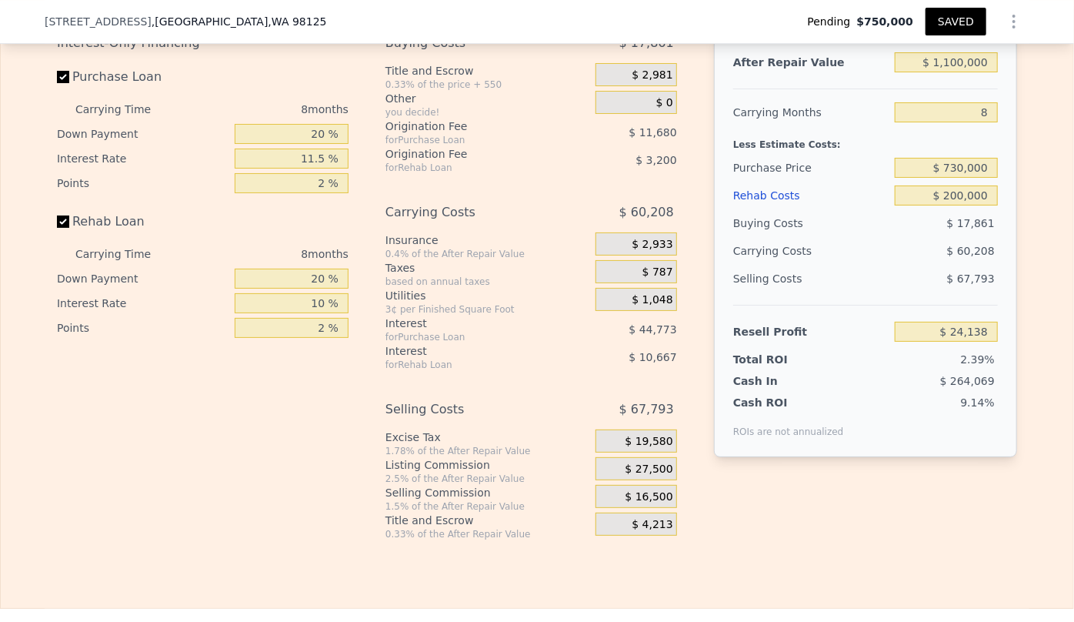
click at [816, 154] on div "Less Estimate Costs:" at bounding box center [865, 140] width 265 height 28
click at [1057, 209] on div "Edit the assumptions in yellow boxes. Input profit to calculate an offer price.…" at bounding box center [537, 254] width 1072 height 572
click at [1019, 497] on div "Edit the assumptions in yellow boxes. Input profit to calculate an offer price.…" at bounding box center [537, 254] width 985 height 572
click at [615, 508] on div "$ 16,500" at bounding box center [636, 496] width 82 height 23
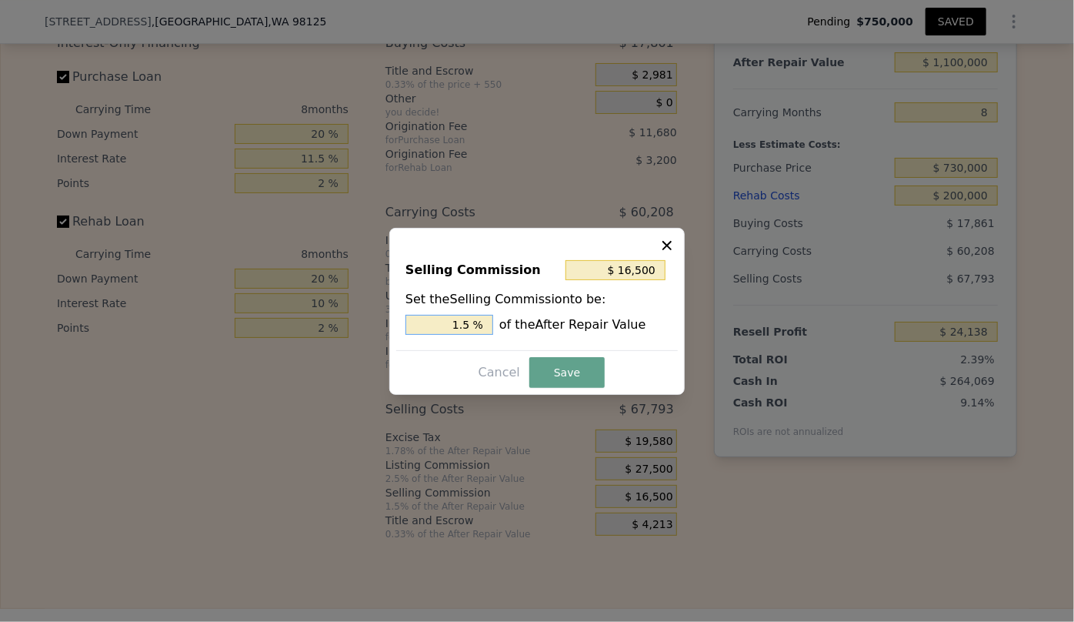
click at [469, 315] on input "1.5 %" at bounding box center [449, 325] width 88 height 20
type input "$ 11,000"
type input "1 %"
click at [662, 245] on icon at bounding box center [666, 245] width 15 height 15
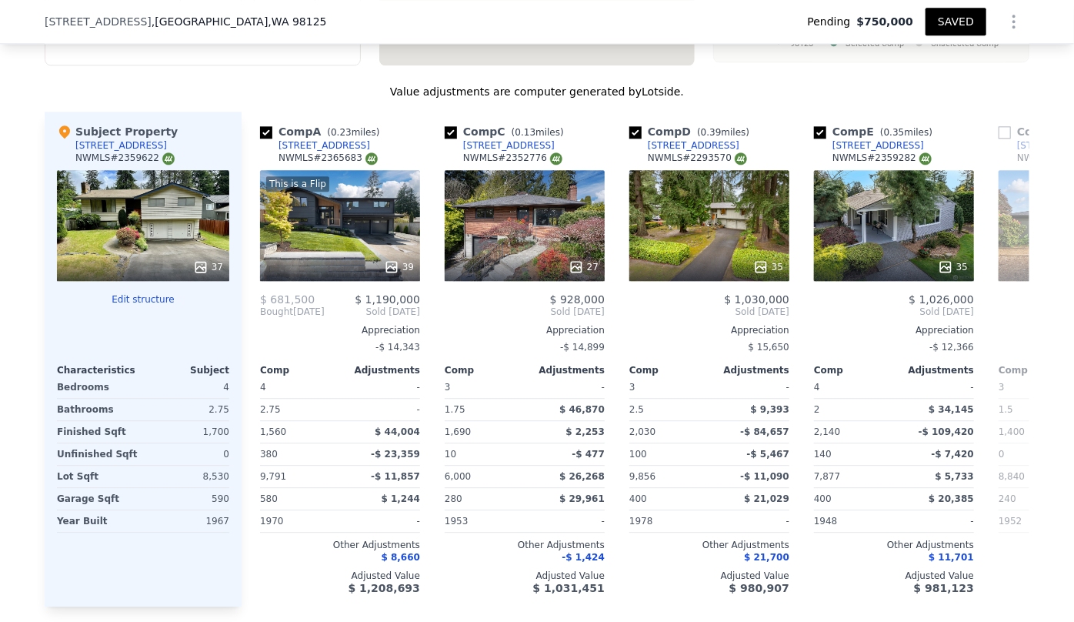
scroll to position [1883, 0]
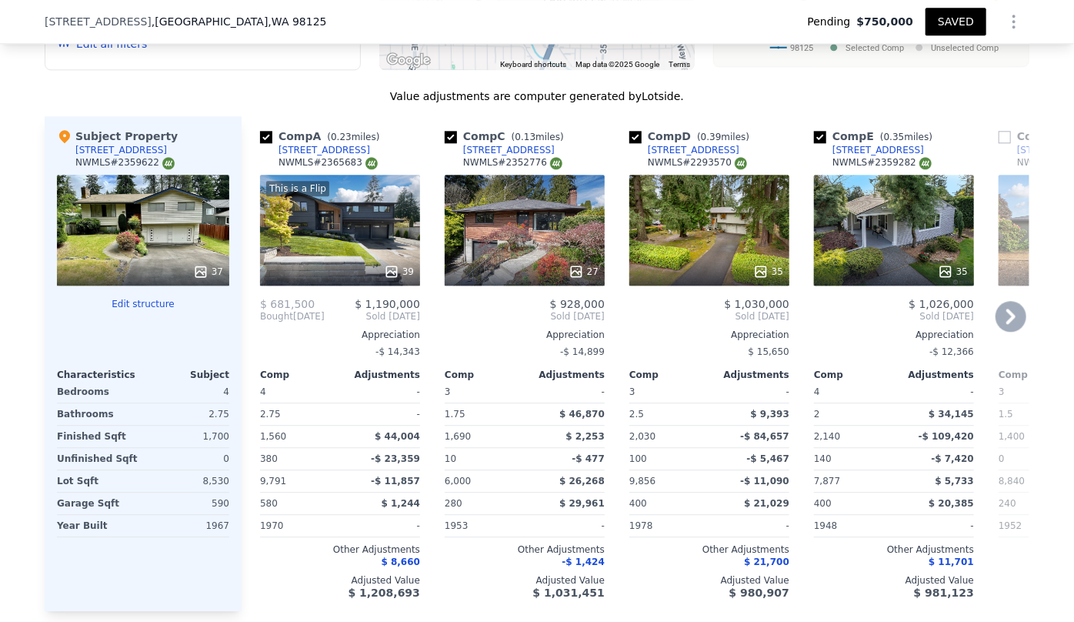
click at [749, 247] on div "35" at bounding box center [709, 230] width 160 height 111
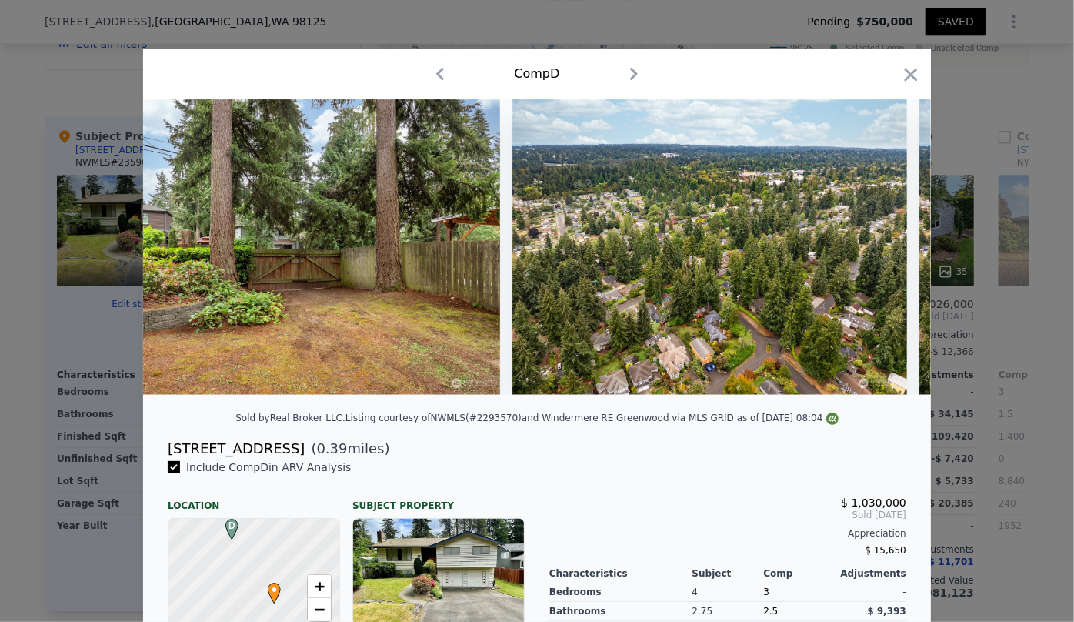
scroll to position [0, 13373]
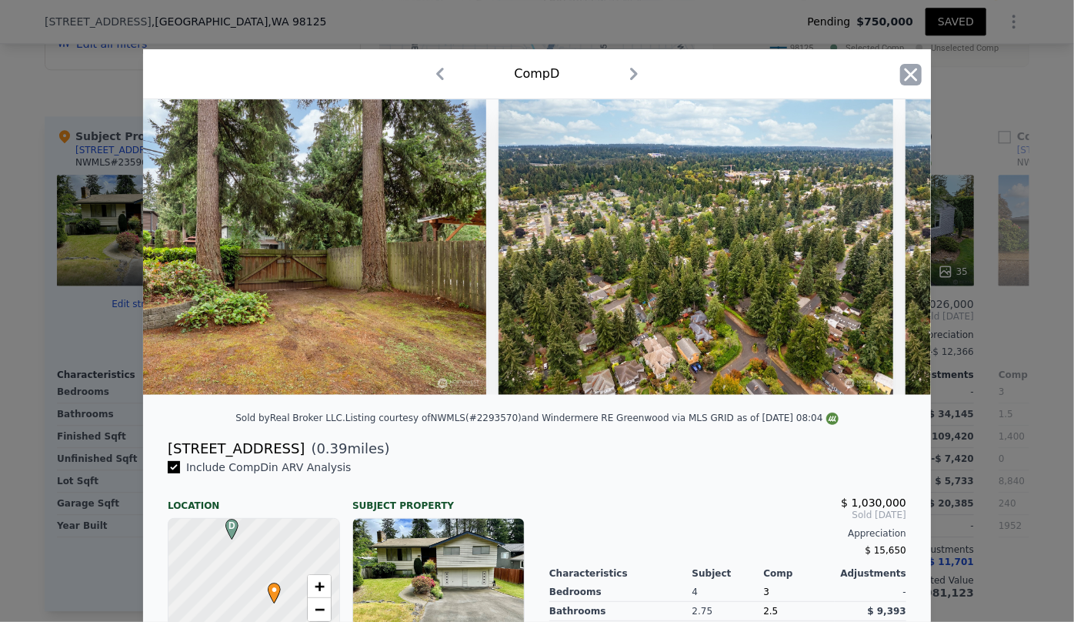
click at [915, 77] on icon "button" at bounding box center [911, 75] width 22 height 22
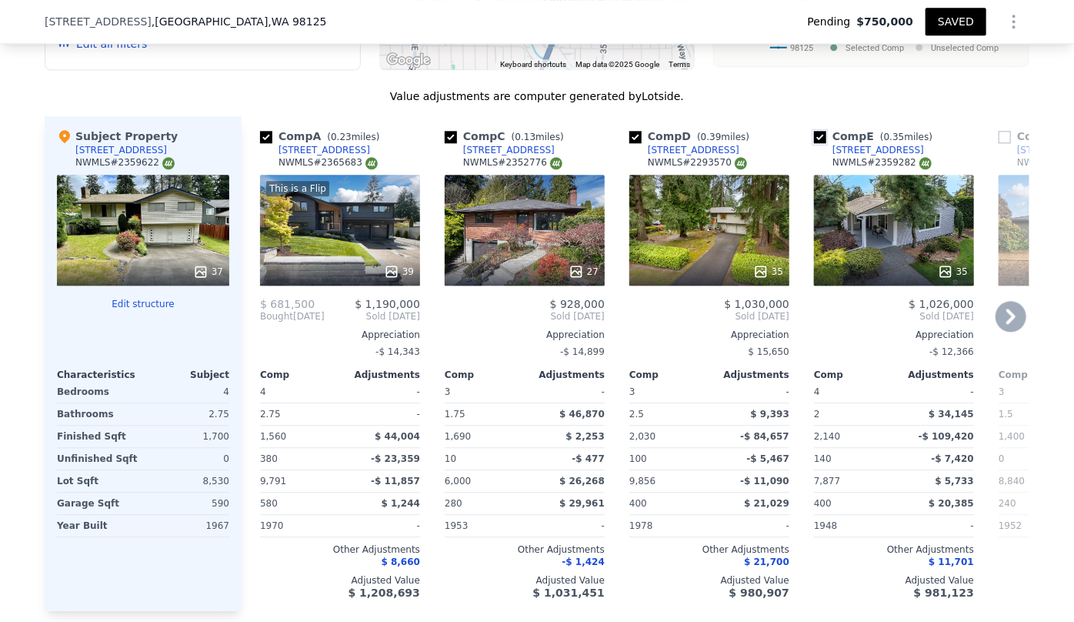
click at [818, 135] on input "checkbox" at bounding box center [820, 137] width 12 height 12
checkbox input "false"
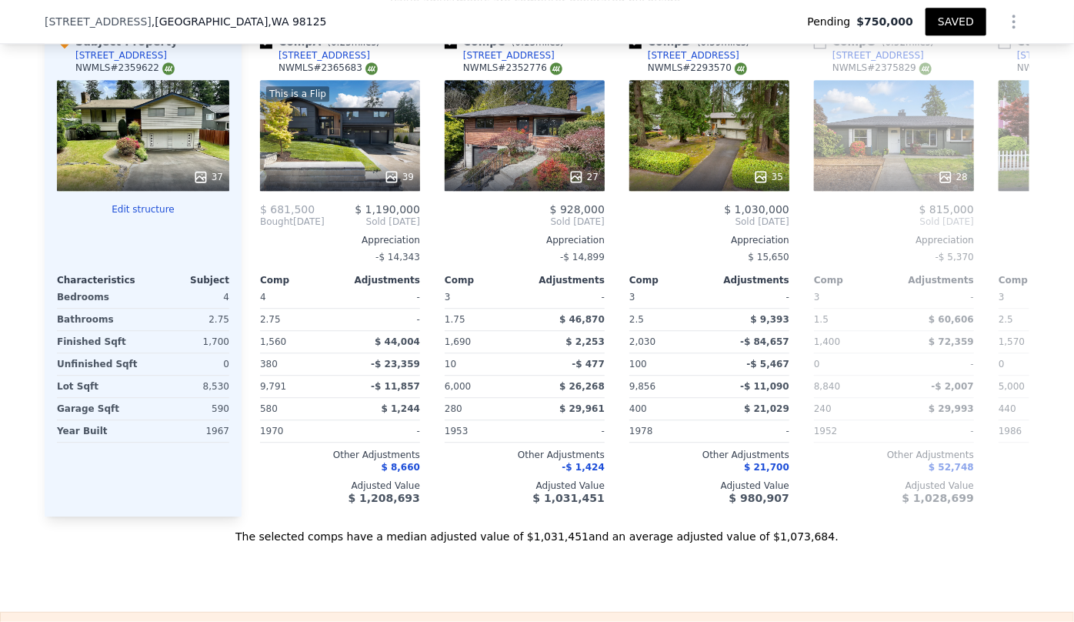
scroll to position [1953, 0]
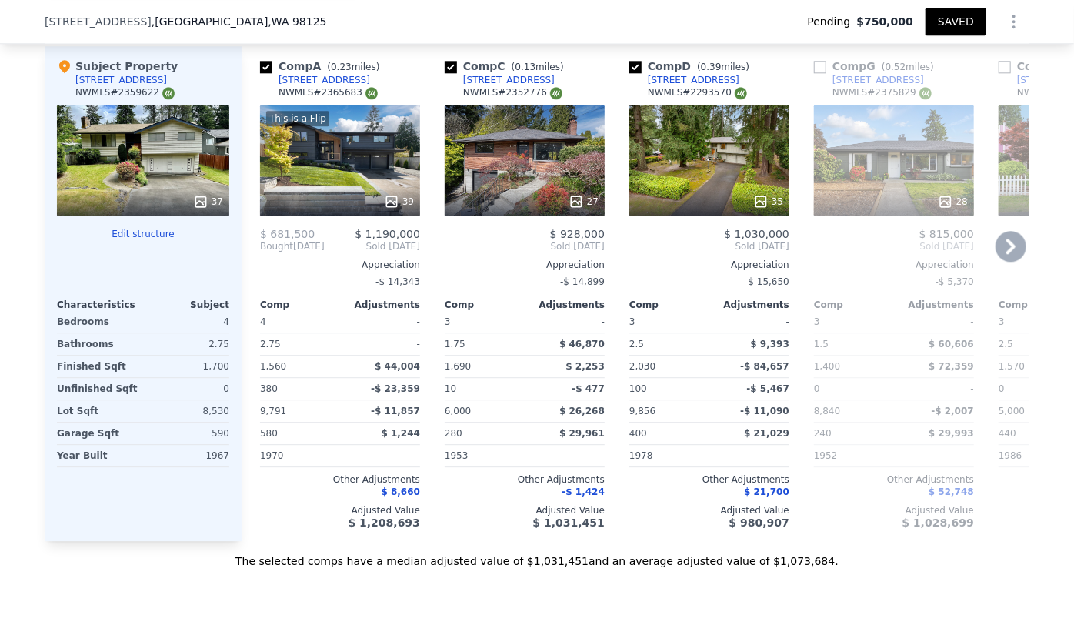
click at [715, 132] on div "35" at bounding box center [709, 160] width 160 height 111
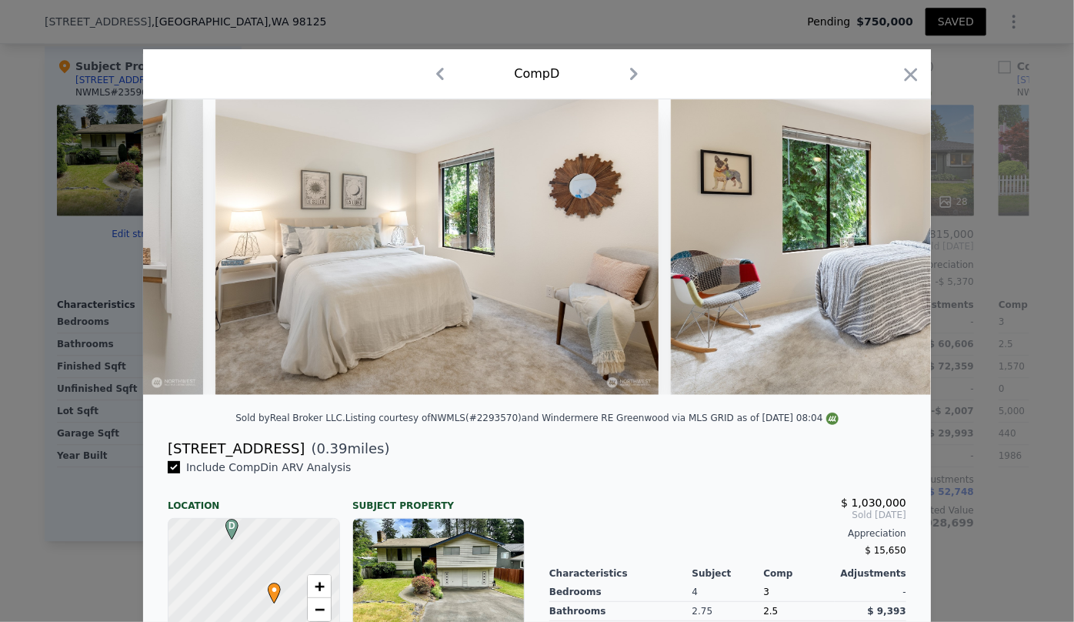
scroll to position [0, 9449]
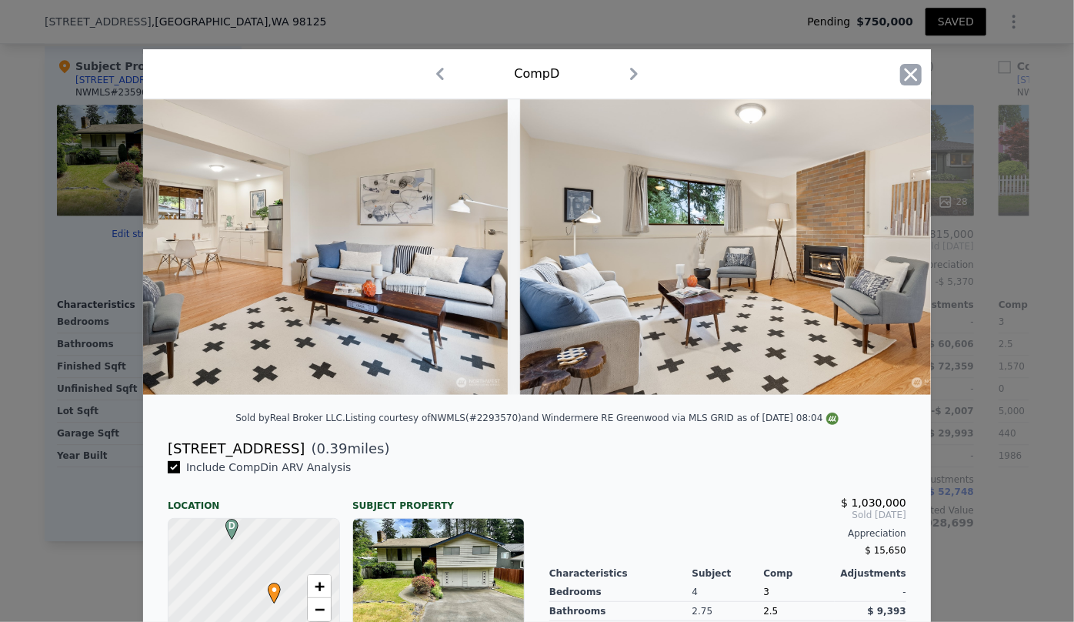
click at [908, 77] on icon "button" at bounding box center [911, 74] width 13 height 13
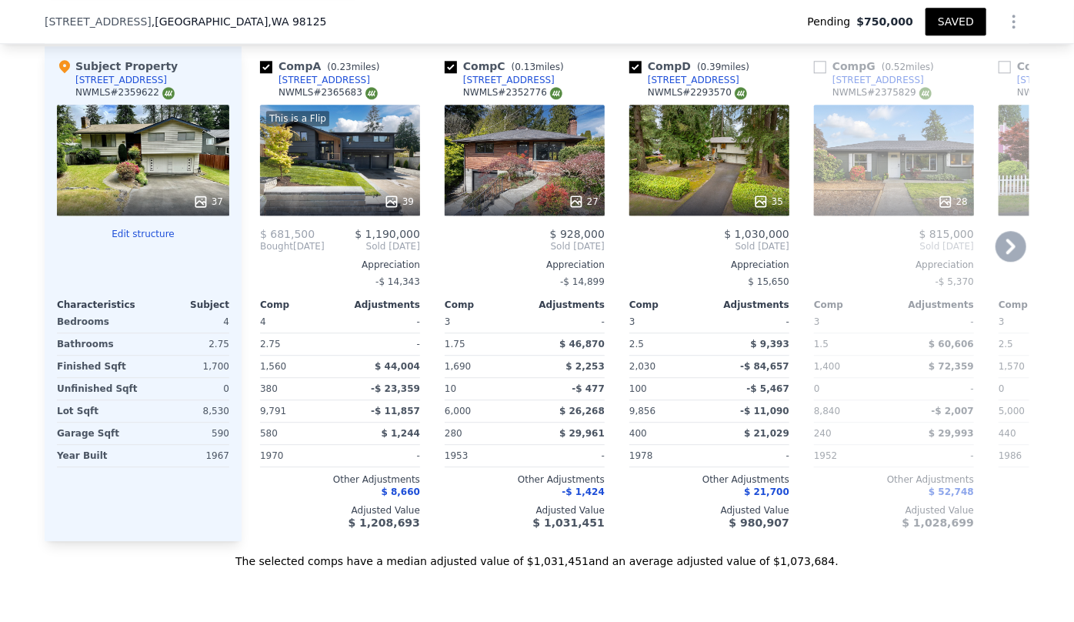
click at [279, 127] on div "This is a Flip 39" at bounding box center [340, 160] width 160 height 111
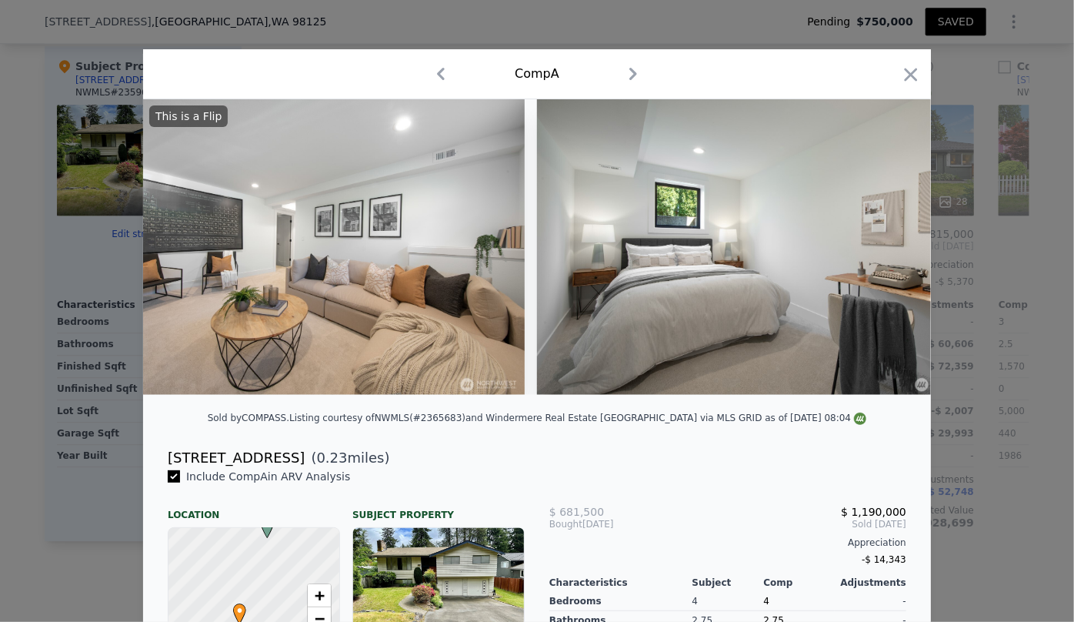
scroll to position [0, 10680]
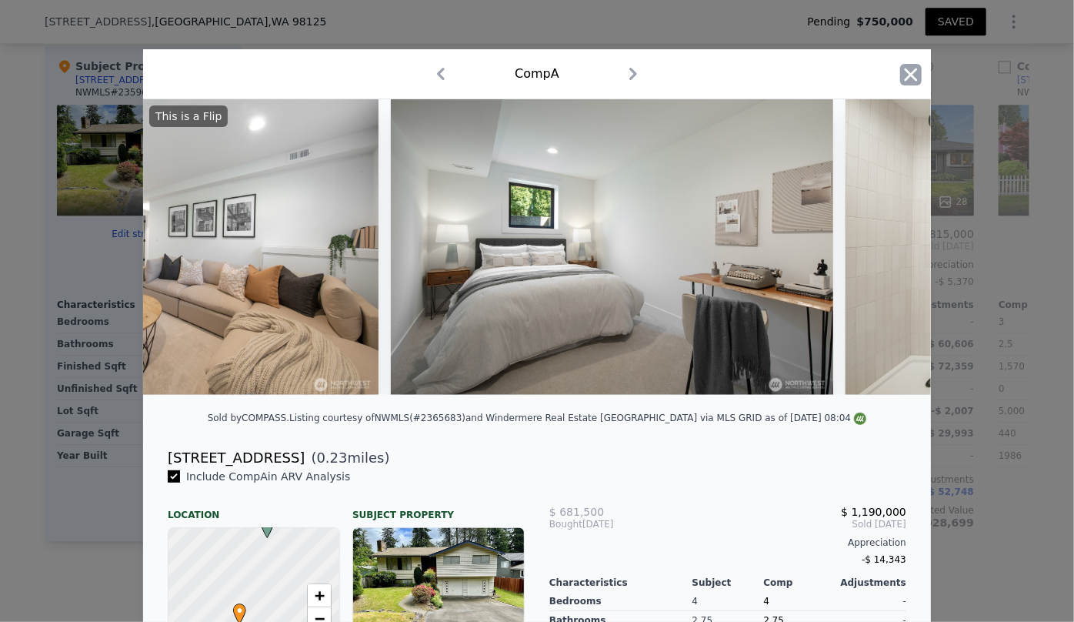
click at [901, 81] on icon "button" at bounding box center [911, 75] width 22 height 22
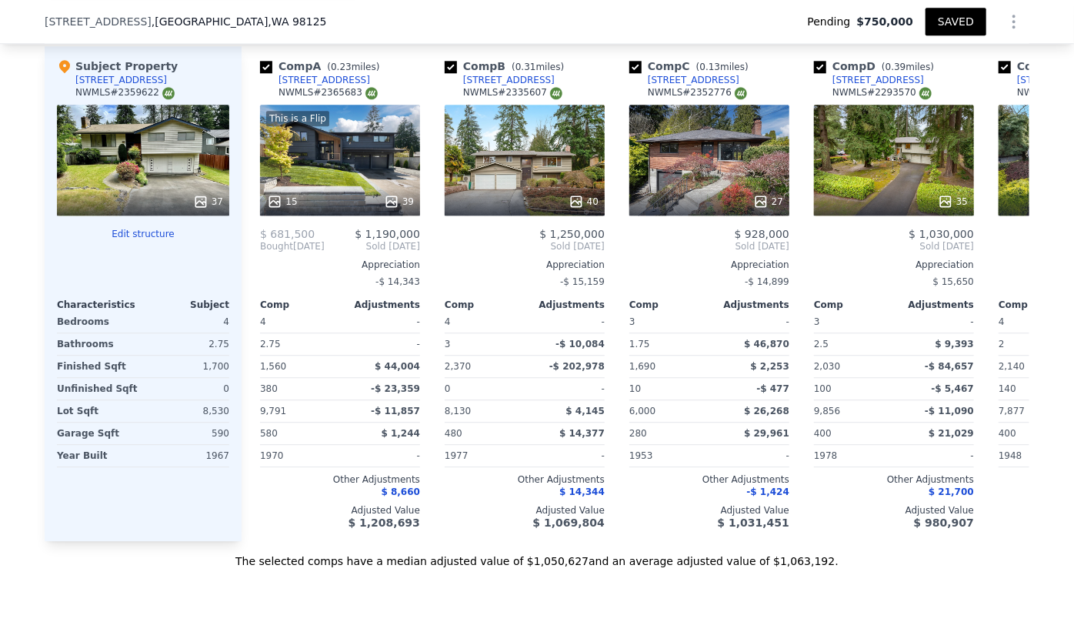
type input "$ 1,085,000"
type input "$ 6,015"
checkbox input "true"
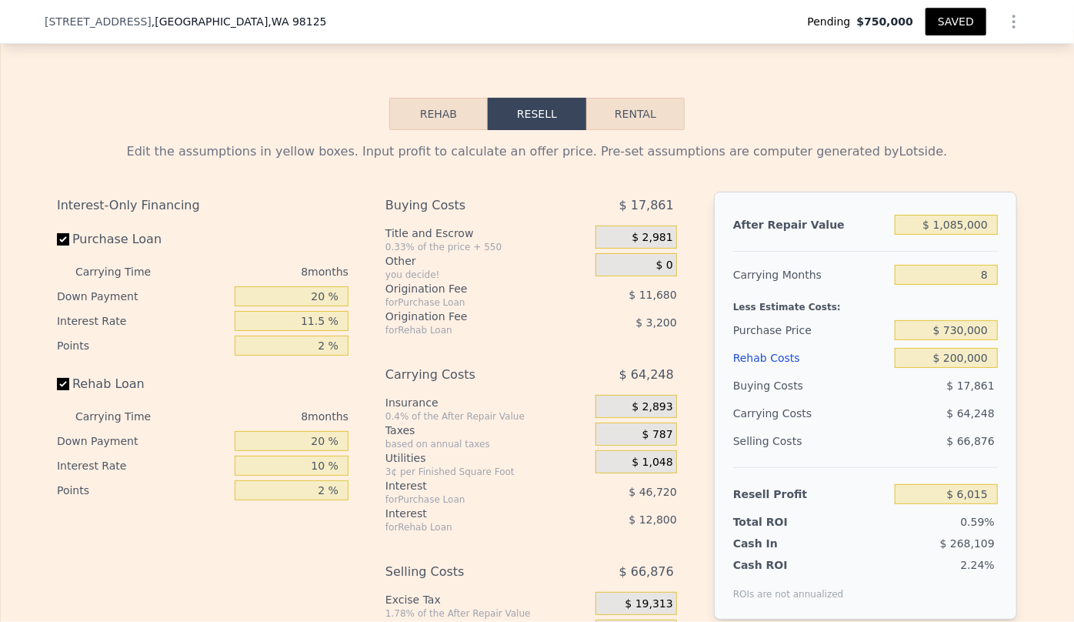
scroll to position [2652, 0]
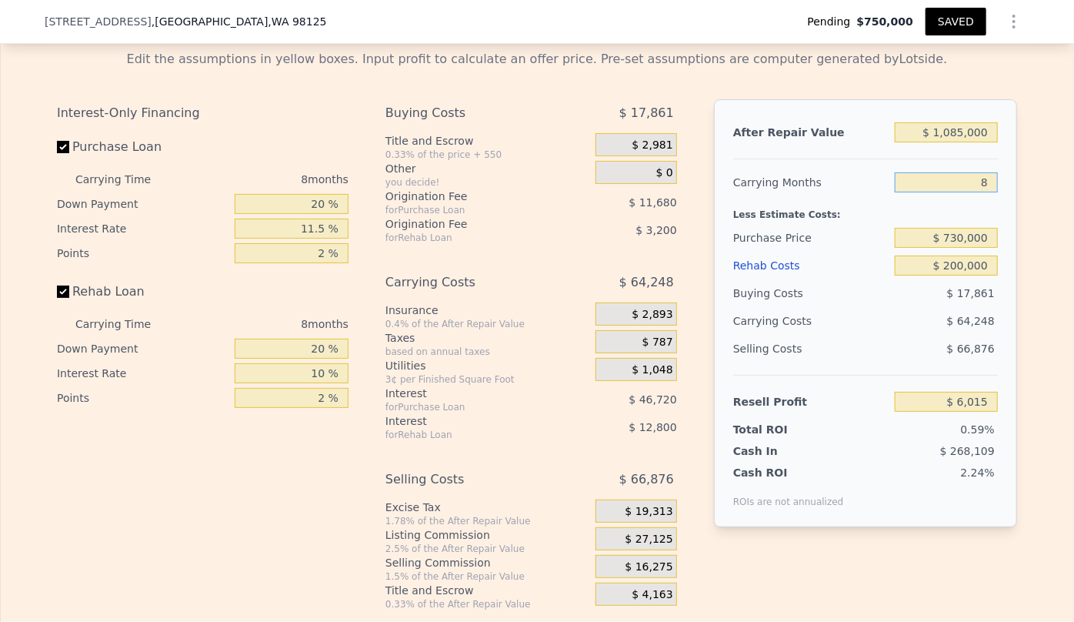
click at [984, 185] on input "8" at bounding box center [946, 182] width 103 height 20
type input "6"
type input "$ 22,077"
type input "8"
type input "$ 6,015"
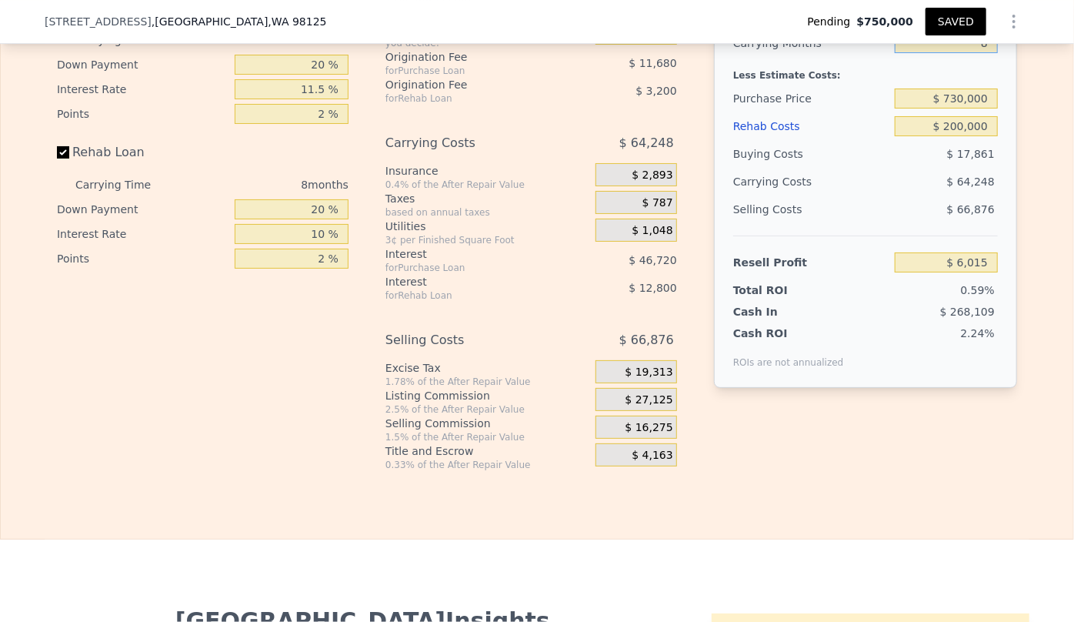
scroll to position [2792, 0]
drag, startPoint x: 42, startPoint y: 22, endPoint x: 220, endPoint y: 24, distance: 178.5
click at [220, 24] on div "13032 27th Ave NE , Seattle , WA 98125" at bounding box center [186, 21] width 282 height 15
copy div "3032 27th Ave NE , Seattle , WA 9812"
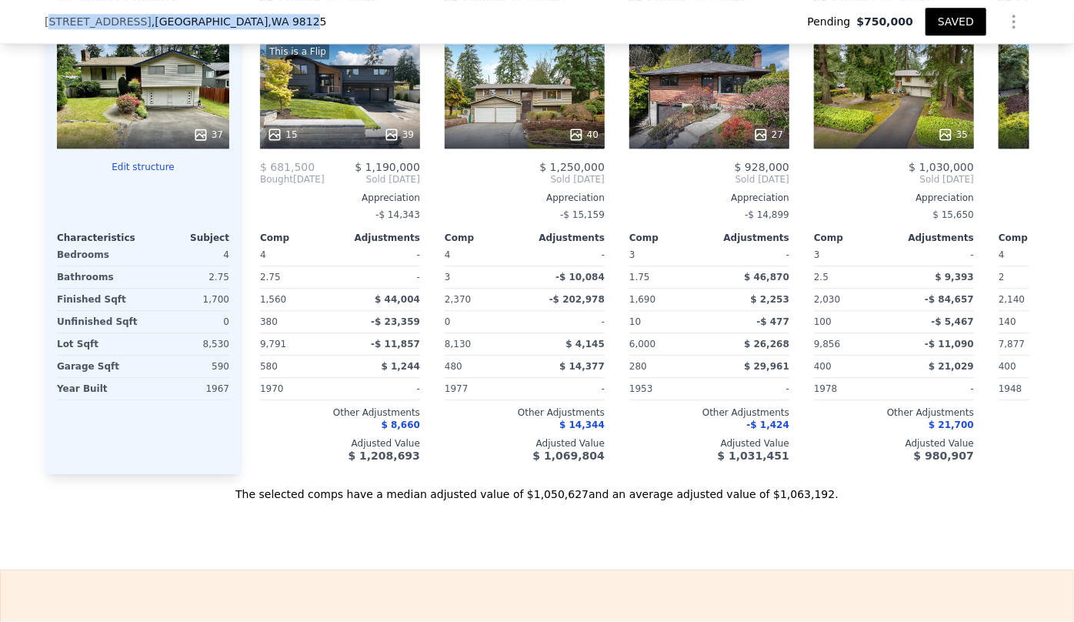
scroll to position [1813, 0]
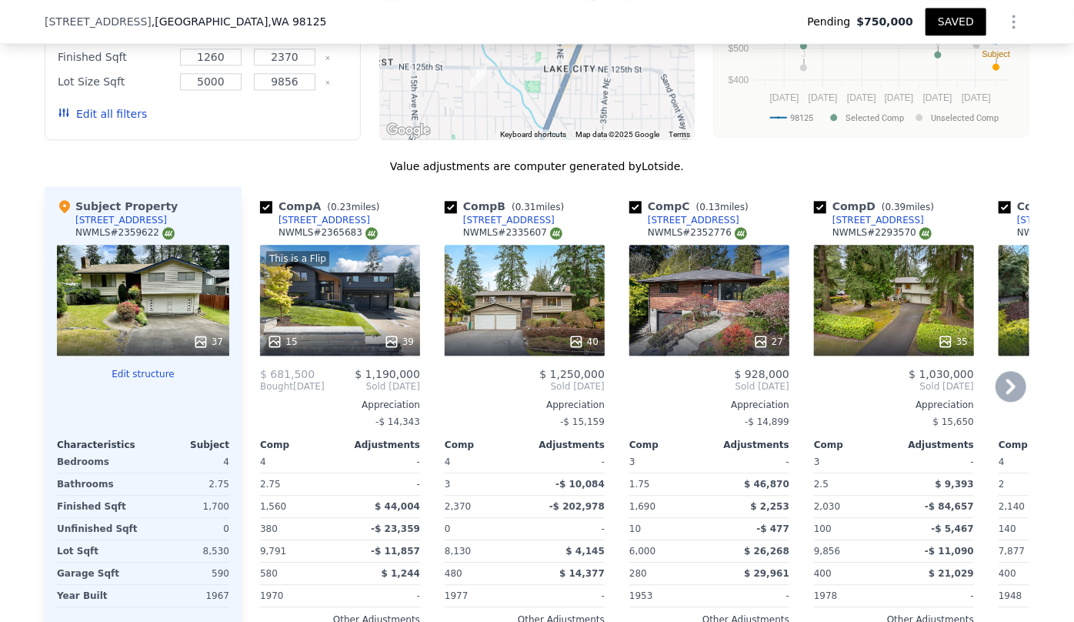
click at [325, 289] on div "This is a Flip 15 39" at bounding box center [340, 300] width 160 height 111
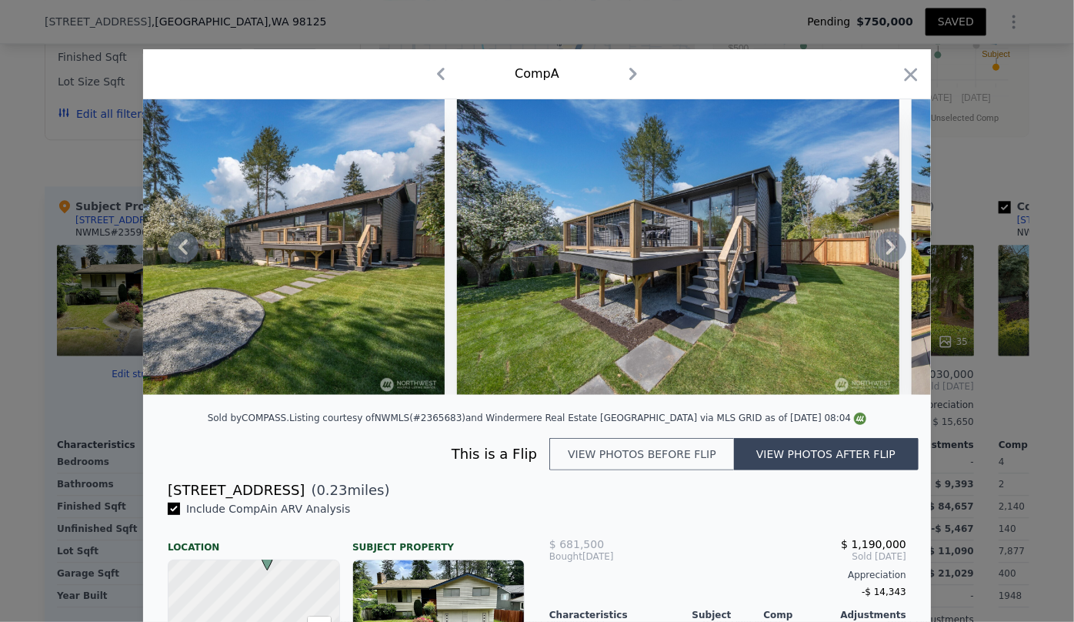
scroll to position [0, 15183]
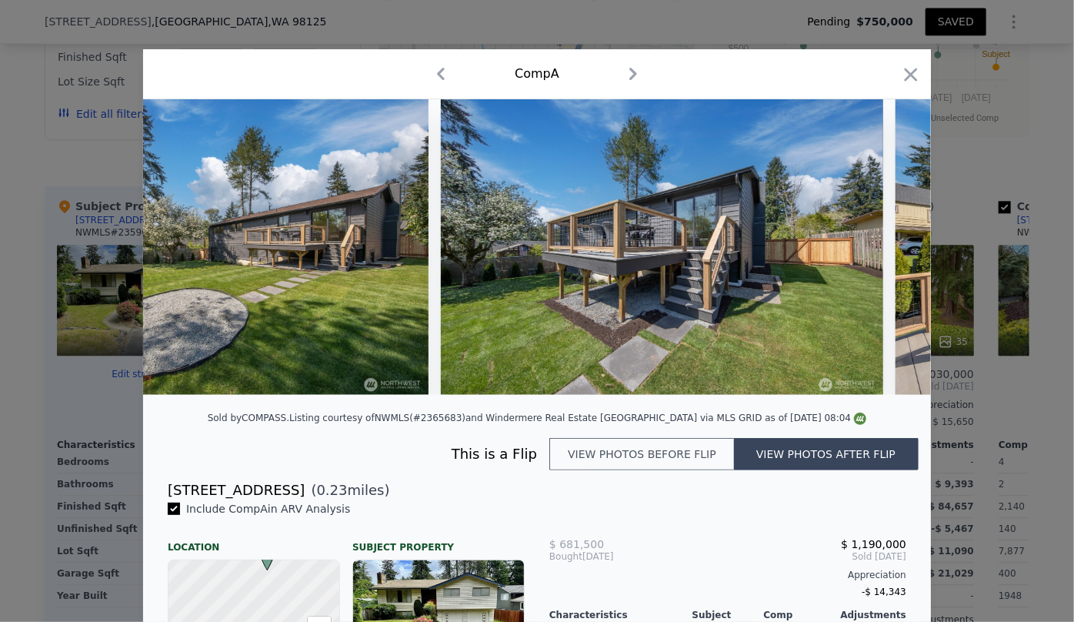
click at [665, 470] on button "View photos before flip" at bounding box center [641, 454] width 185 height 32
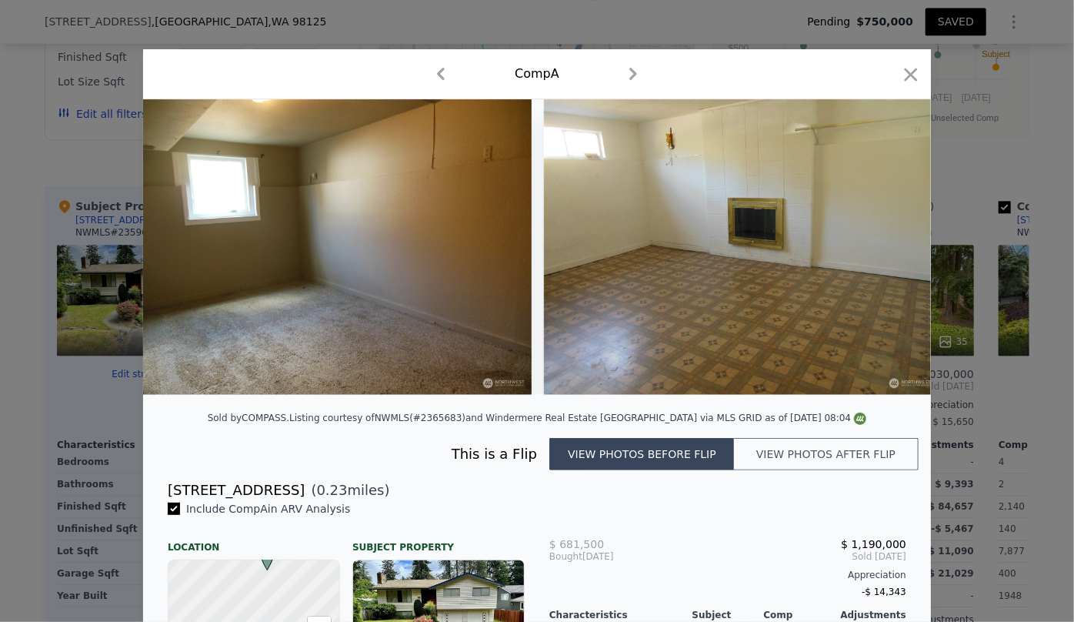
scroll to position [0, 5292]
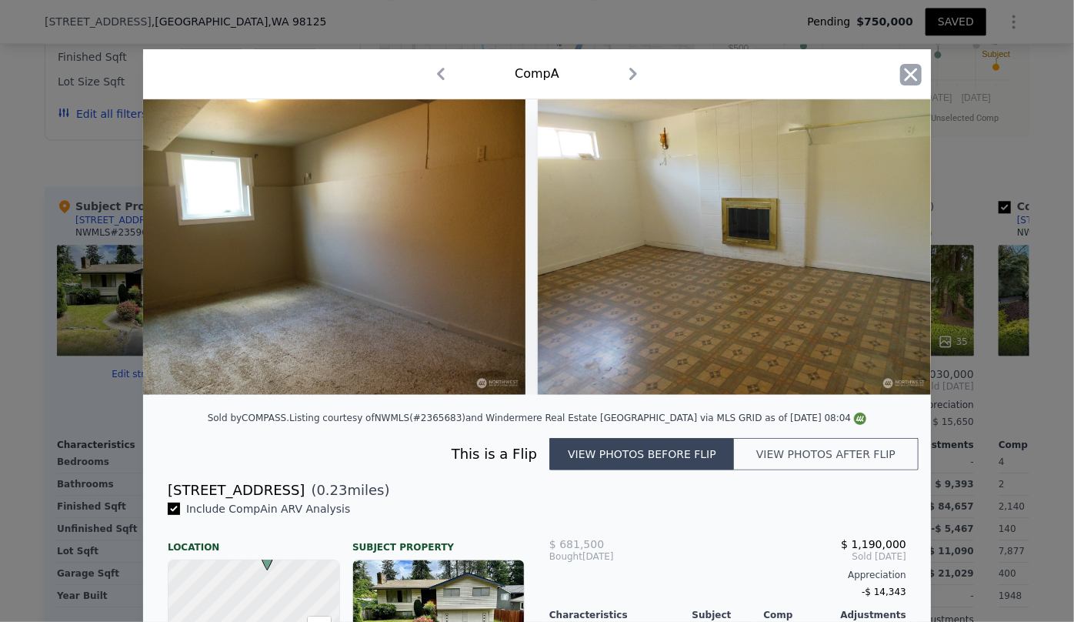
click at [905, 78] on icon "button" at bounding box center [911, 74] width 13 height 13
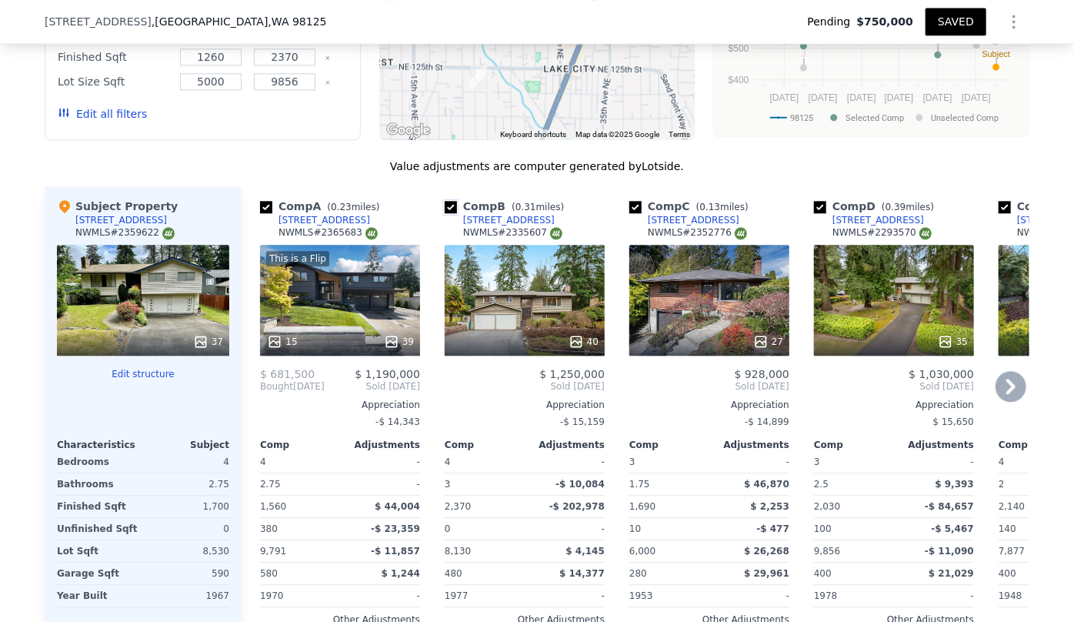
click at [445, 202] on input "checkbox" at bounding box center [451, 207] width 12 height 12
checkbox input "false"
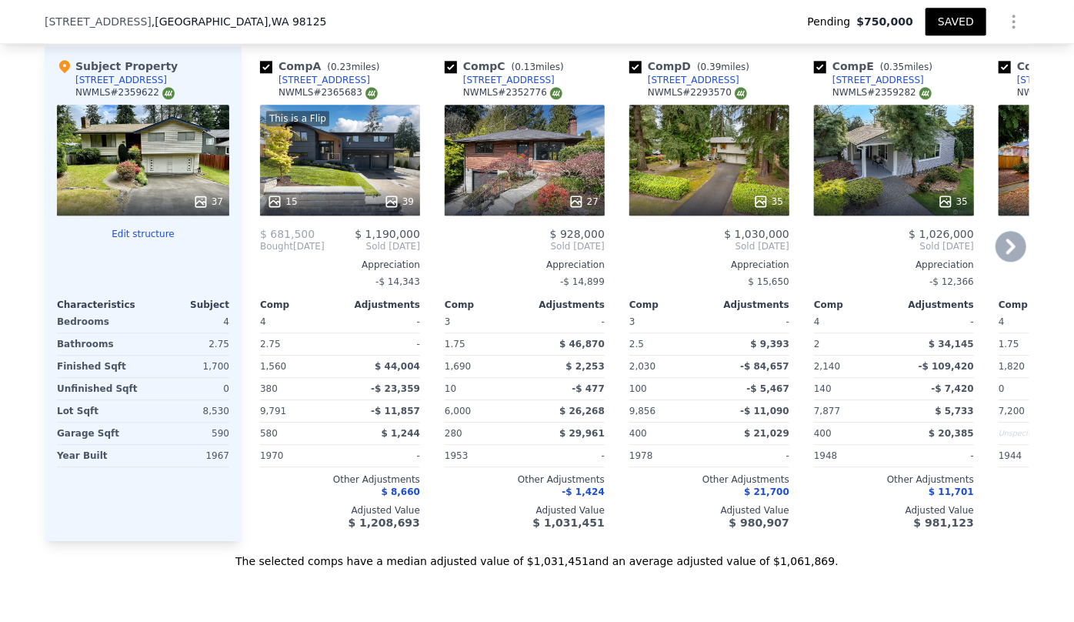
scroll to position [1883, 0]
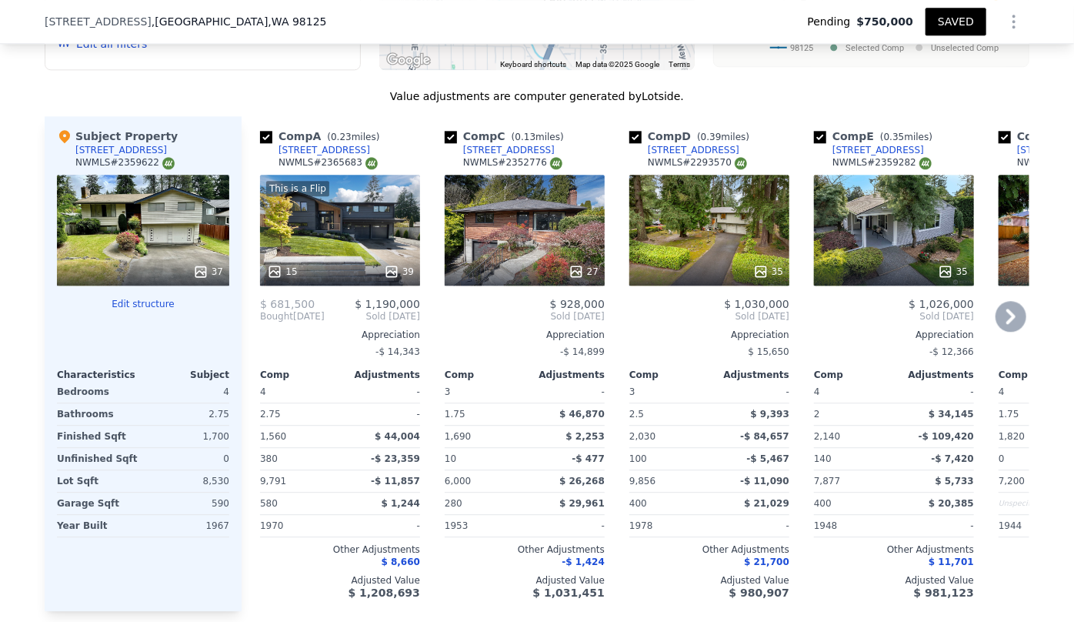
click at [1009, 309] on icon at bounding box center [1011, 316] width 31 height 31
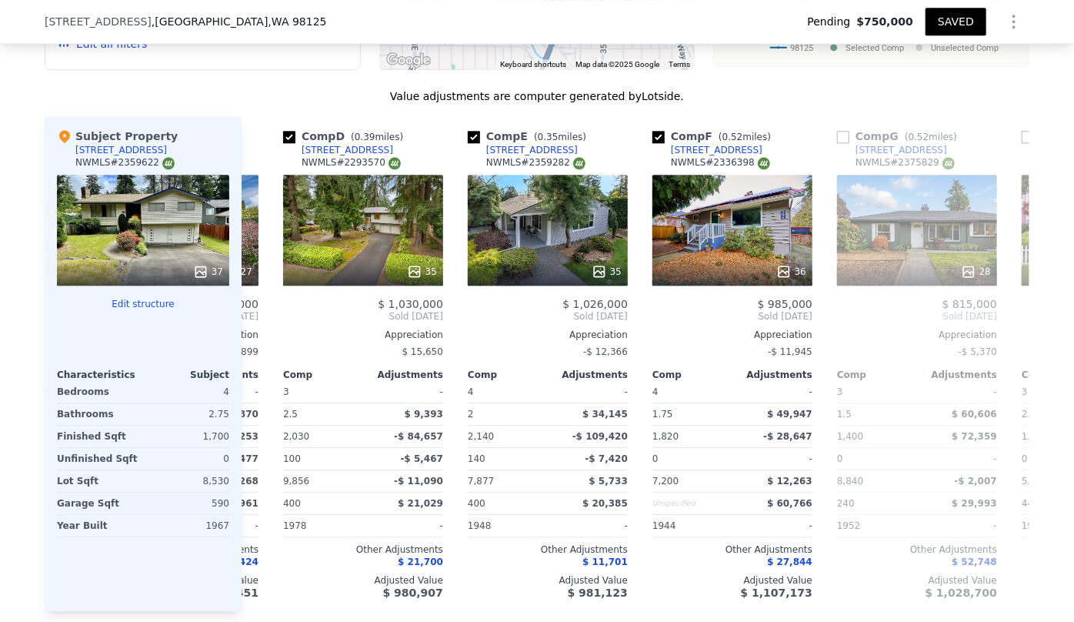
scroll to position [0, 369]
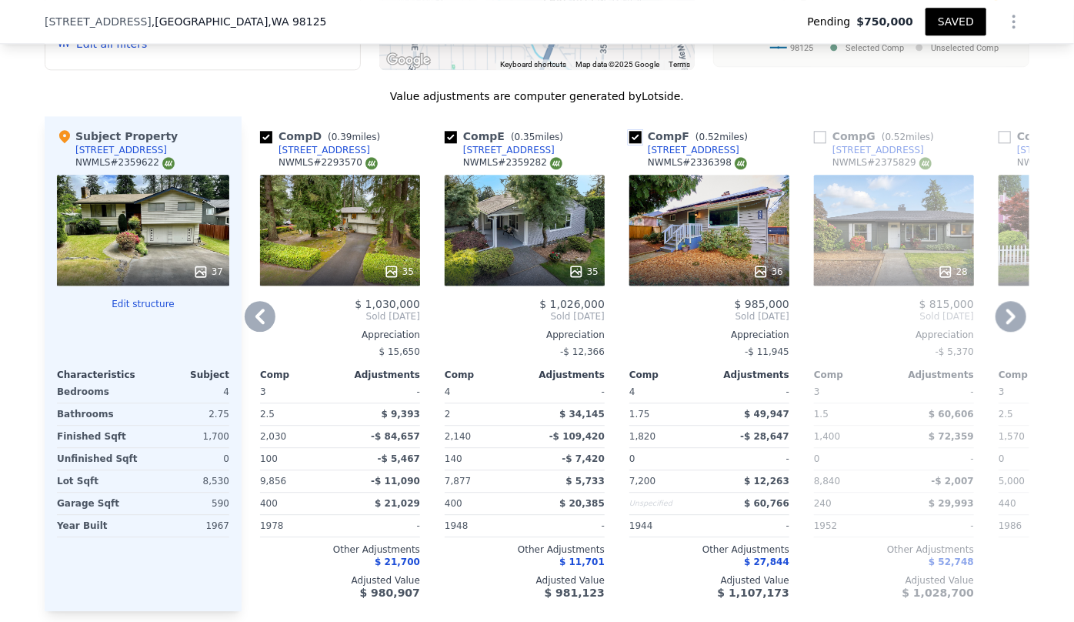
click at [629, 133] on input "checkbox" at bounding box center [635, 137] width 12 height 12
checkbox input "false"
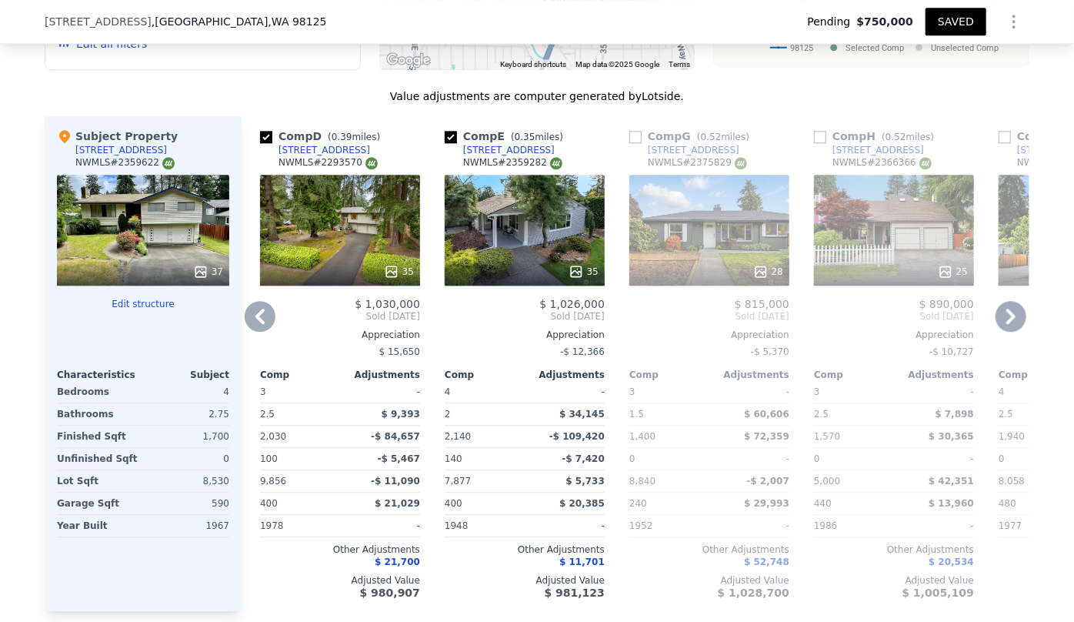
click at [532, 197] on div "35" at bounding box center [525, 230] width 160 height 111
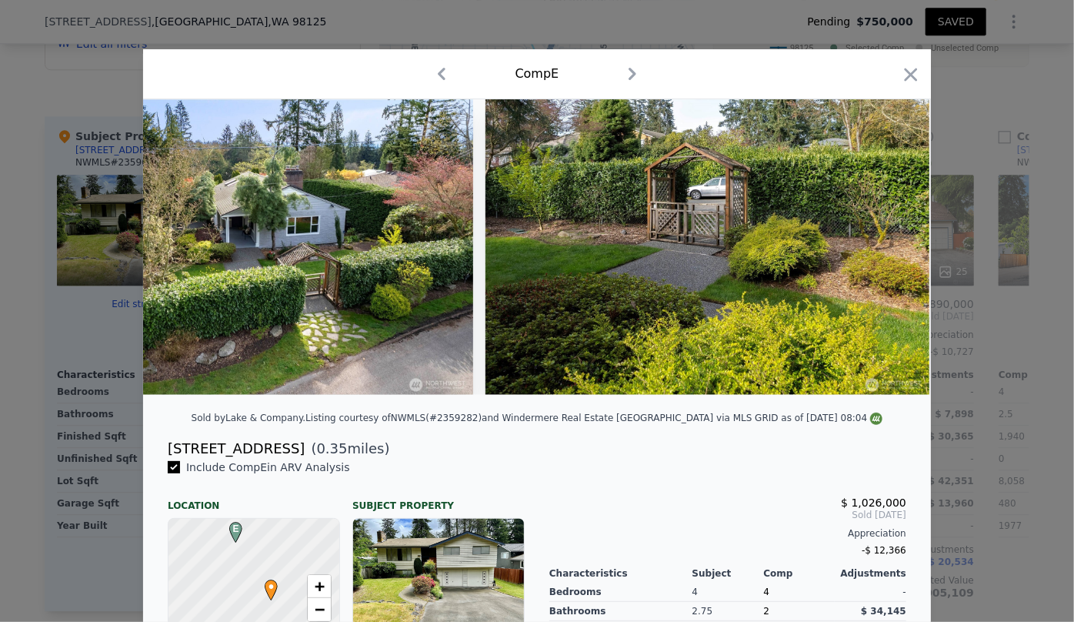
scroll to position [0, 14703]
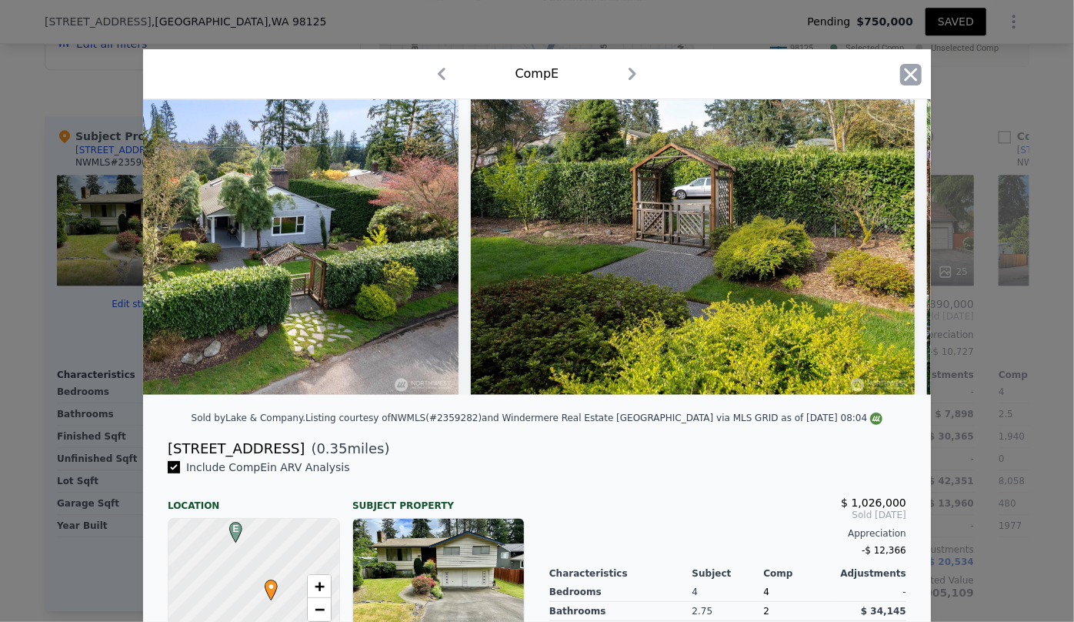
click at [912, 75] on icon "button" at bounding box center [911, 75] width 22 height 22
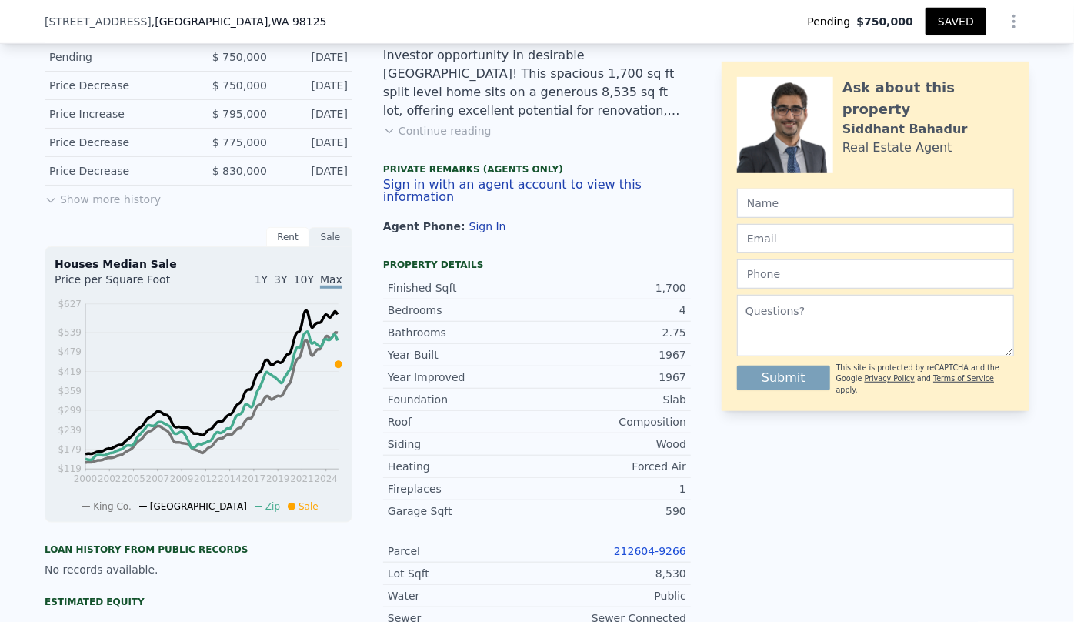
checkbox input "true"
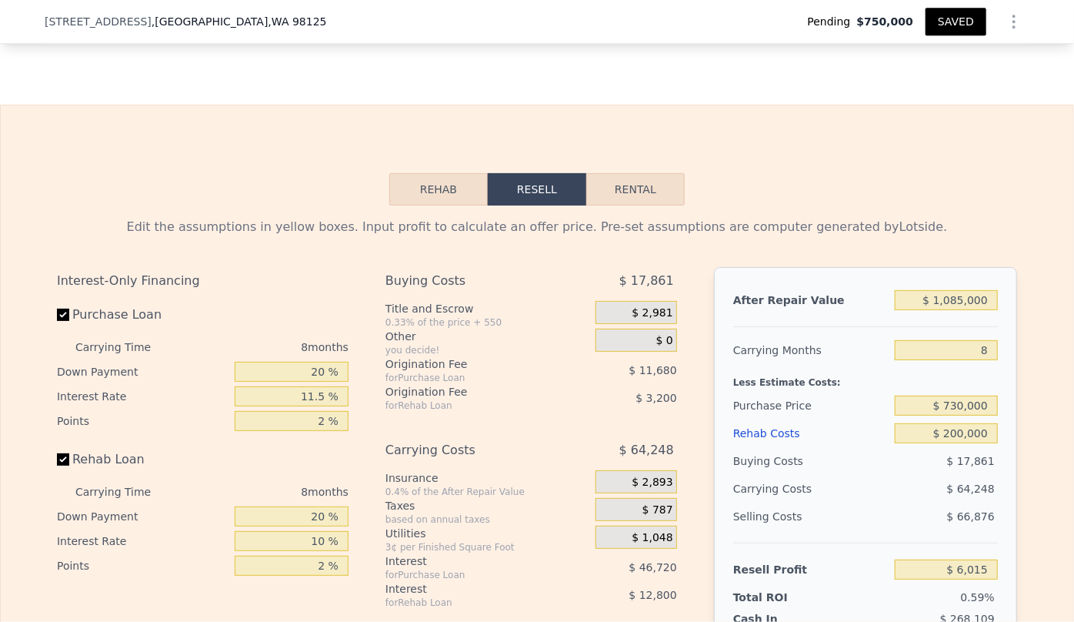
scroll to position [2512, 0]
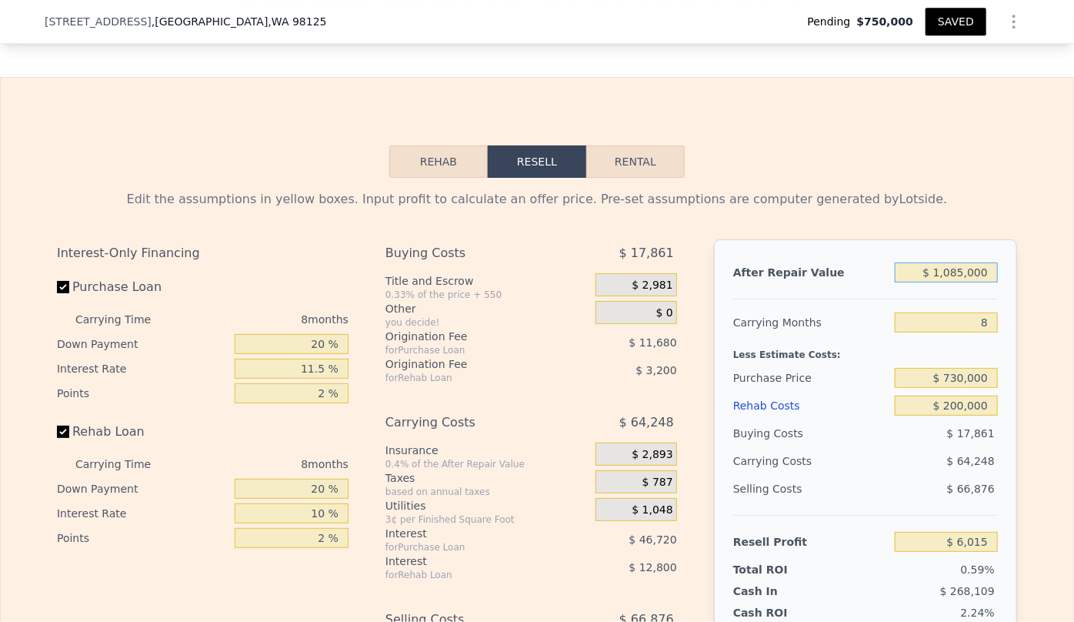
click at [962, 282] on input "$ 1,085,000" at bounding box center [946, 272] width 103 height 20
type input "$ 108,000"
type input "-$ 908,656"
type input "$ 10,000"
type input "-$ 1,000,404"
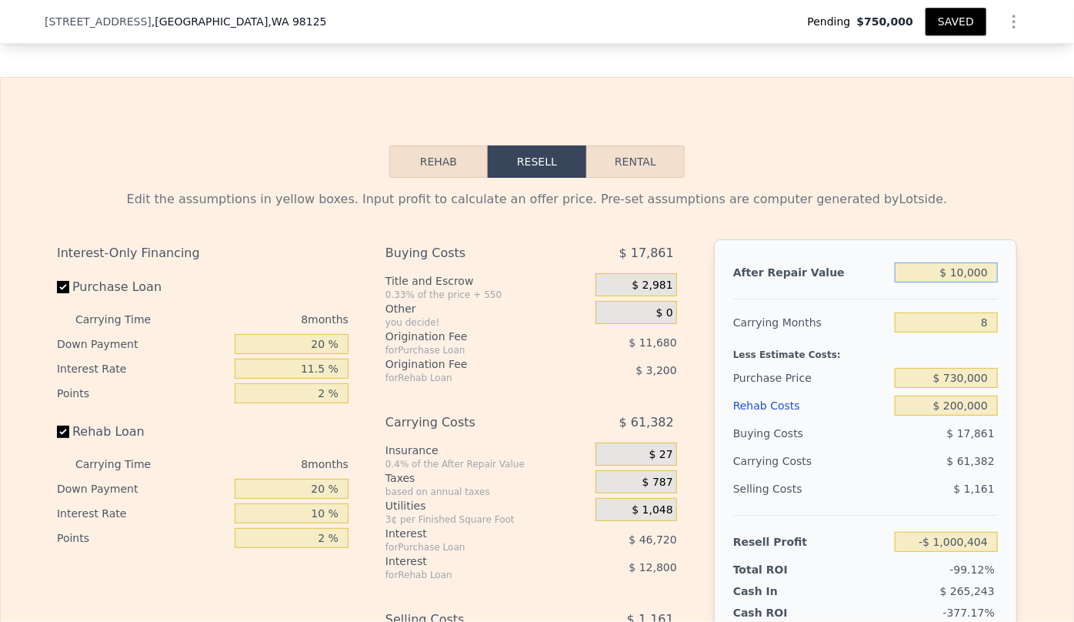
type input "$ 1,000"
type input "-$ 1,008,830"
type input "$ 10,000"
type input "-$ 1,000,404"
type input "$ 100,000"
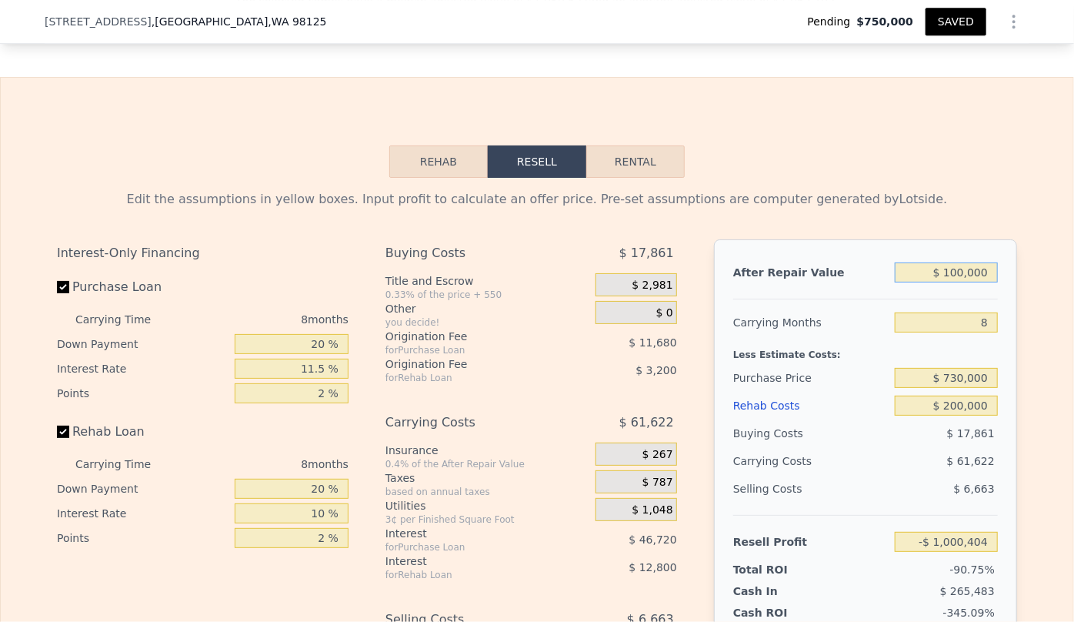
type input "-$ 916,146"
type input "$ 1,000,000"
type input "-$ 73,563"
type input "$ 10,000,000"
type input "$ 8,352,267"
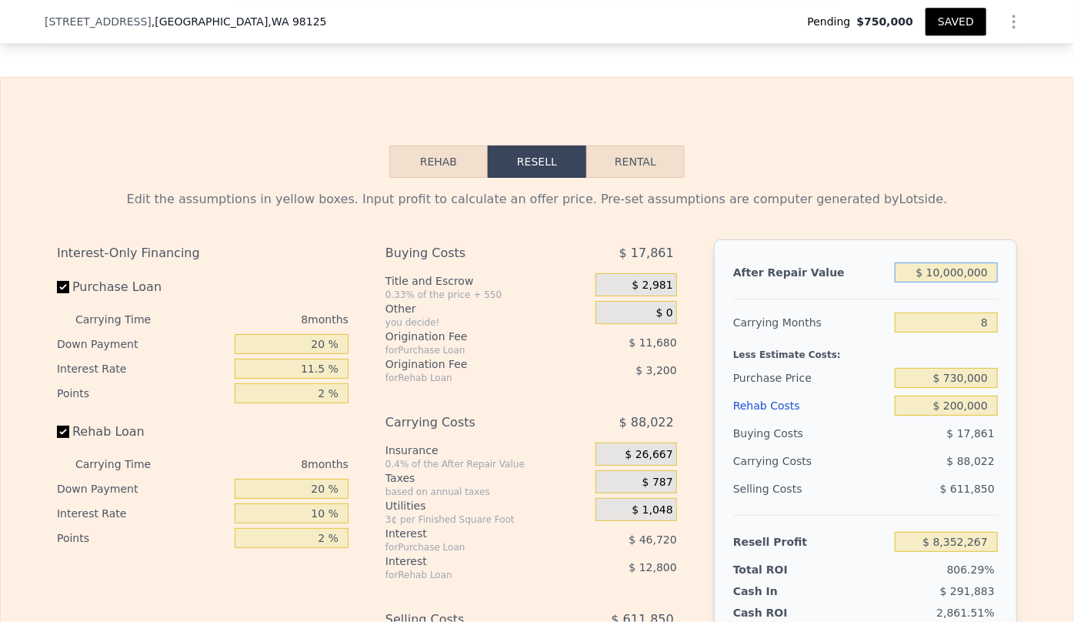
type input "$ 1,000,000"
type input "-$ 73,563"
type input "$ 100,000"
type input "-$ 916,146"
type input "$ 10,000"
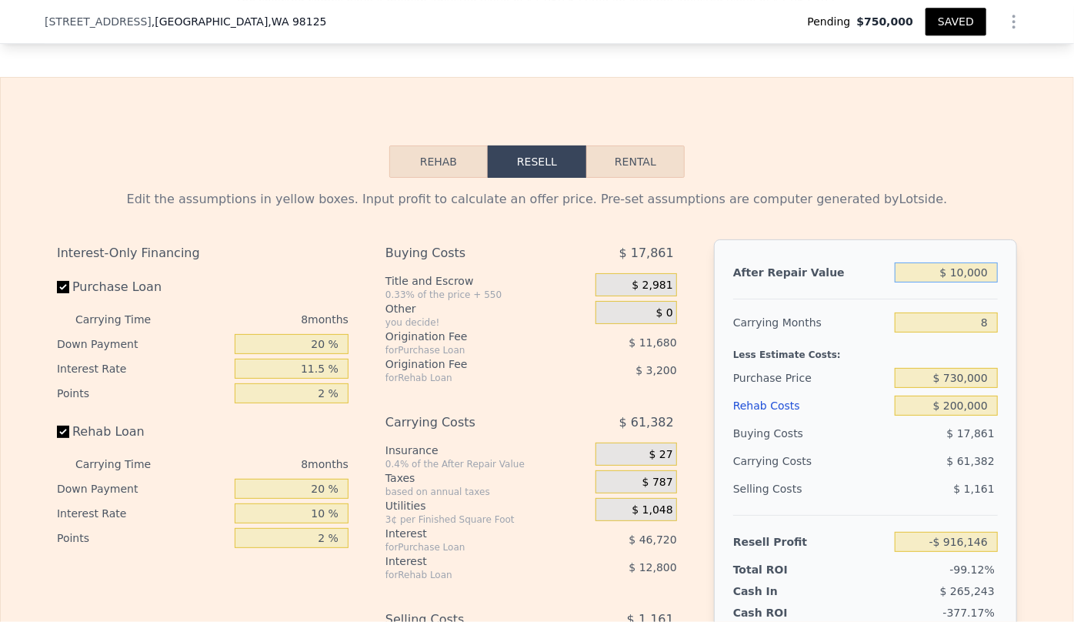
type input "-$ 1,000,404"
type input "$ 1,000"
type input "-$ 1,008,830"
type input "$ 11,000"
type input "-$ 999,468"
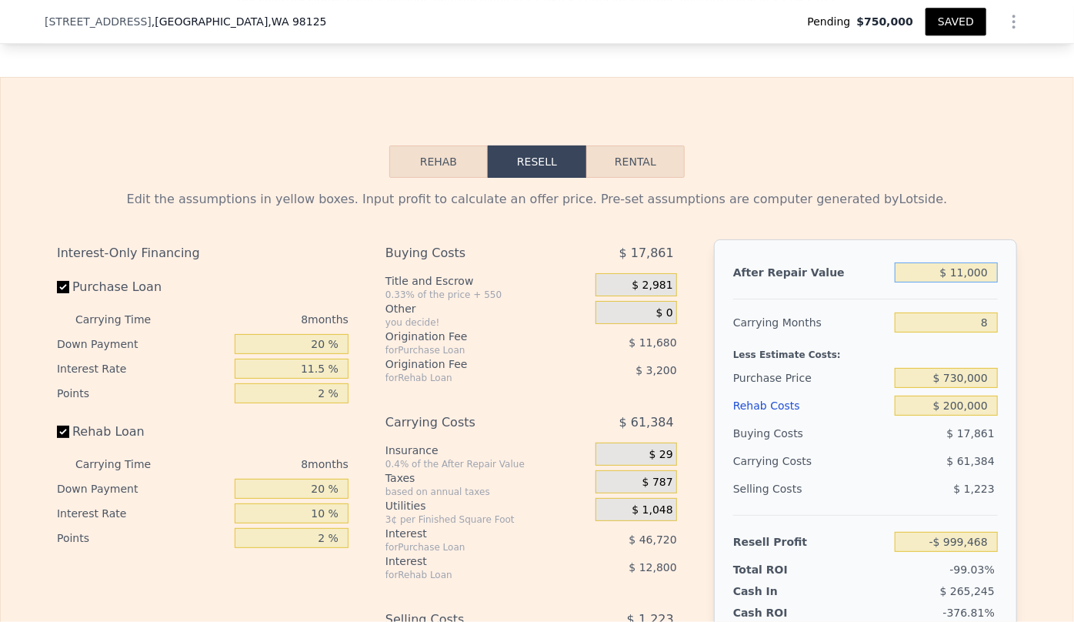
type input "$ 110,000"
type input "-$ 906,783"
type input "$ 1,100,000"
type input "$ 20,058"
type input "$ 11,000,000"
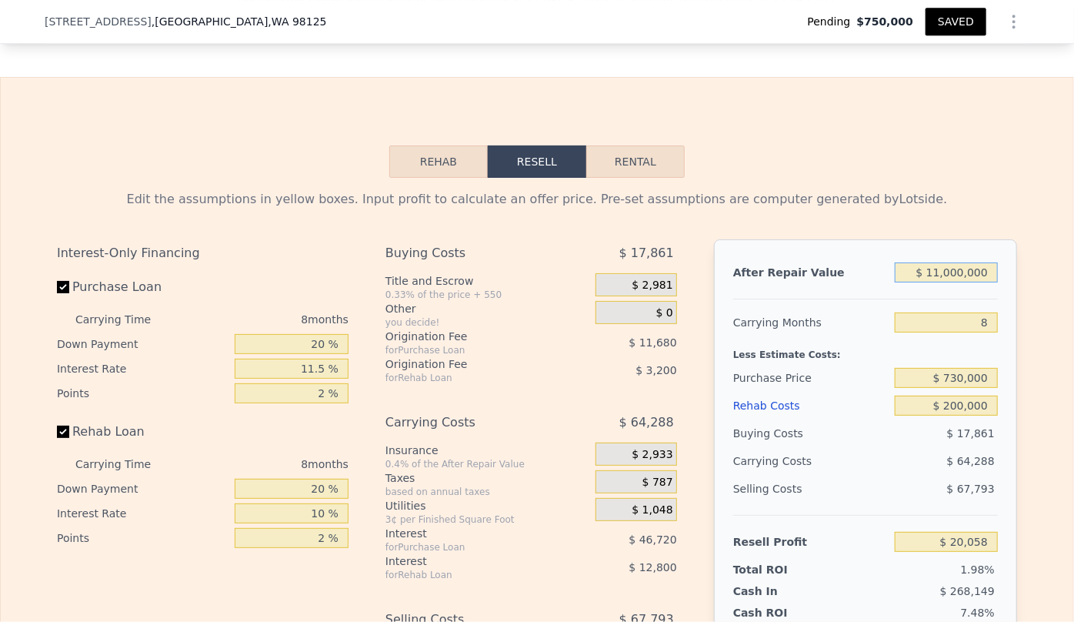
type input "$ 9,288,471"
type input "$ 110,000,000"
type input "$ 101,972,601"
type input "$ 1,100,000,000"
type input "$ 1,028,813,901"
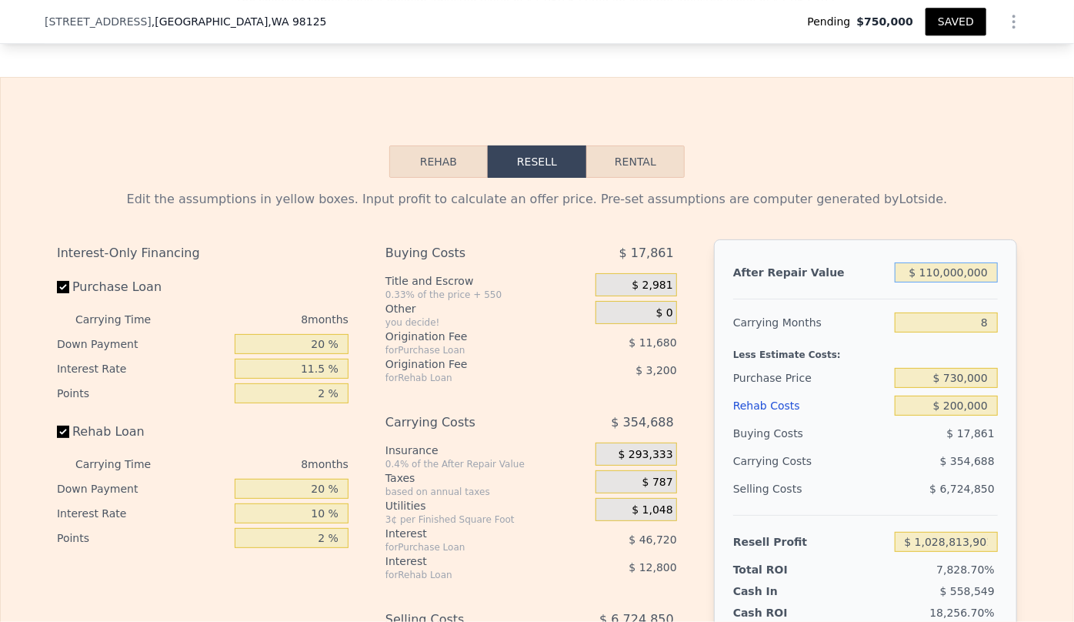
type input "$ 11,000,000"
type input "$ 101,972,601"
type input "$ 1,100,000"
type input "$ 20,058"
click at [855, 146] on div "Rehab Resell Rental Edit the assumptions in yellow boxes. Input profit to calcu…" at bounding box center [537, 448] width 1074 height 742
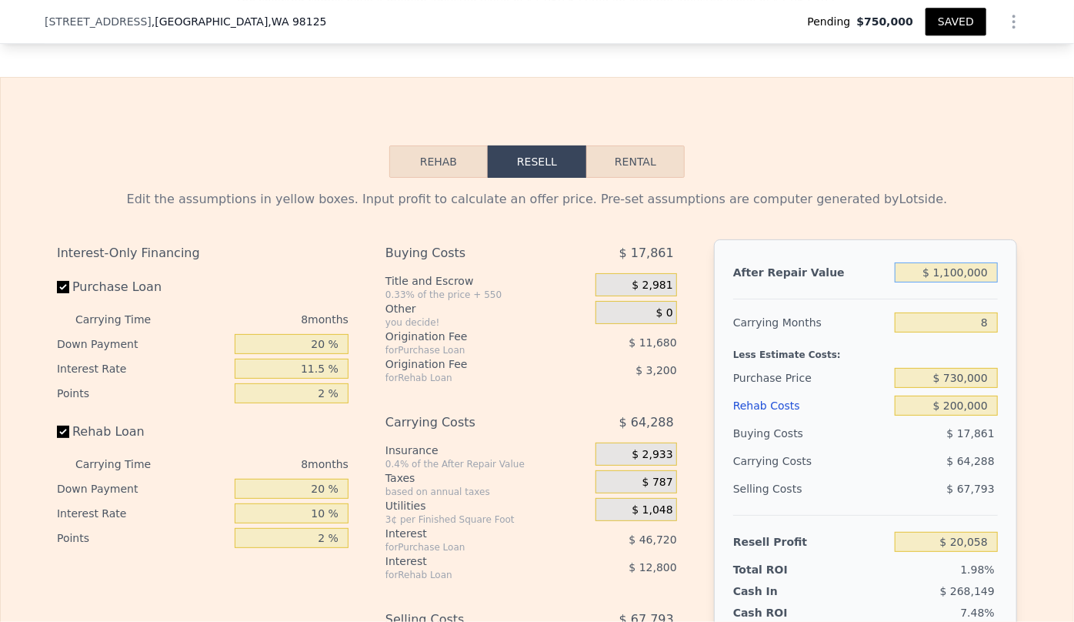
click at [959, 282] on input "$ 1,100,000" at bounding box center [946, 272] width 103 height 20
type input "$ 110,000"
type input "-$ 906,783"
type input "$ 1,120,000"
type input "$ 38,781"
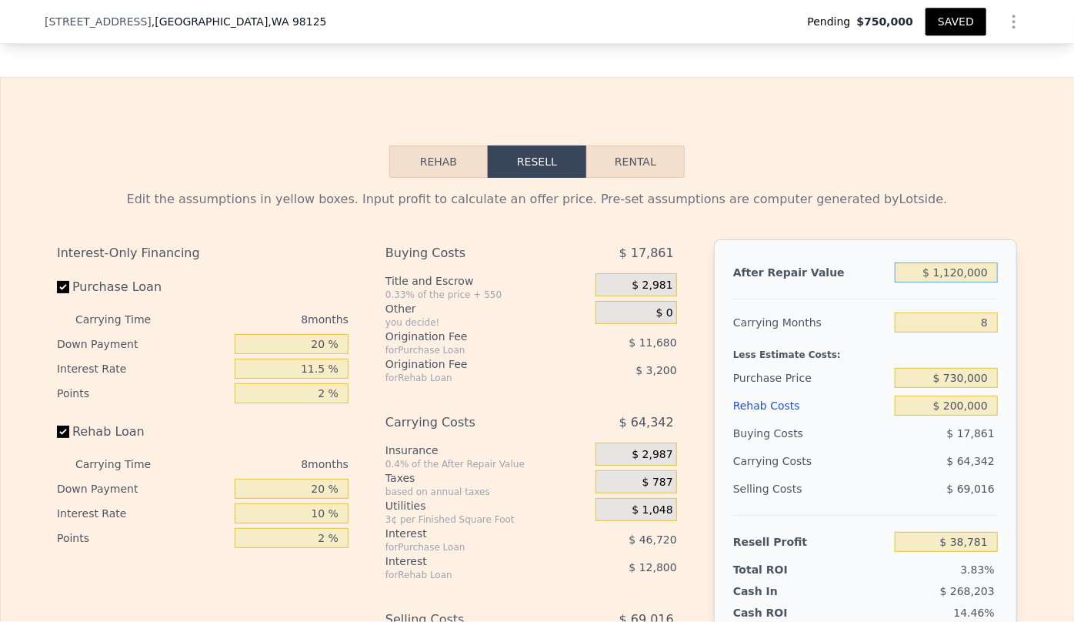
type input "$ 11,200,000"
type input "$ 9,475,711"
type input "$ 1,120,000"
type input "$ 38,781"
type input "$ 110,000"
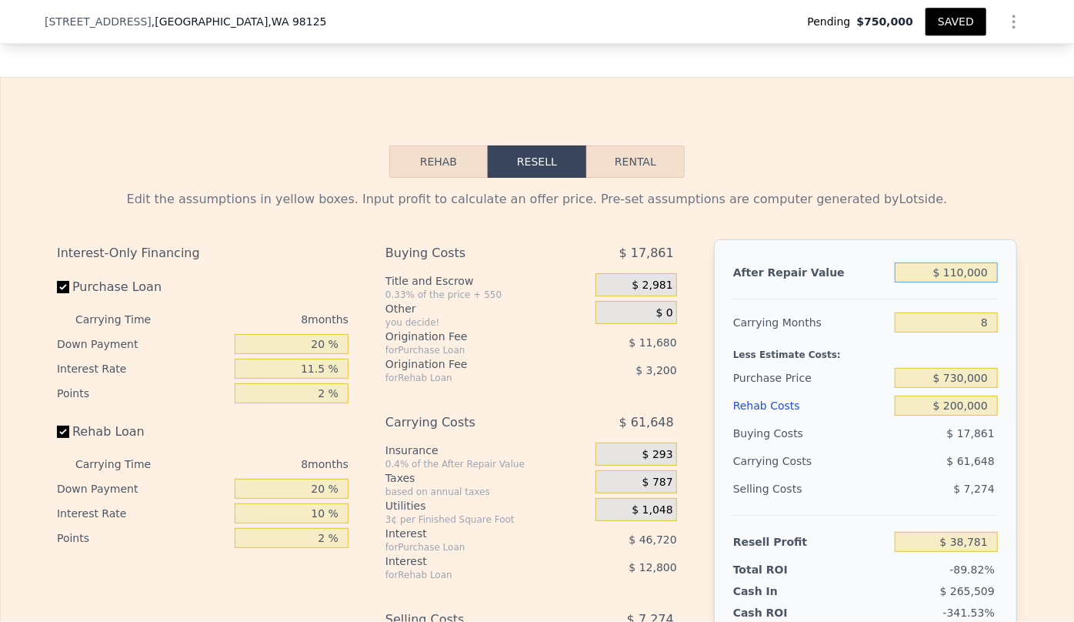
type input "-$ 906,783"
type input "$ 1,130,000"
type input "$ 48,144"
type input "$ 11,300,000"
type input "$ 9,569,332"
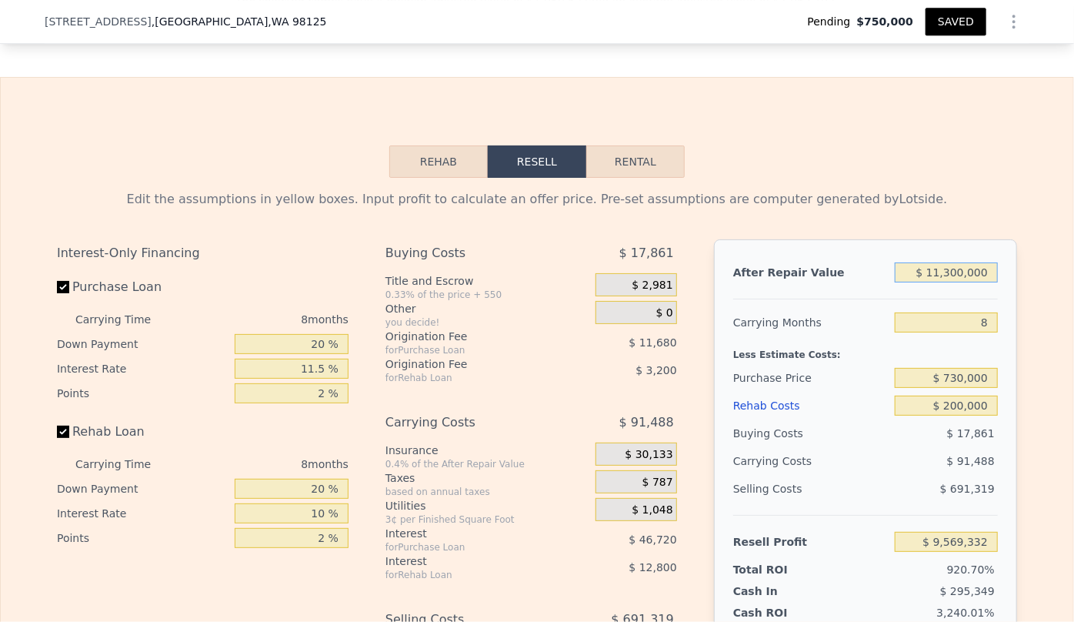
type input "$ 1,130,000"
type input "$ 48,144"
click at [935, 171] on div "Rehab Resell Rental Edit the assumptions in yellow boxes. Input profit to calcu…" at bounding box center [537, 448] width 1074 height 742
click at [959, 282] on input "$ 1,130,000" at bounding box center [946, 272] width 103 height 20
type input "$ 110,000"
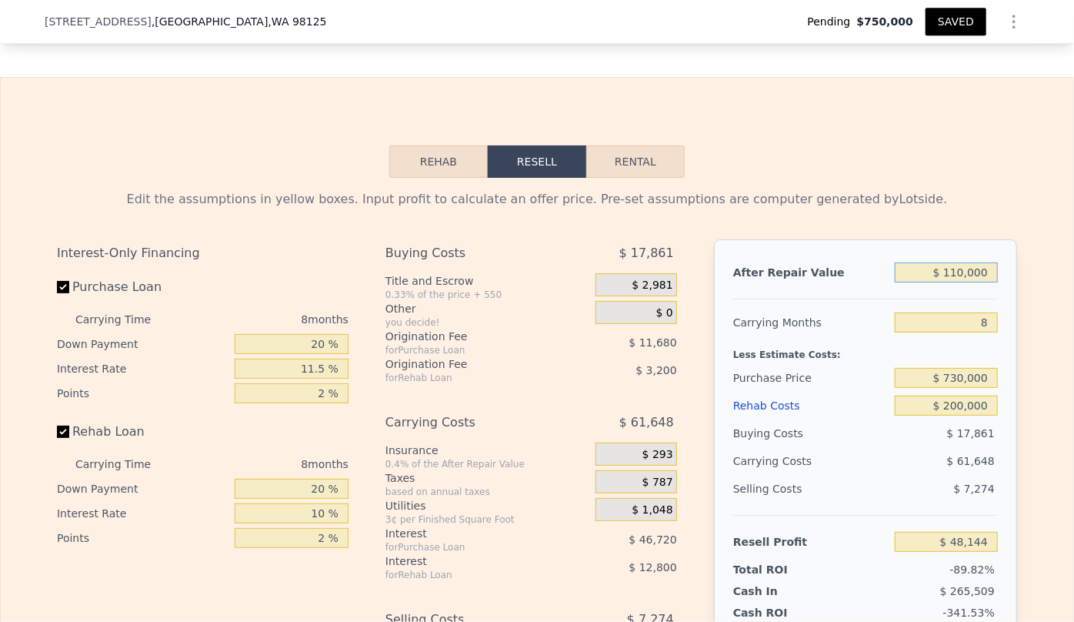
type input "-$ 906,783"
type input "$ 1,140,000"
type input "$ 57,506"
type input "$ 1,140,000"
click at [959, 187] on div "Edit the assumptions in yellow boxes. Input profit to calculate an offer price.…" at bounding box center [537, 464] width 985 height 572
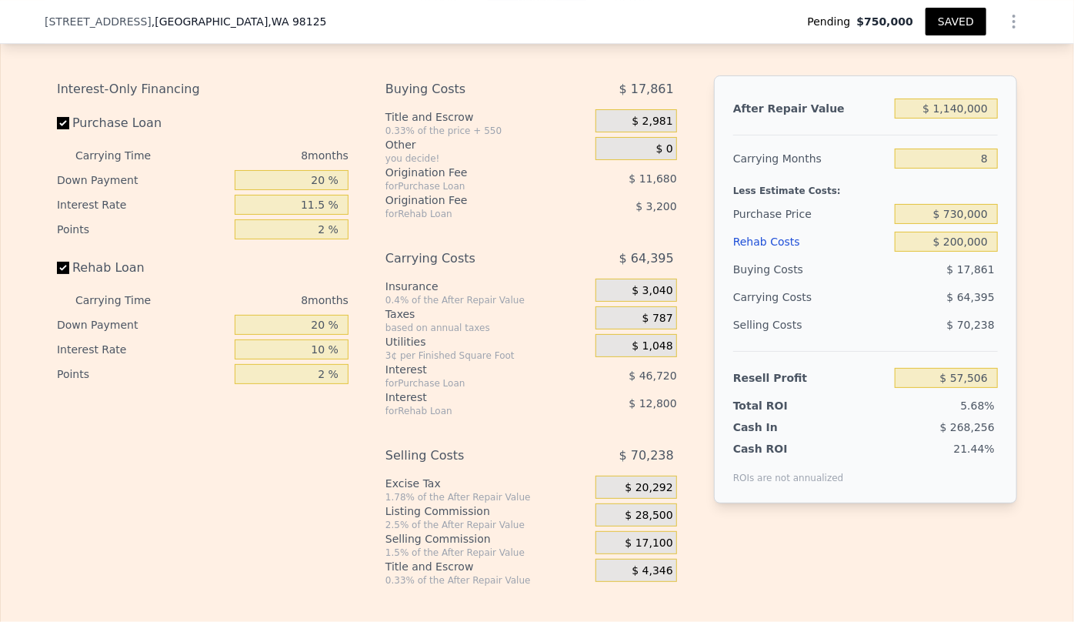
scroll to position [2652, 0]
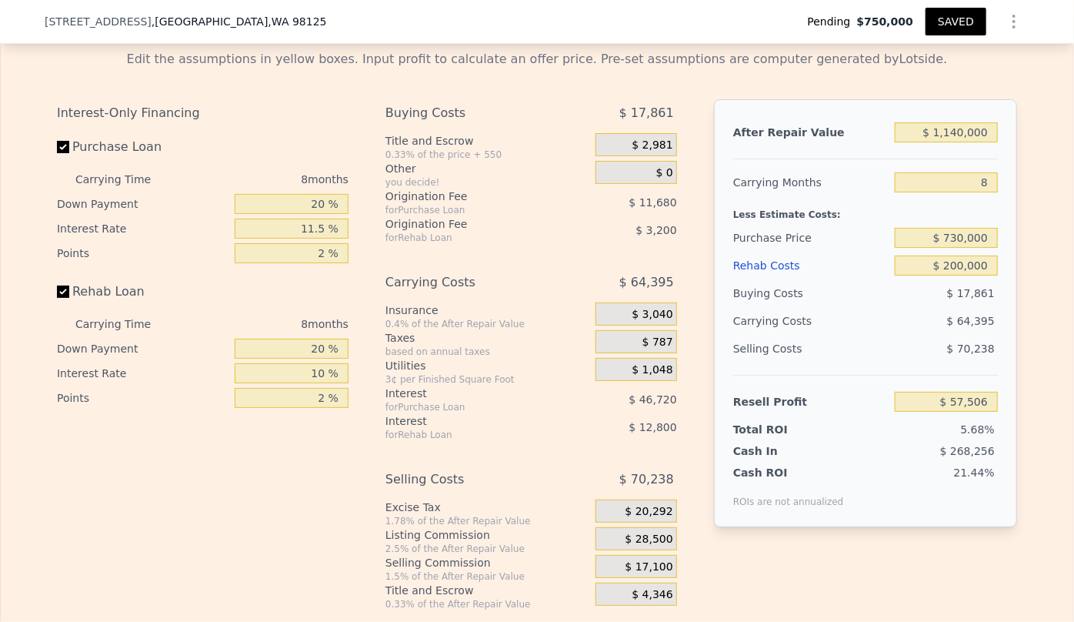
click at [951, 26] on button "SAVED" at bounding box center [956, 22] width 61 height 28
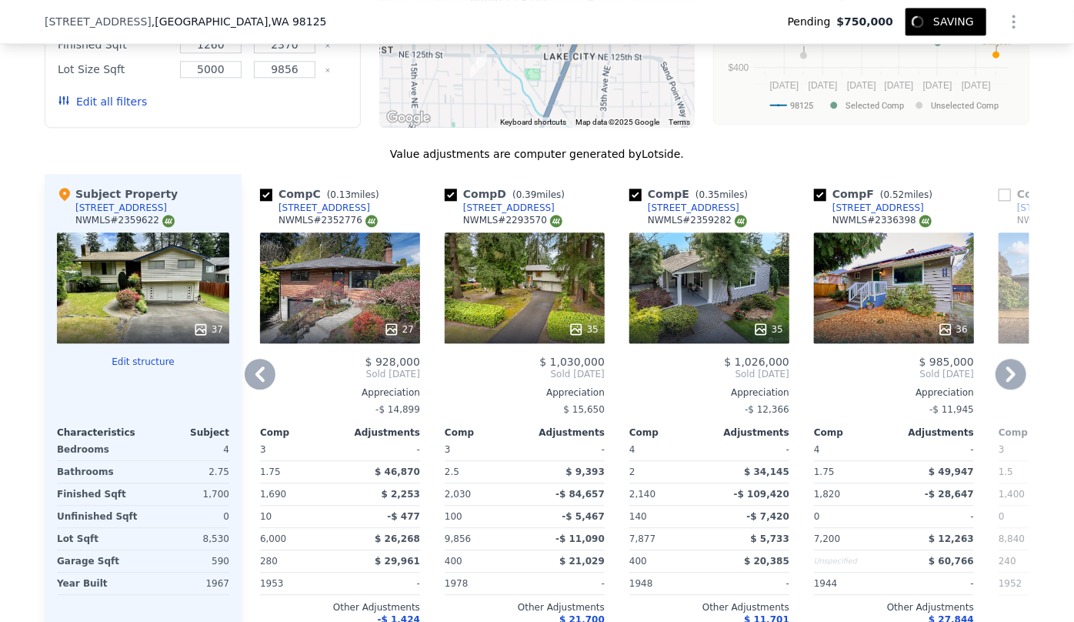
scroll to position [1813, 0]
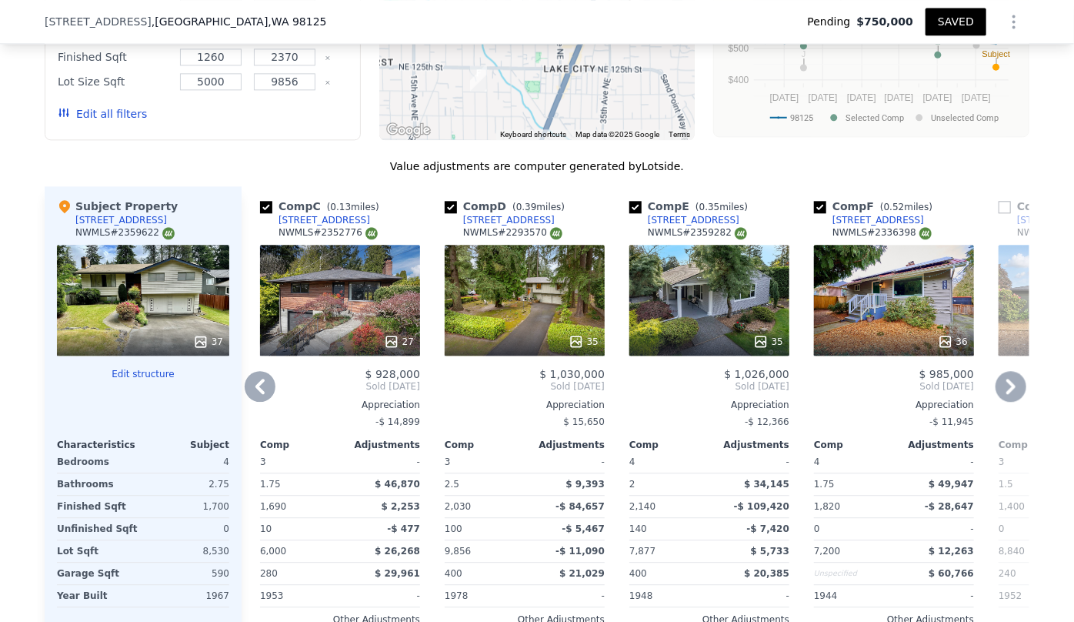
click at [248, 388] on icon at bounding box center [260, 386] width 31 height 31
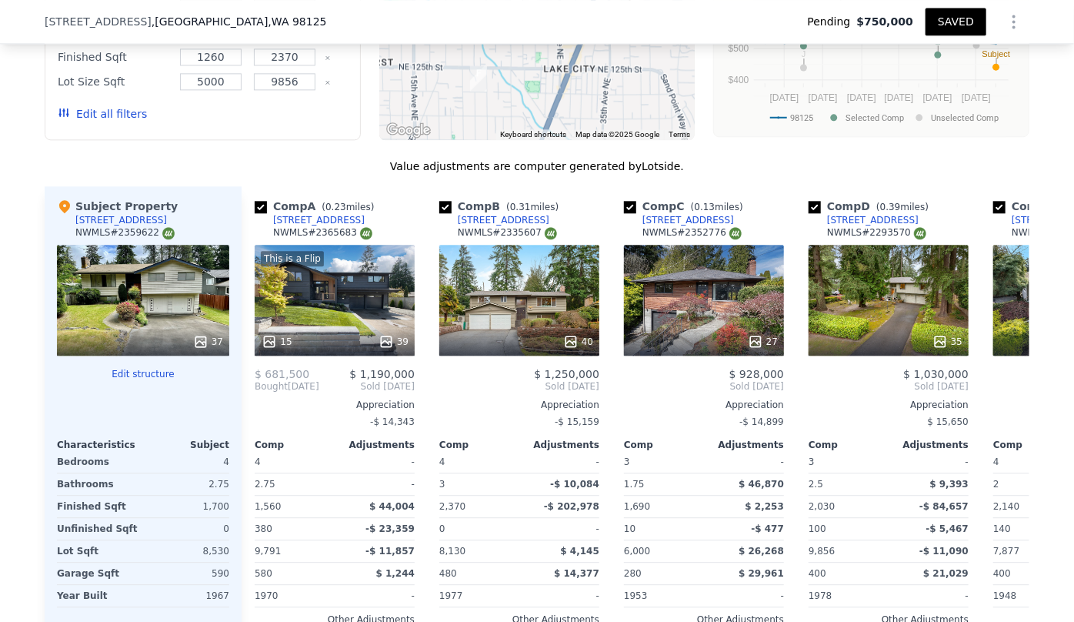
scroll to position [0, 0]
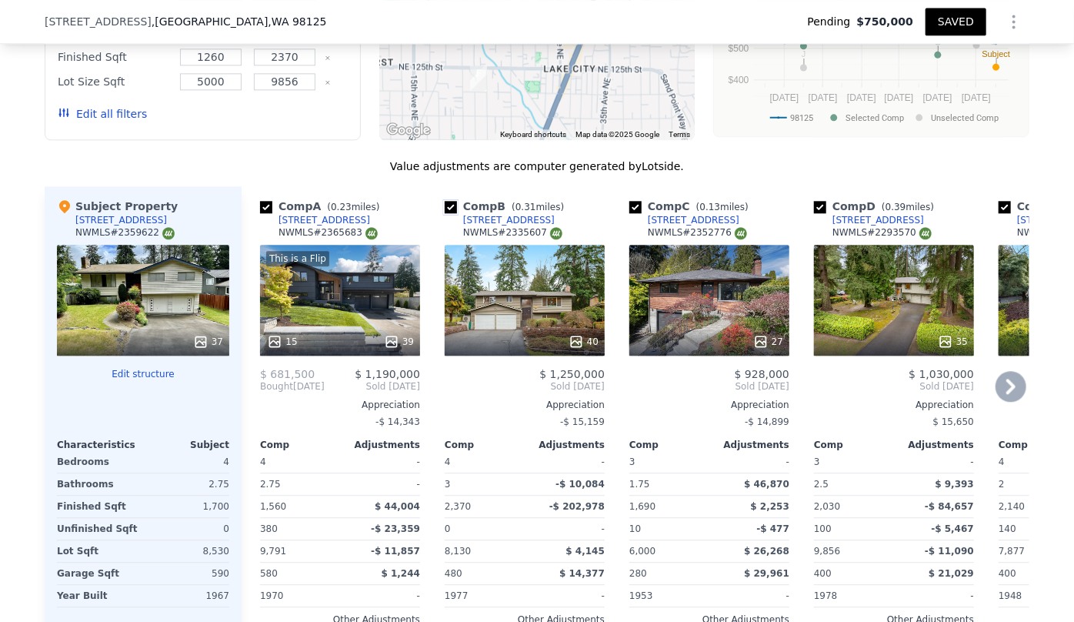
click at [449, 201] on input "checkbox" at bounding box center [451, 207] width 12 height 12
checkbox input "false"
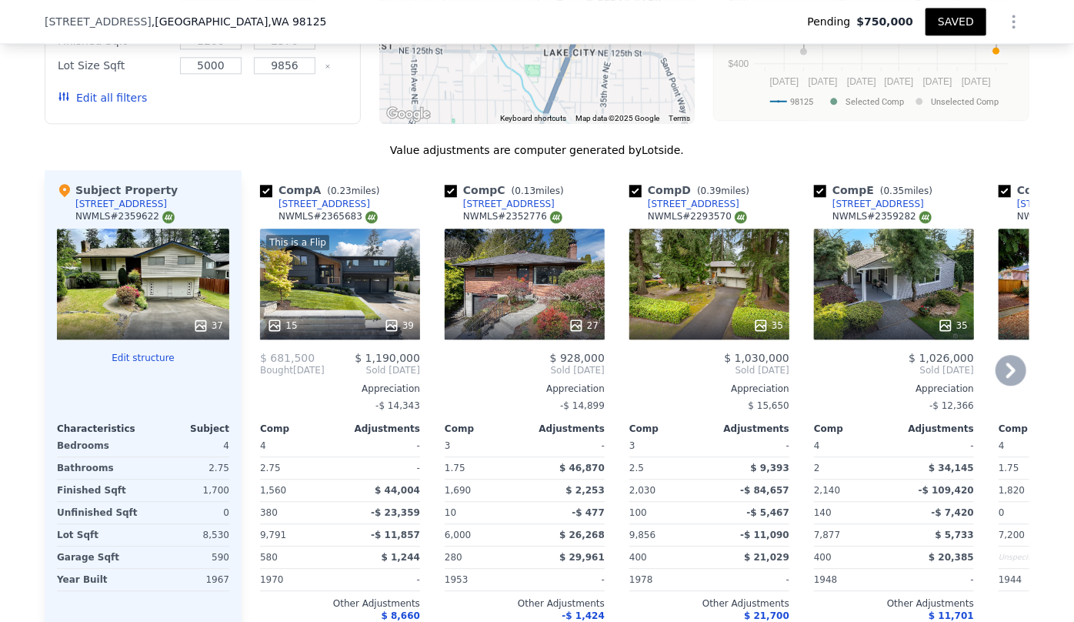
scroll to position [1813, 0]
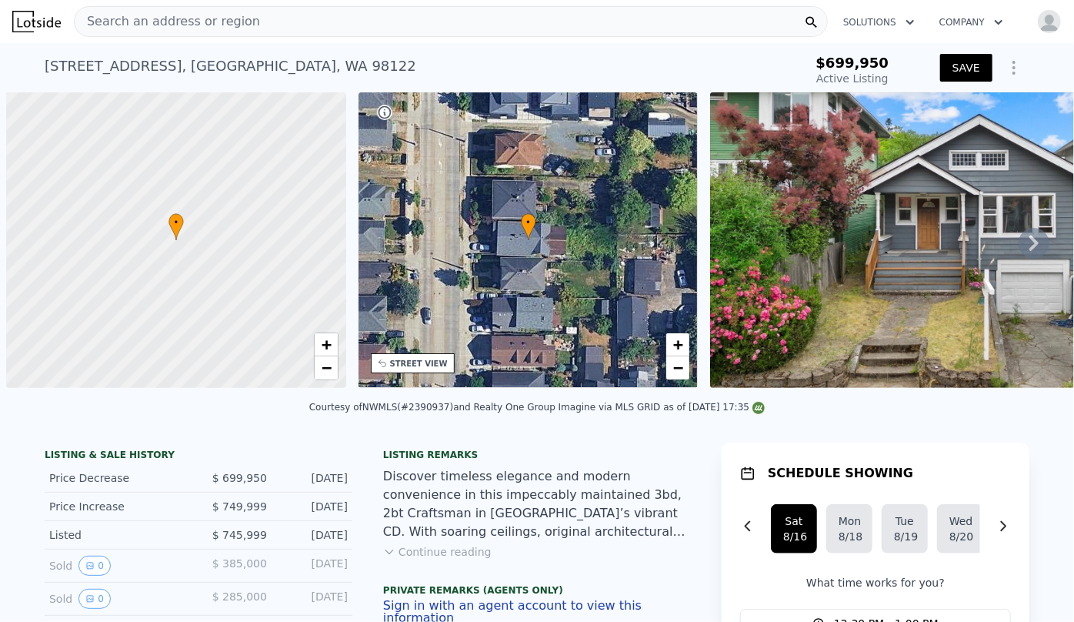
scroll to position [0, 6]
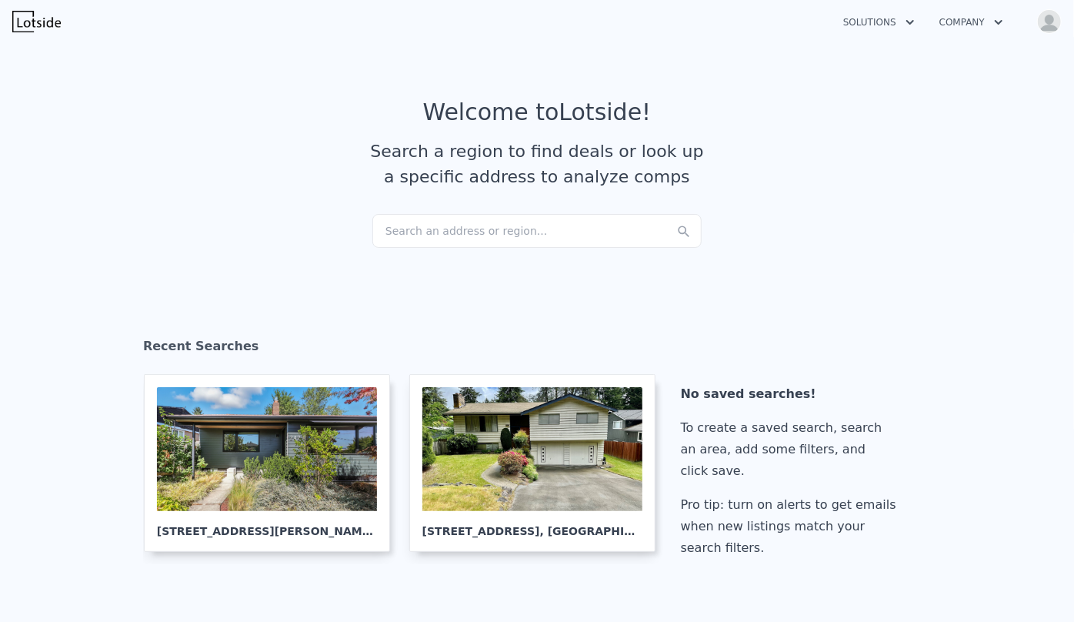
scroll to position [588, 0]
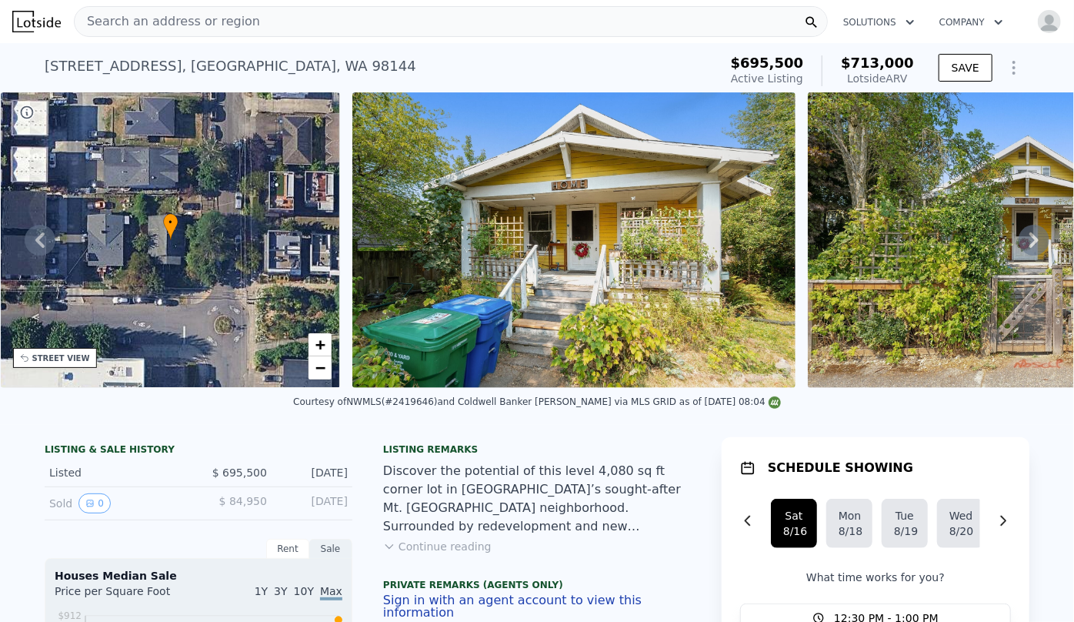
click at [157, 15] on span "Search an address or region" at bounding box center [167, 21] width 185 height 18
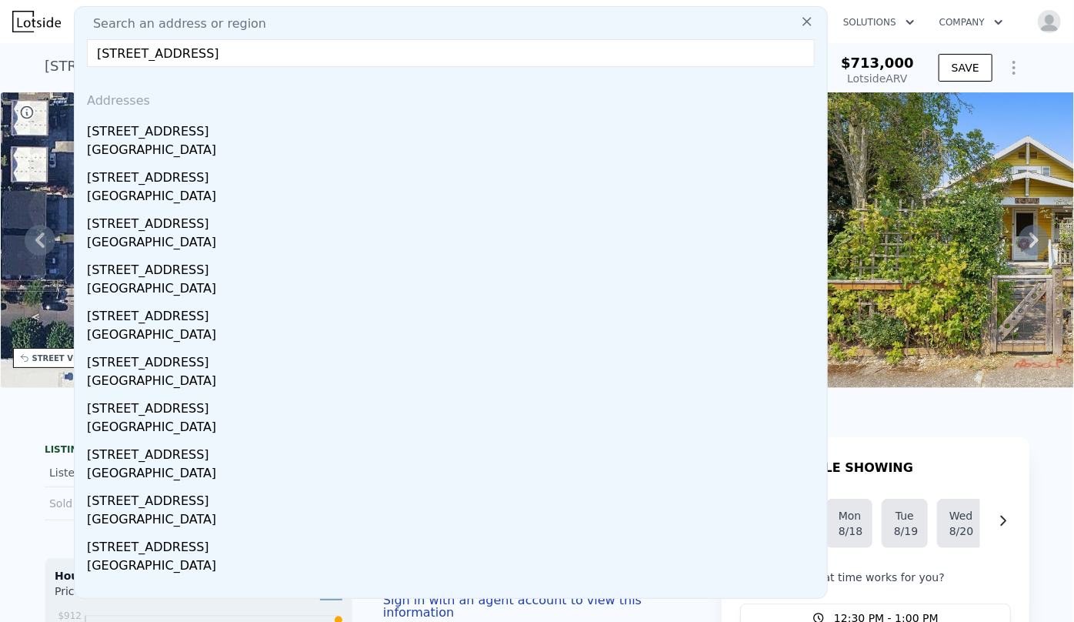
type input "[STREET_ADDRESS]"
drag, startPoint x: 190, startPoint y: 139, endPoint x: 422, endPoint y: 145, distance: 231.7
click at [190, 139] on div "[STREET_ADDRESS]" at bounding box center [454, 128] width 734 height 25
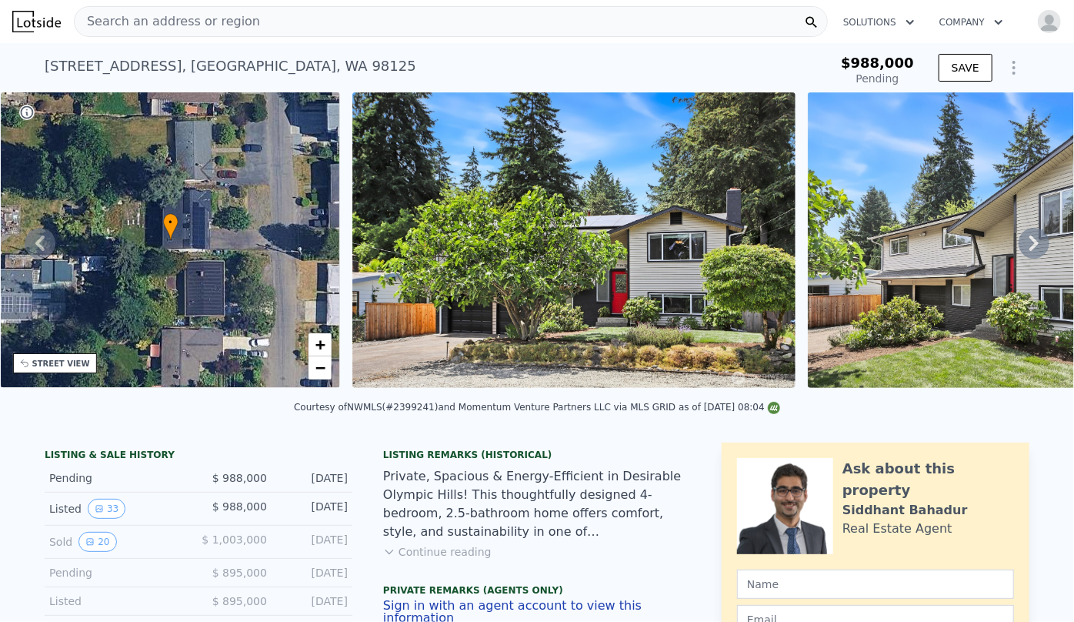
type input "-$ 1,061,003"
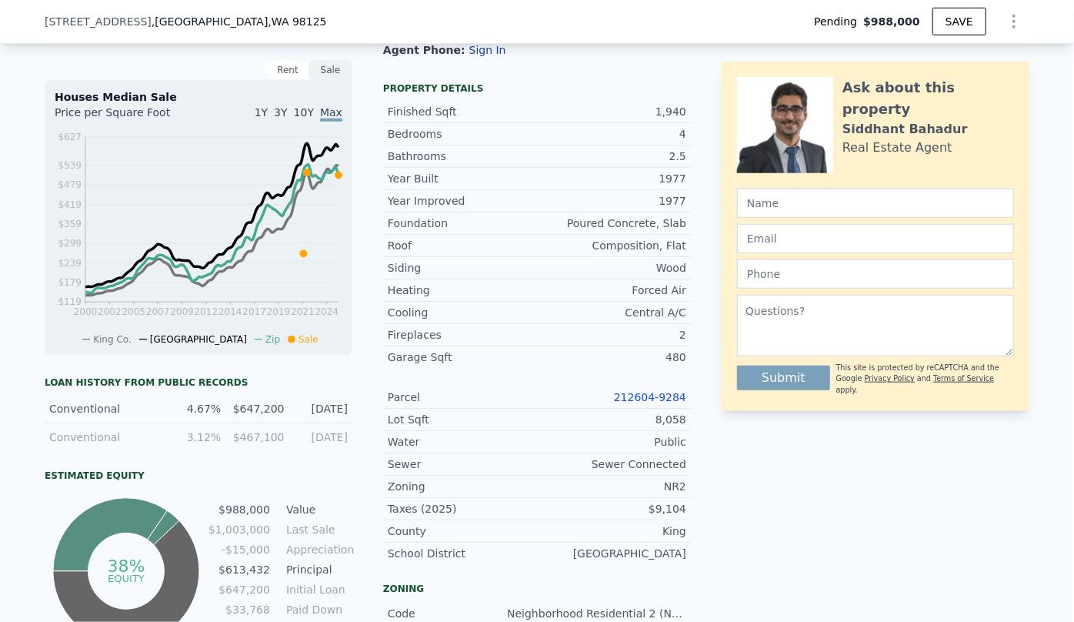
scroll to position [554, 0]
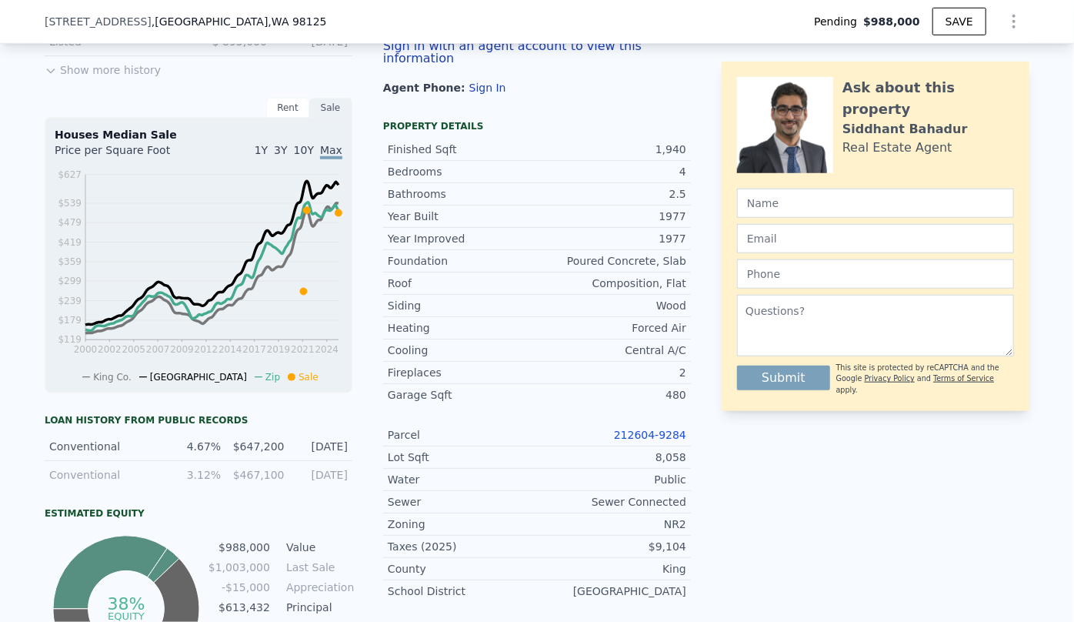
click at [672, 434] on link "212604-9284" at bounding box center [650, 435] width 72 height 12
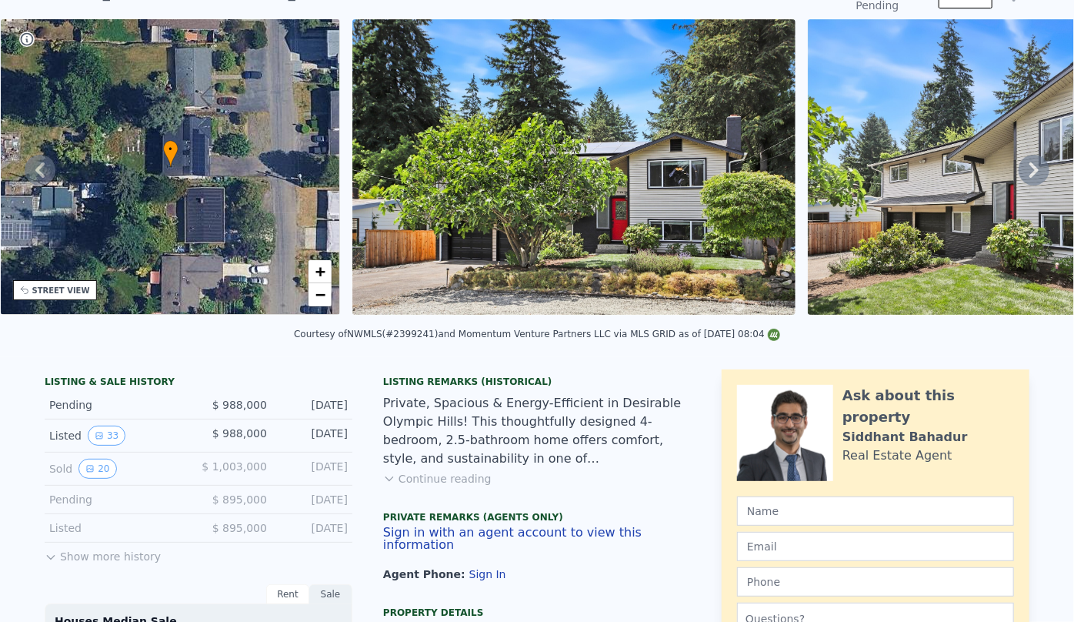
scroll to position [0, 0]
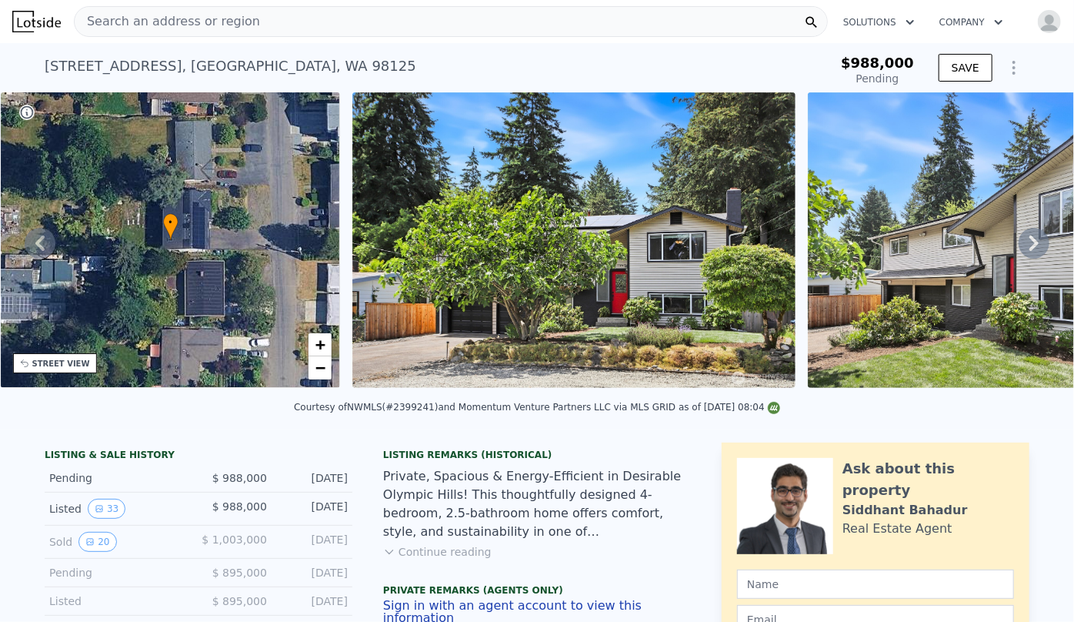
type input "$ 1,087,000"
type input "-$ 53,496"
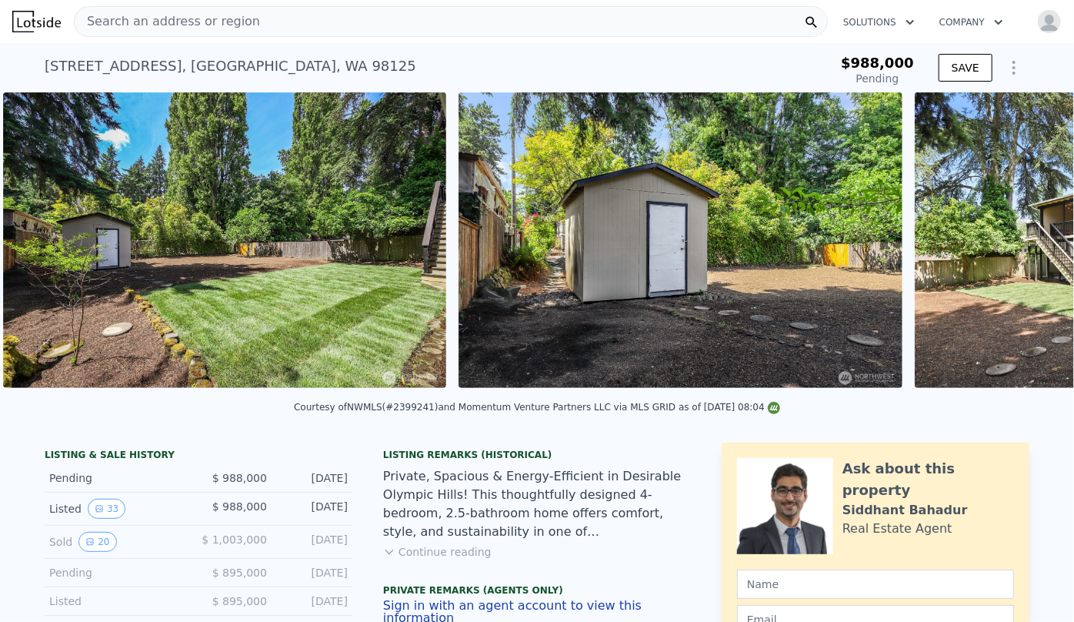
scroll to position [0, 12548]
